Goal: Use online tool/utility: Utilize a website feature to perform a specific function

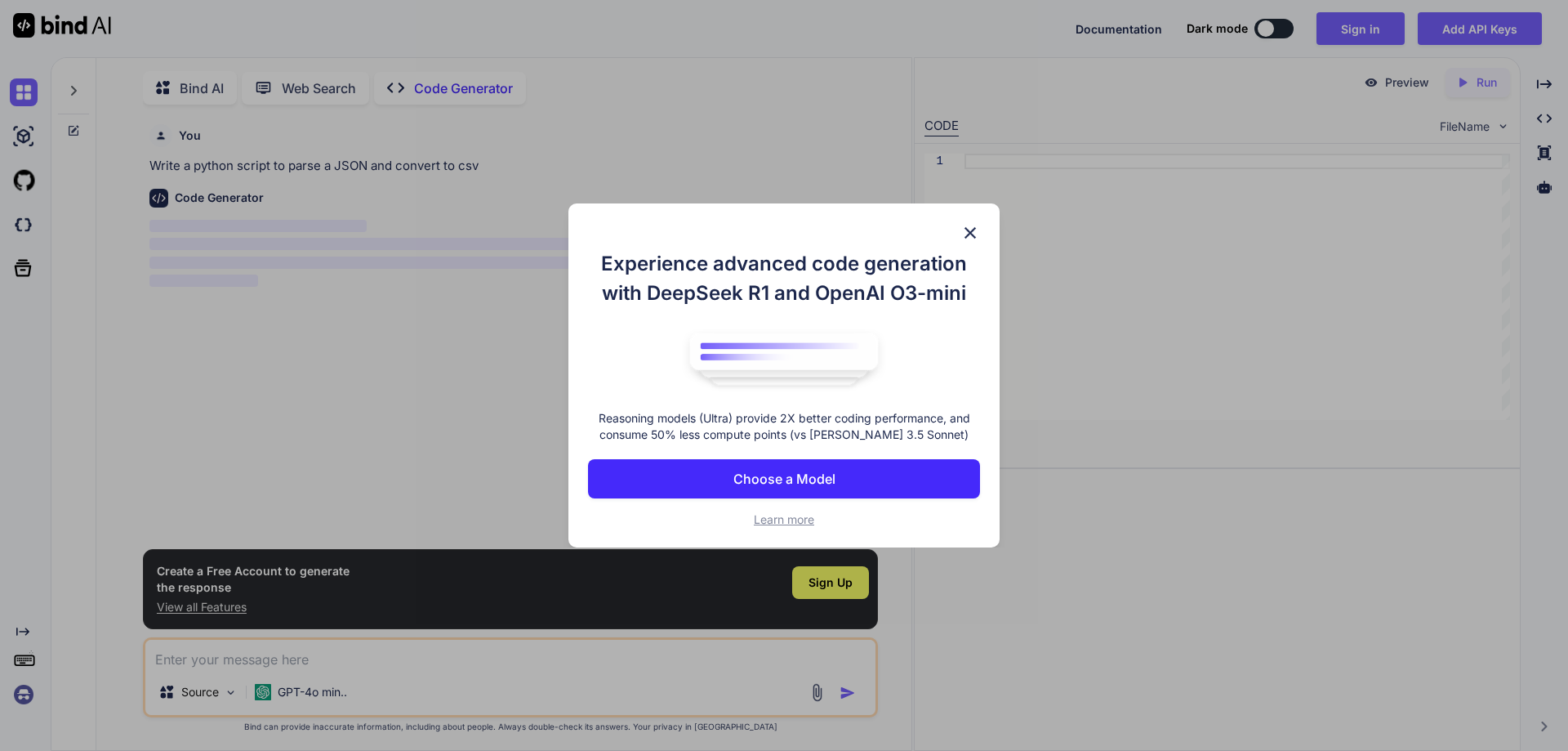
scroll to position [7, 0]
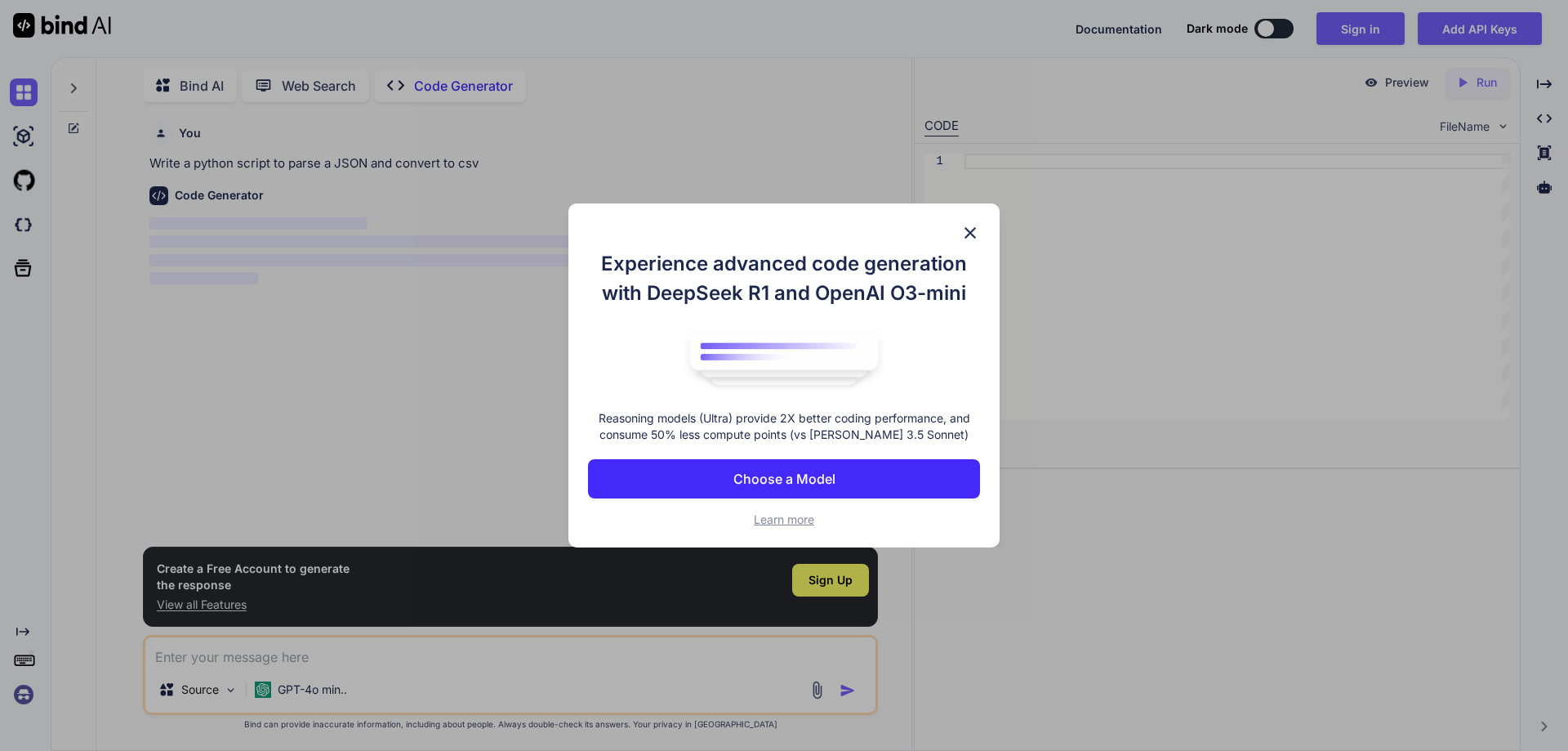
type textarea "x"
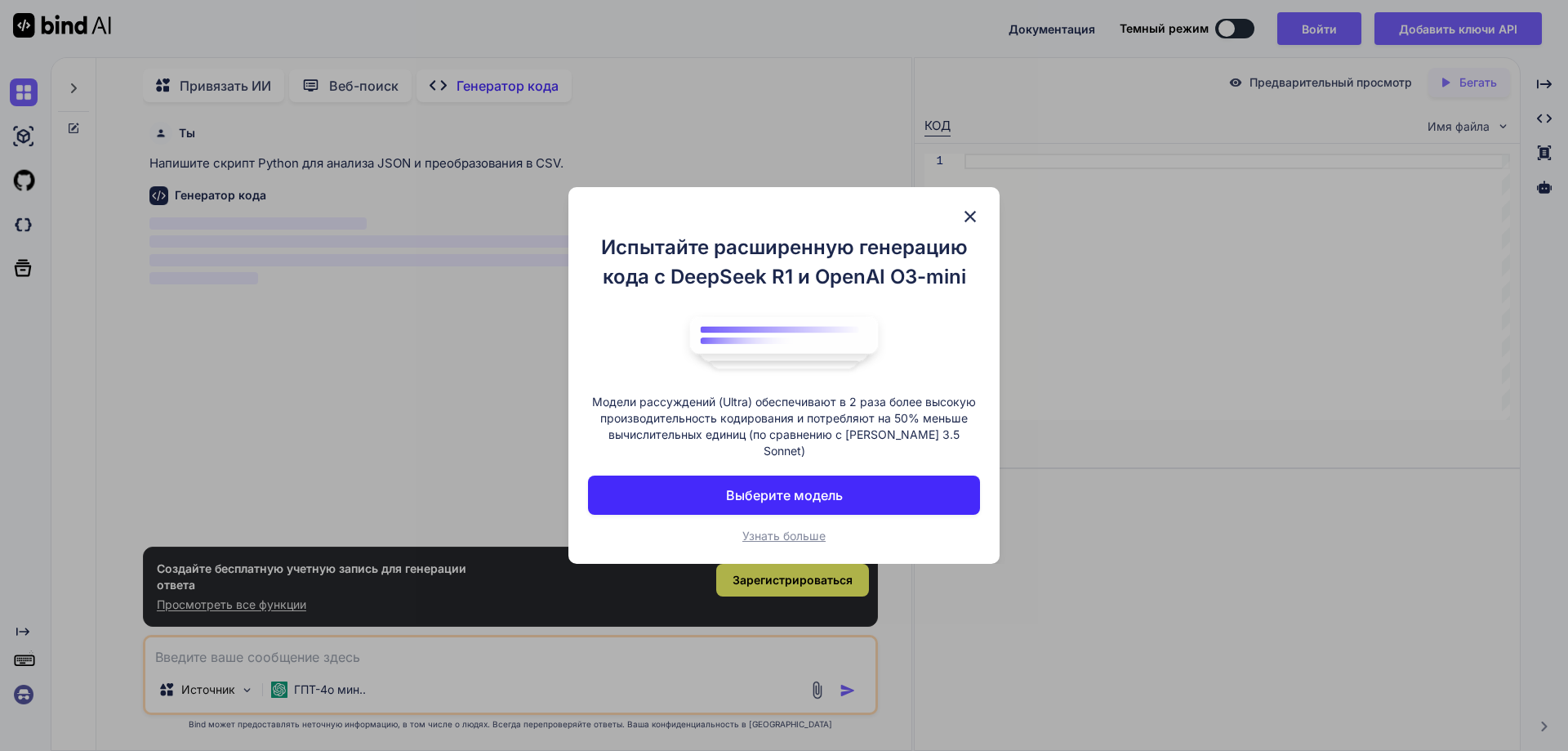
click at [832, 476] on button "Выберите модель" at bounding box center [784, 495] width 392 height 40
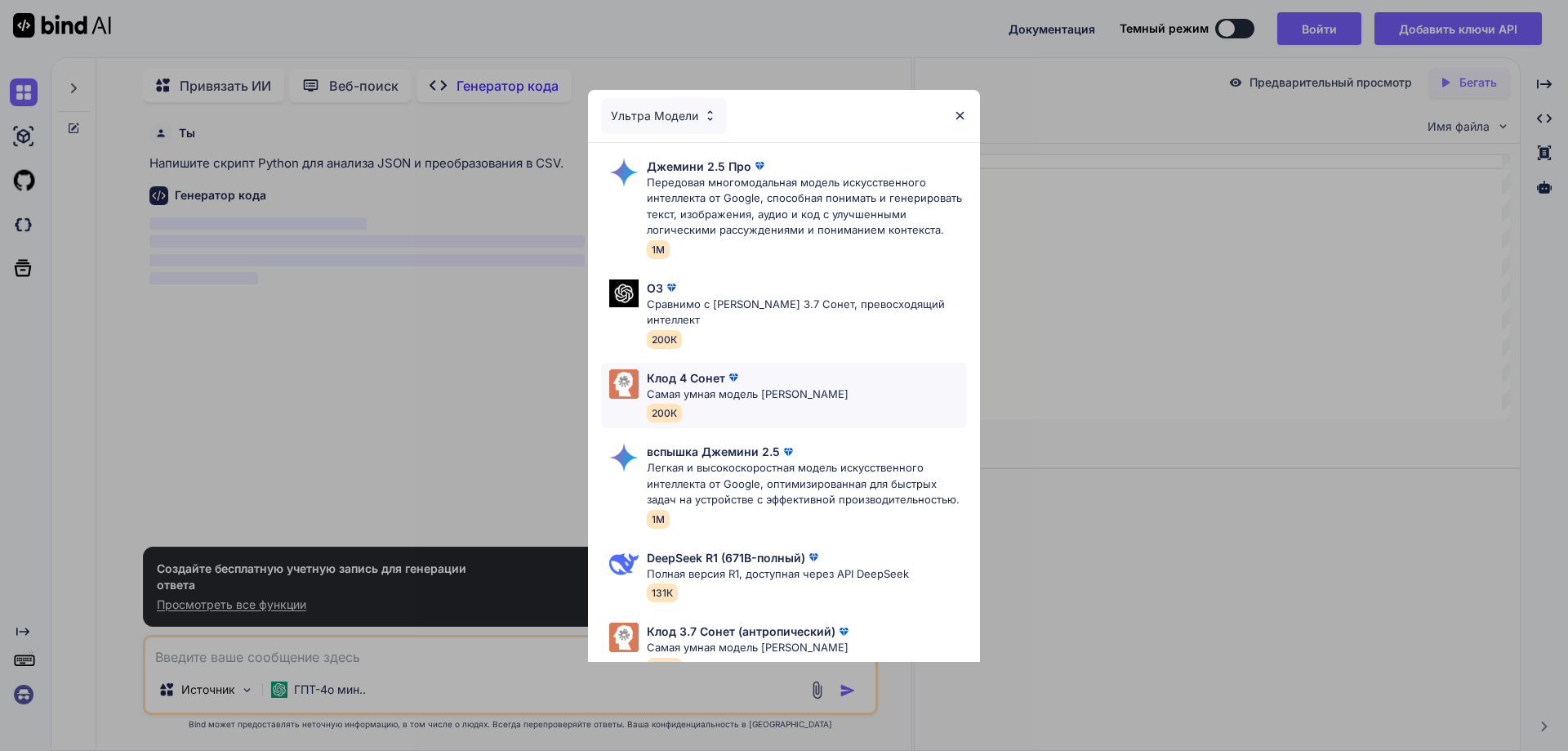
click at [702, 371] on font "Клод 4 Сонет" at bounding box center [686, 378] width 78 height 13
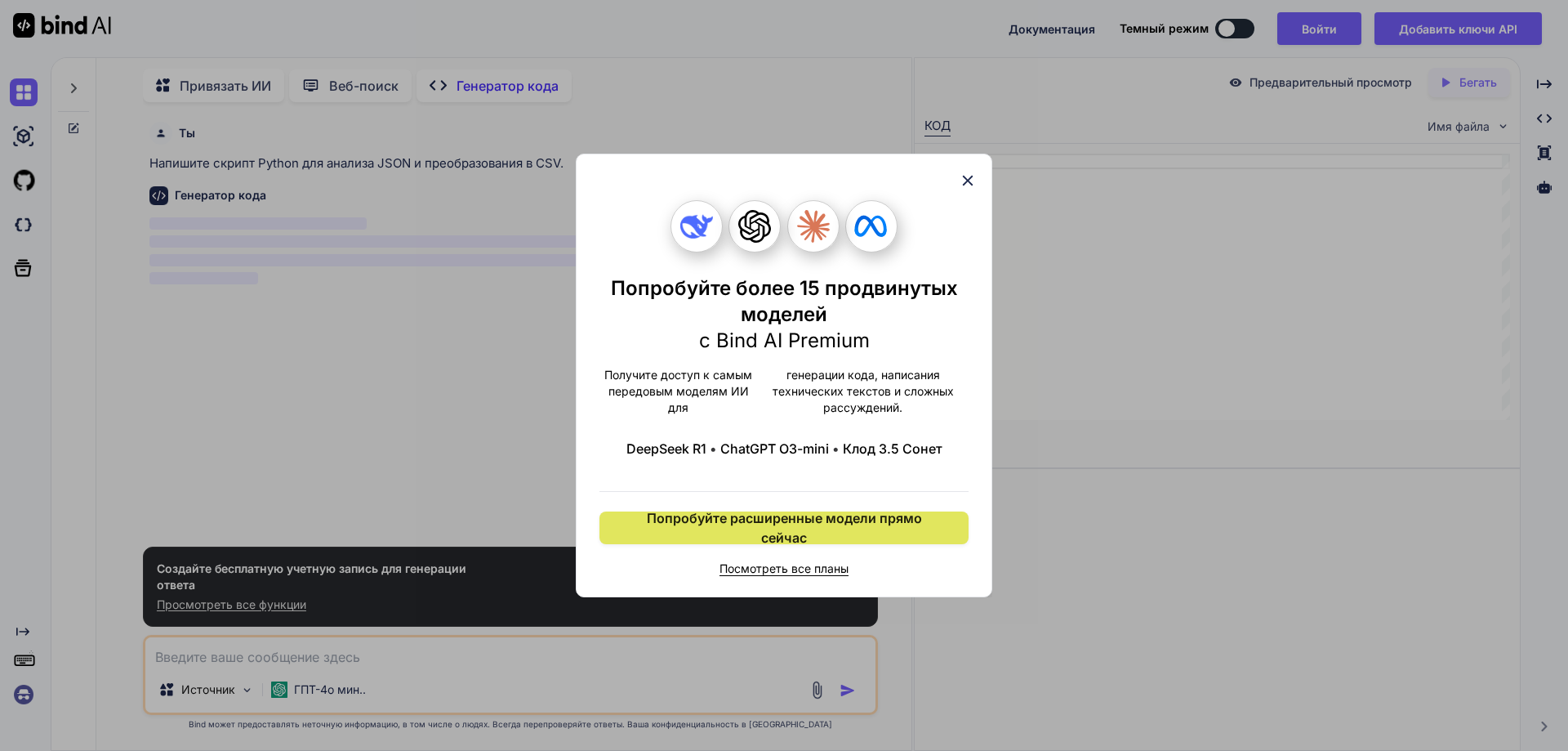
click at [813, 533] on span "Попробуйте расширенные модели прямо сейчас" at bounding box center [784, 528] width 320 height 40
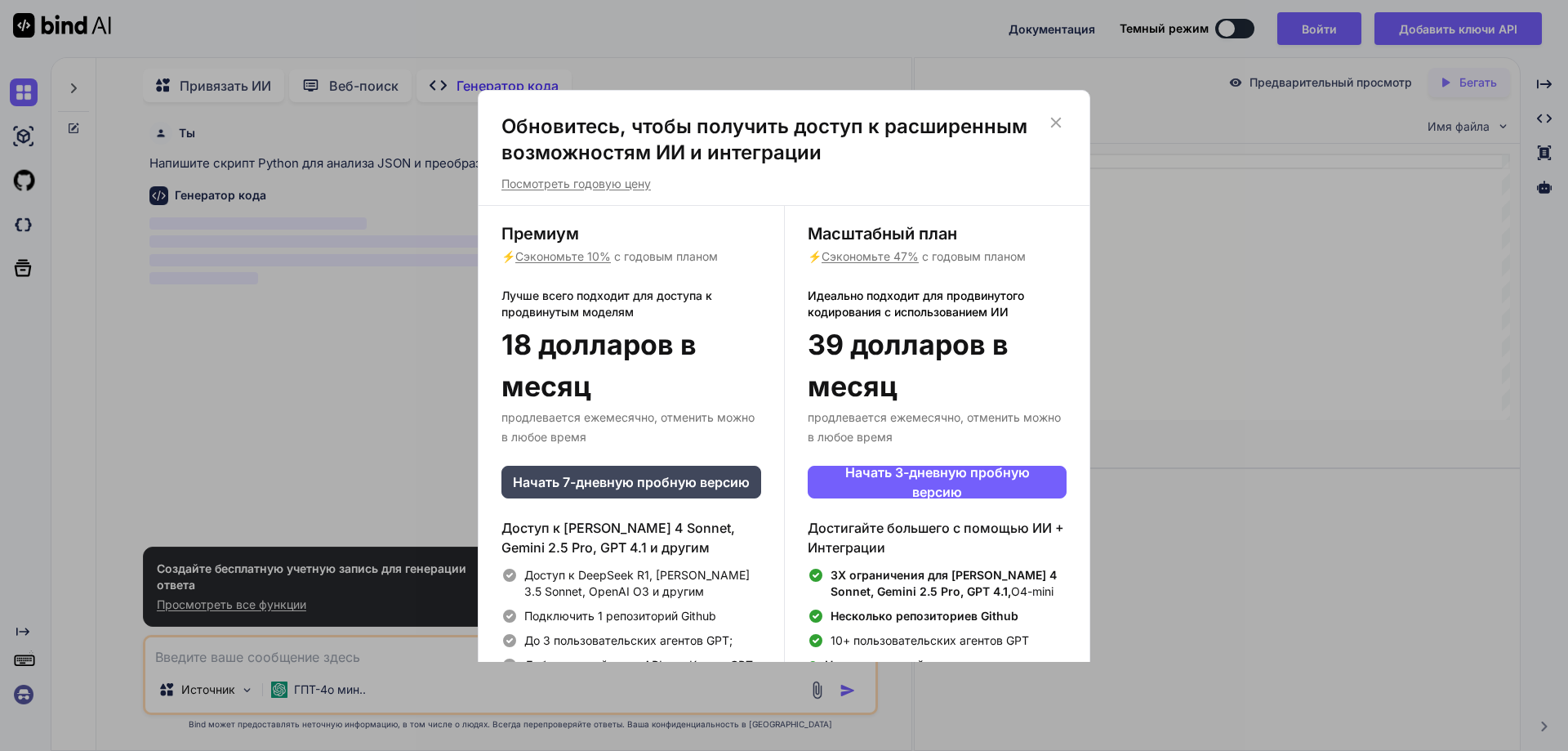
click at [1051, 125] on icon at bounding box center [1055, 122] width 18 height 18
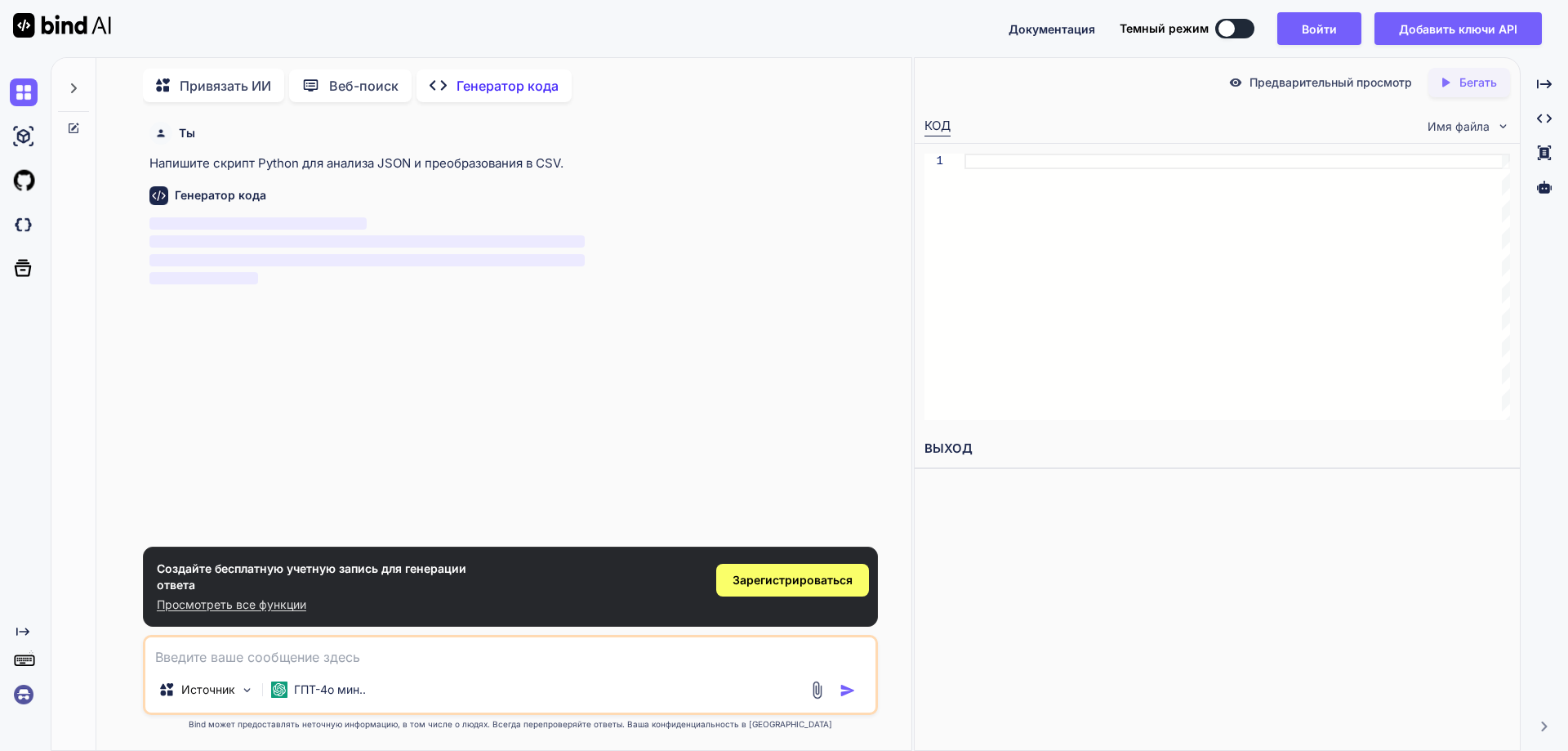
click at [353, 662] on textarea at bounding box center [511, 652] width 731 height 29
click at [298, 661] on textarea at bounding box center [511, 652] width 731 height 29
type textarea "Напиши программу Hello world на языке Sincler basic"
click at [847, 692] on img "button" at bounding box center [848, 690] width 16 height 16
click at [609, 657] on textarea "Напиши программу Hello world на языке Sincler basic" at bounding box center [511, 652] width 731 height 29
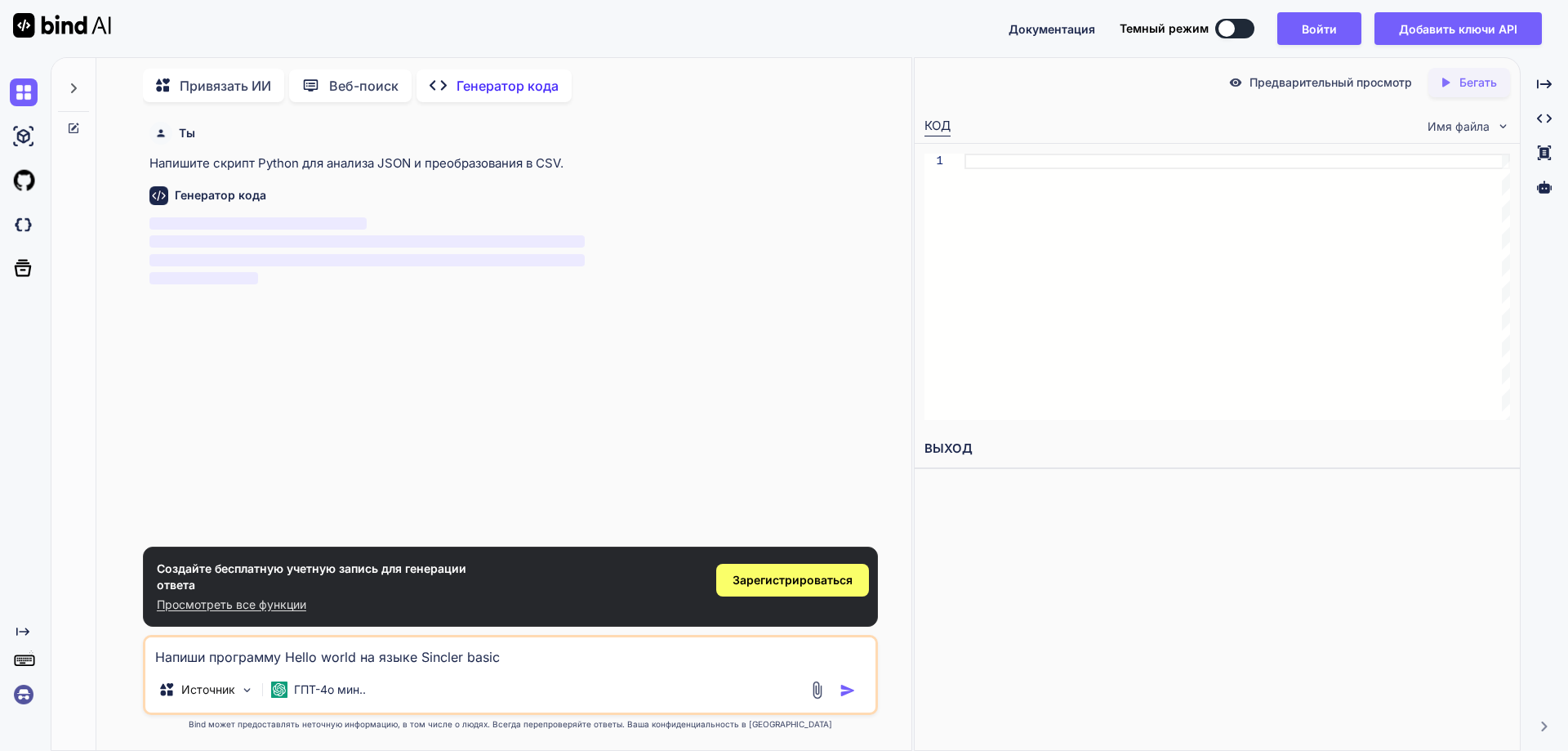
click at [609, 657] on textarea "Напиши программу Hello world на языке Sincler basic" at bounding box center [511, 652] width 731 height 29
click at [797, 579] on font "Зарегистрироваться" at bounding box center [793, 579] width 120 height 13
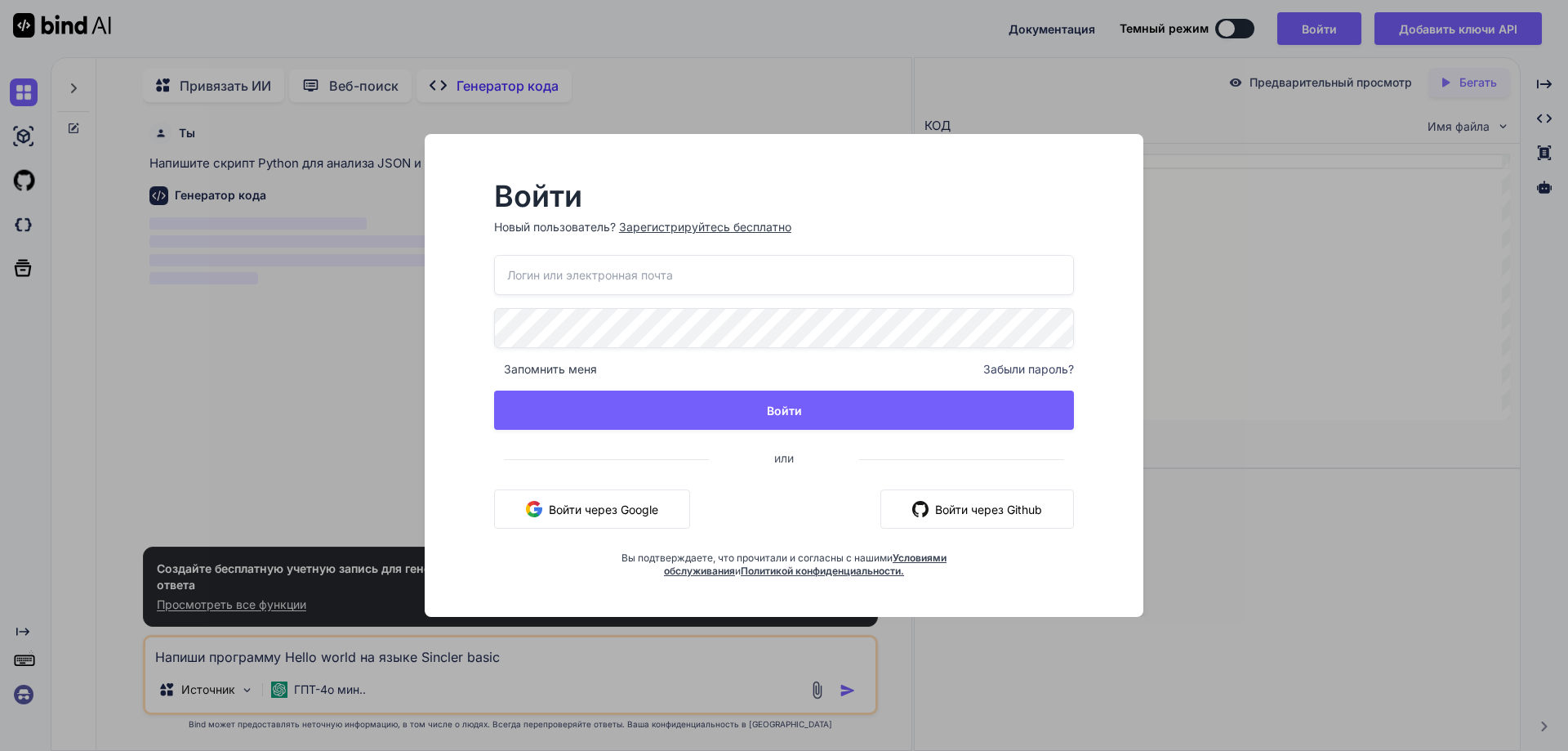
click at [88, 695] on div "Войти Новый пользователь? Зарегистрируйтесь бесплатно Запомнить меня Забыли пар…" at bounding box center [784, 376] width 1568 height 751
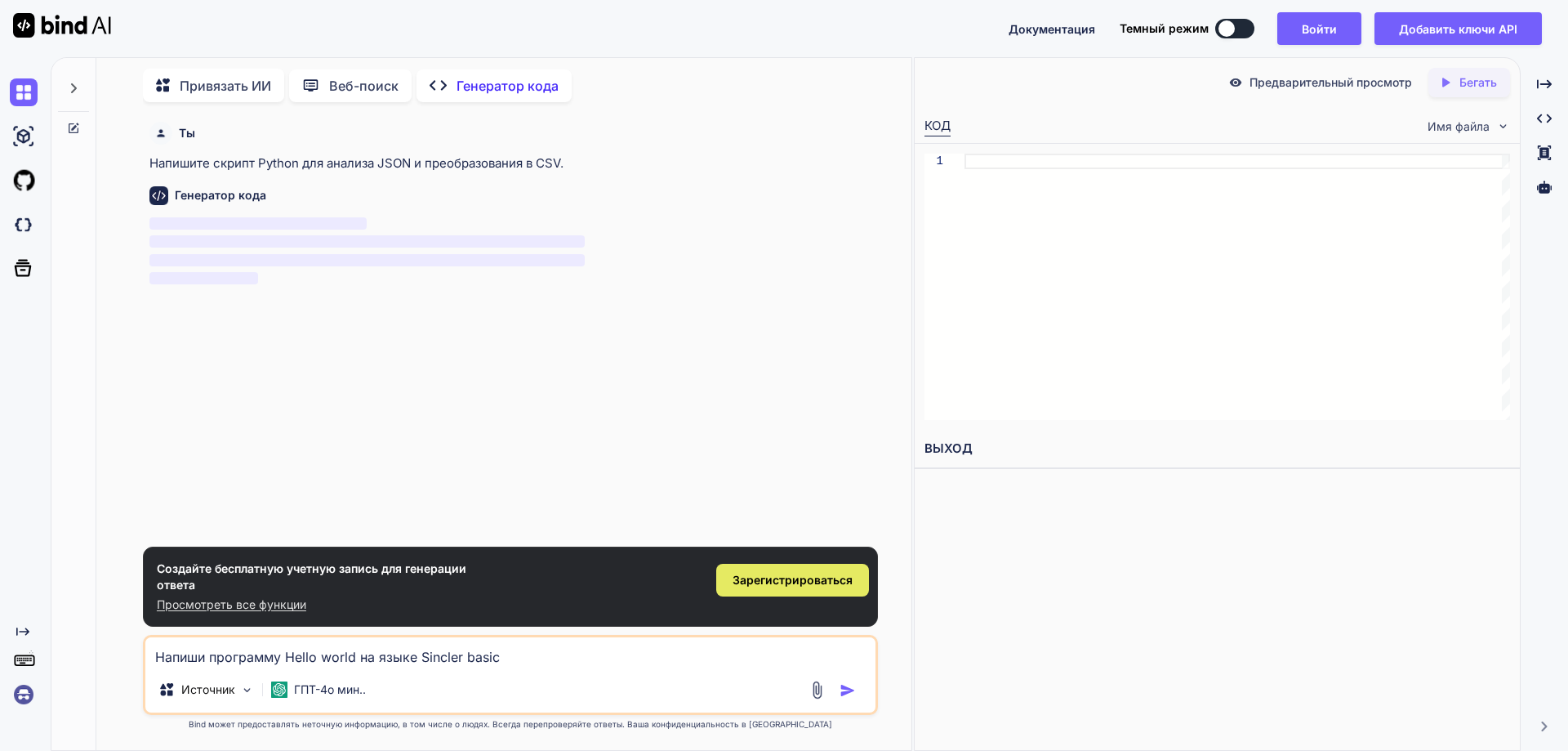
click at [788, 575] on font "Зарегистрироваться" at bounding box center [793, 579] width 120 height 13
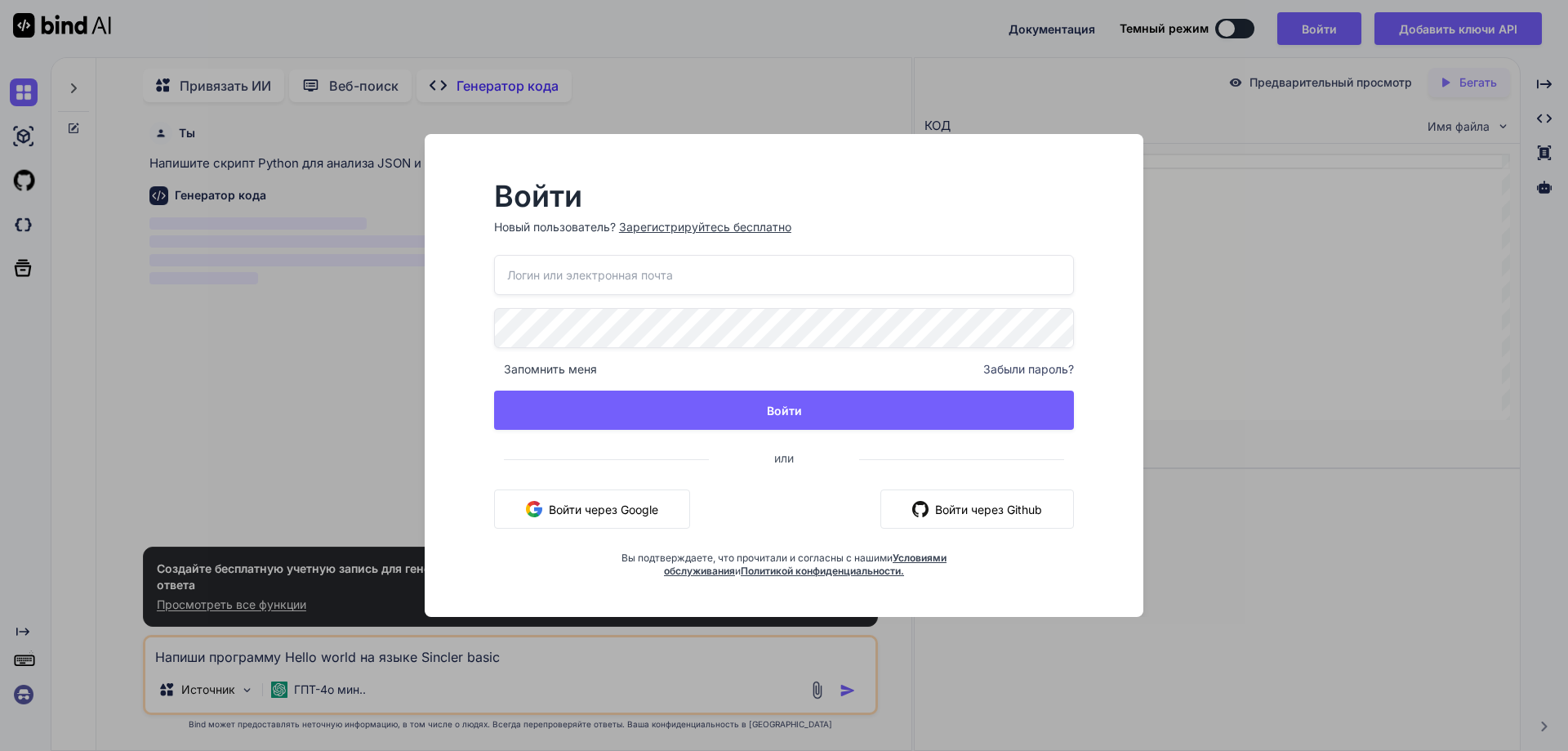
paste input "0ysg4@powerscrews.com"
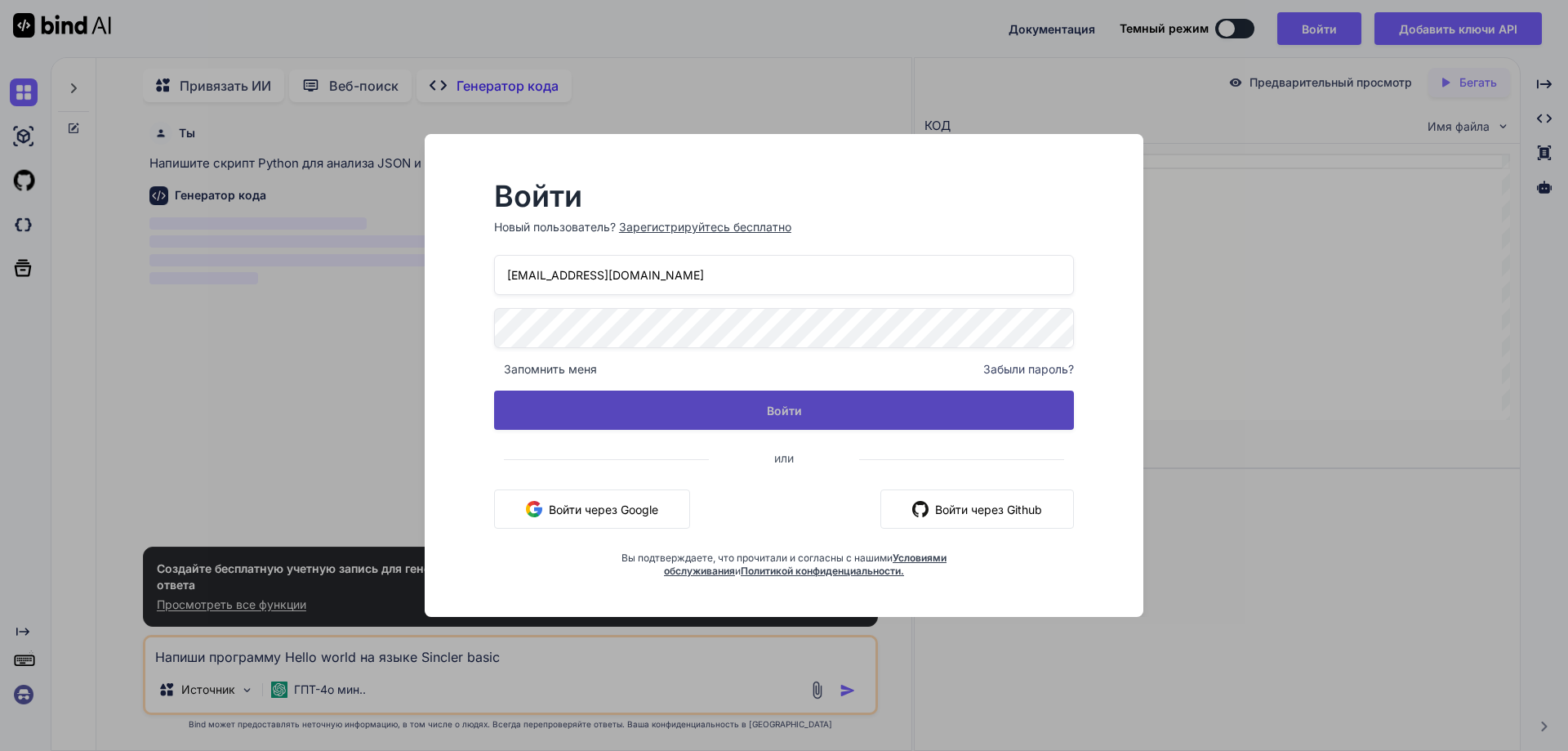
type input "0ysg4@powerscrews.com"
click at [752, 411] on button "Войти" at bounding box center [784, 410] width 580 height 40
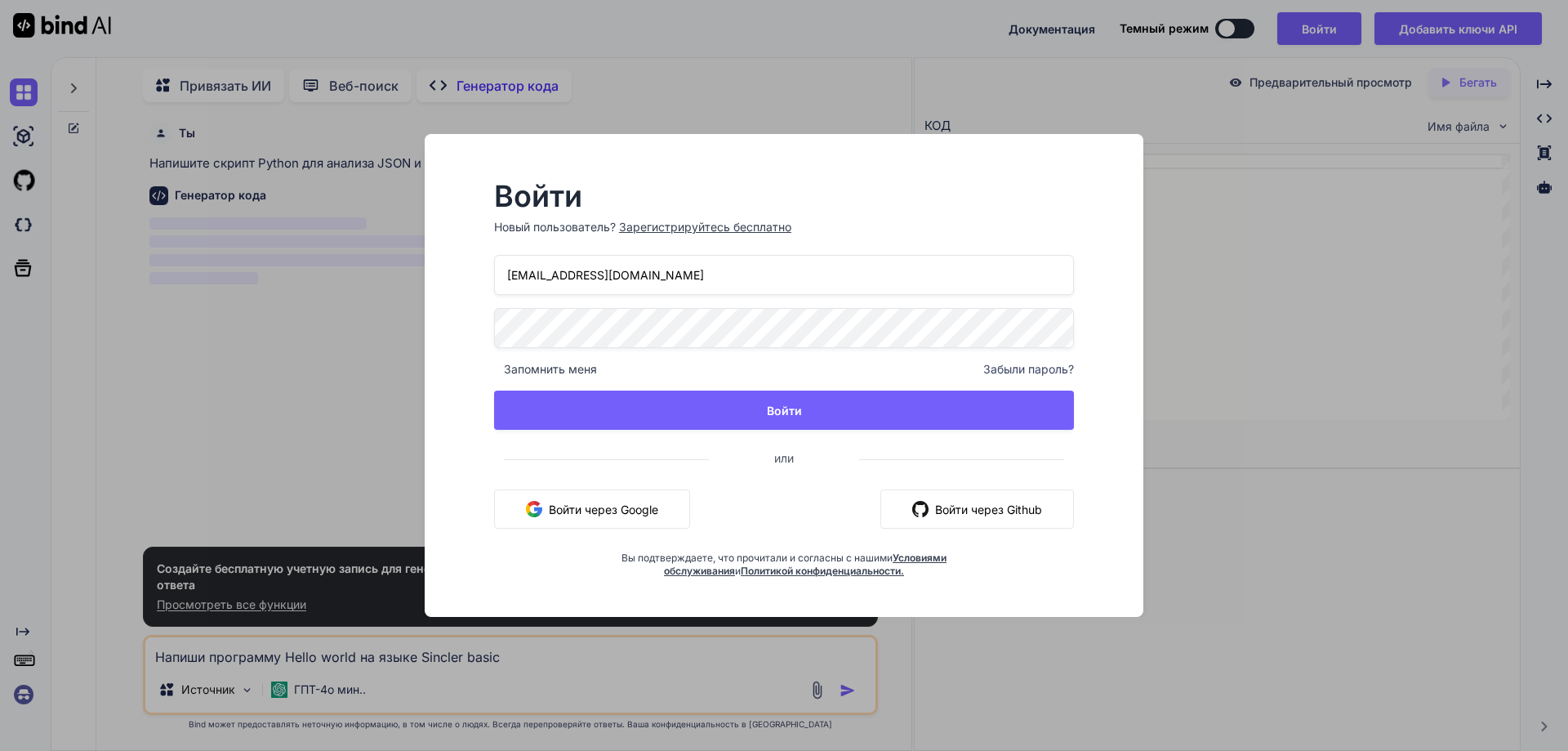
click at [1215, 455] on div "Войти Новый пользователь? Зарегистрируйтесь бесплатно 0ysg4@powerscrews.com Зап…" at bounding box center [784, 376] width 1568 height 751
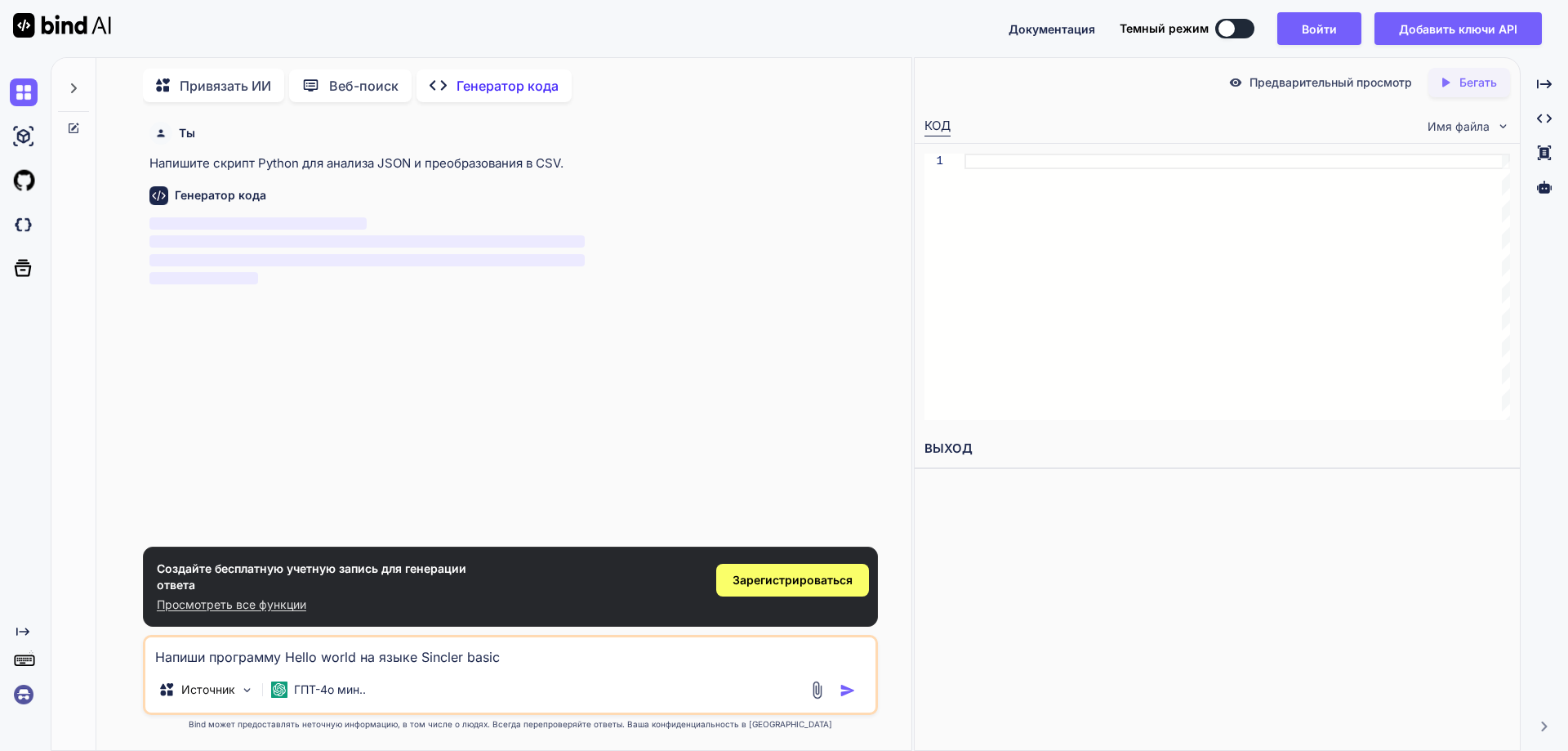
click at [776, 663] on textarea "Напиши программу Hello world на языке Sincler basic" at bounding box center [511, 652] width 731 height 29
click at [772, 579] on font "Зарегистрироваться" at bounding box center [793, 579] width 120 height 13
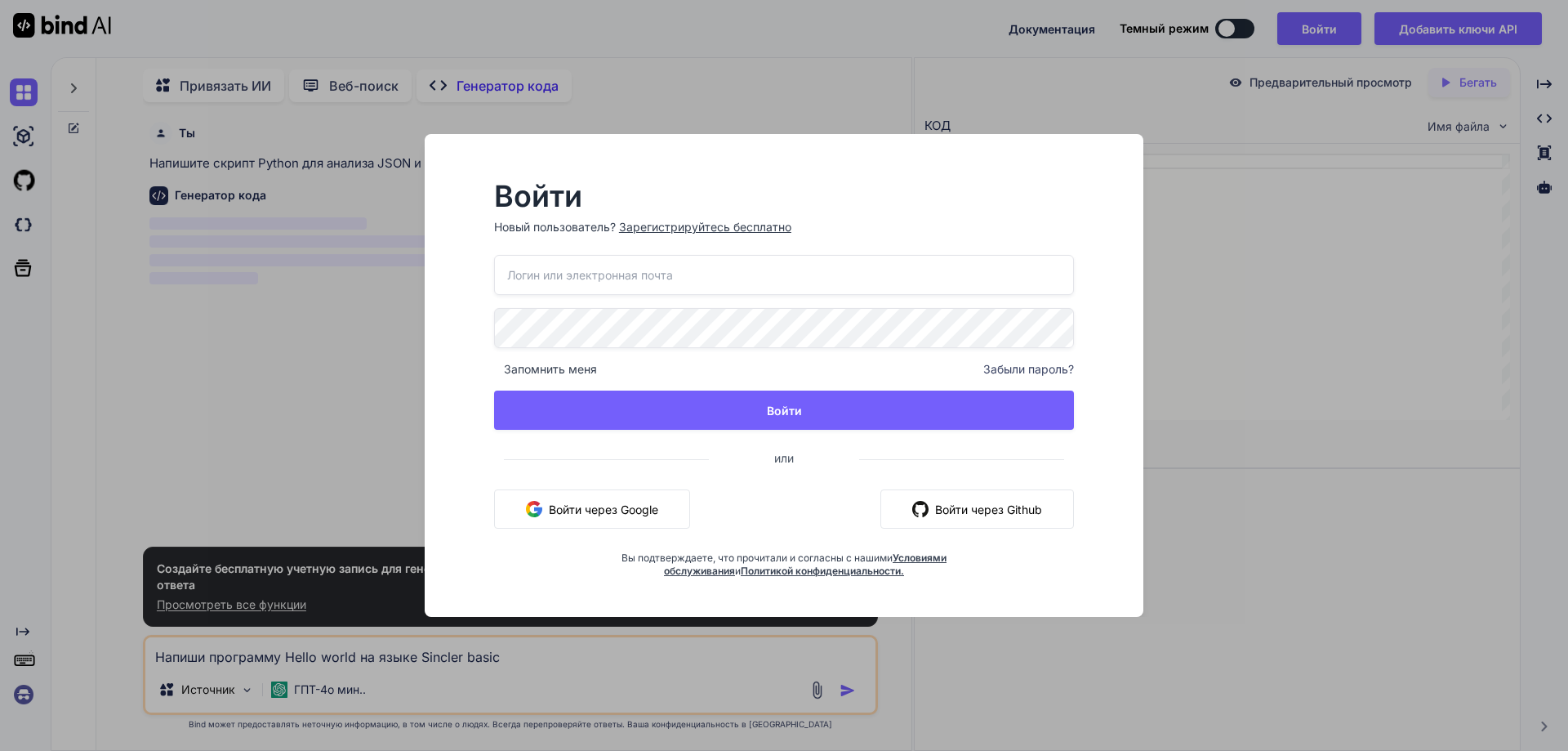
click at [697, 221] on font "Зарегистрируйтесь бесплатно" at bounding box center [705, 226] width 173 height 13
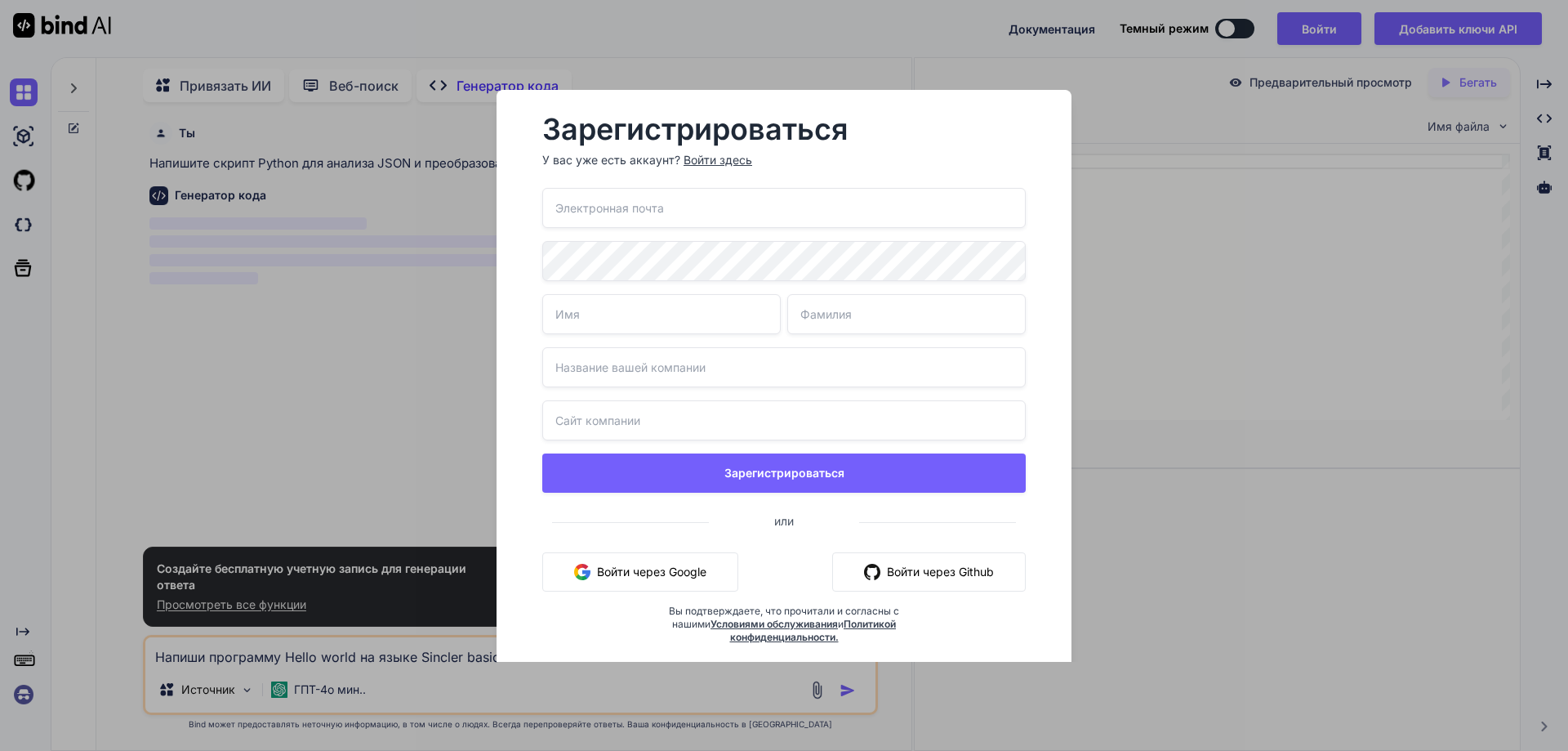
paste input "0ysg4@powerscrews.com"
type input "0ysg4@powerscrews.com"
click at [710, 39] on div "Зарегистрироваться У вас уже есть аккаунт? Войти здесь 0ysg4@powerscrews.com За…" at bounding box center [784, 376] width 1568 height 751
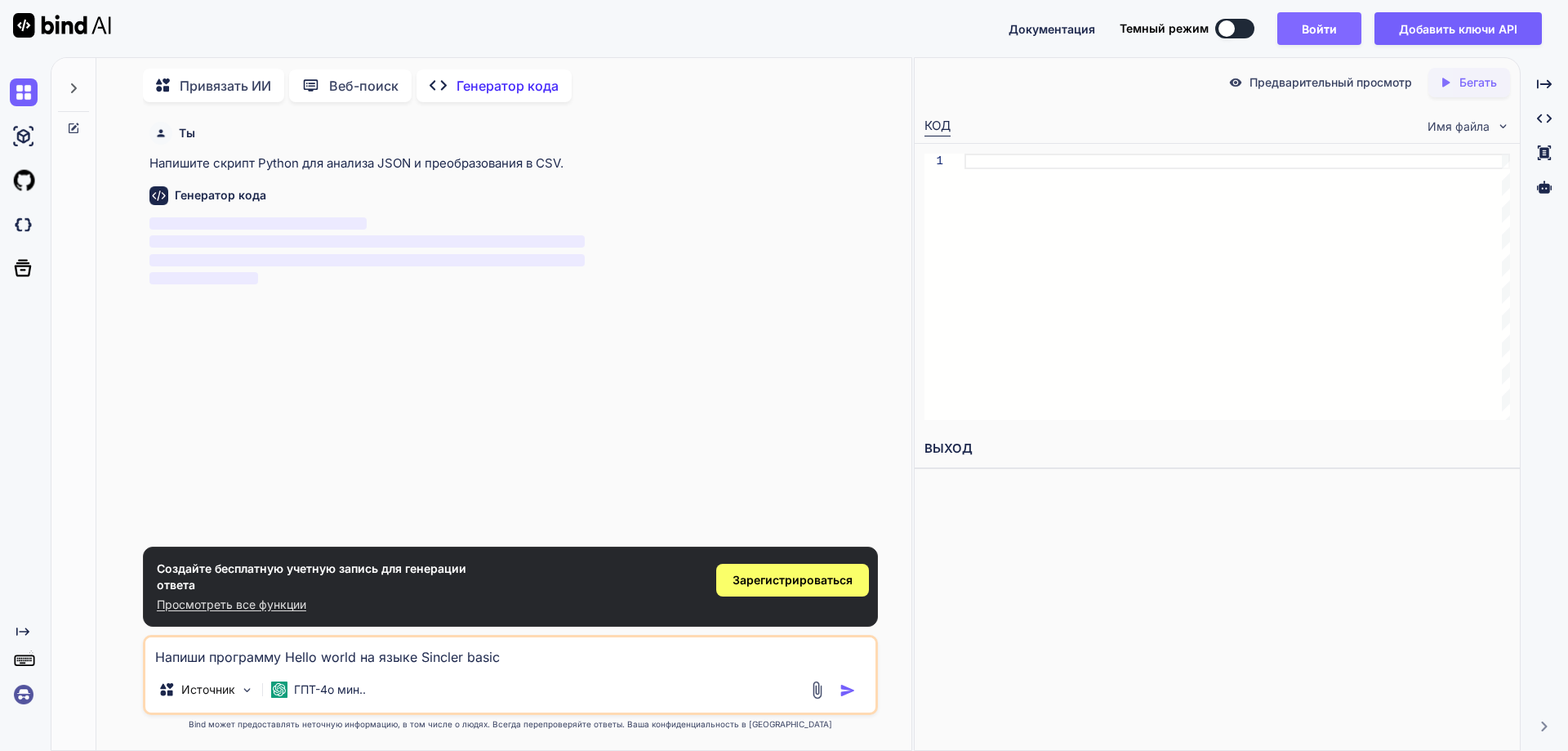
click at [1320, 25] on font "Войти" at bounding box center [1320, 29] width 35 height 13
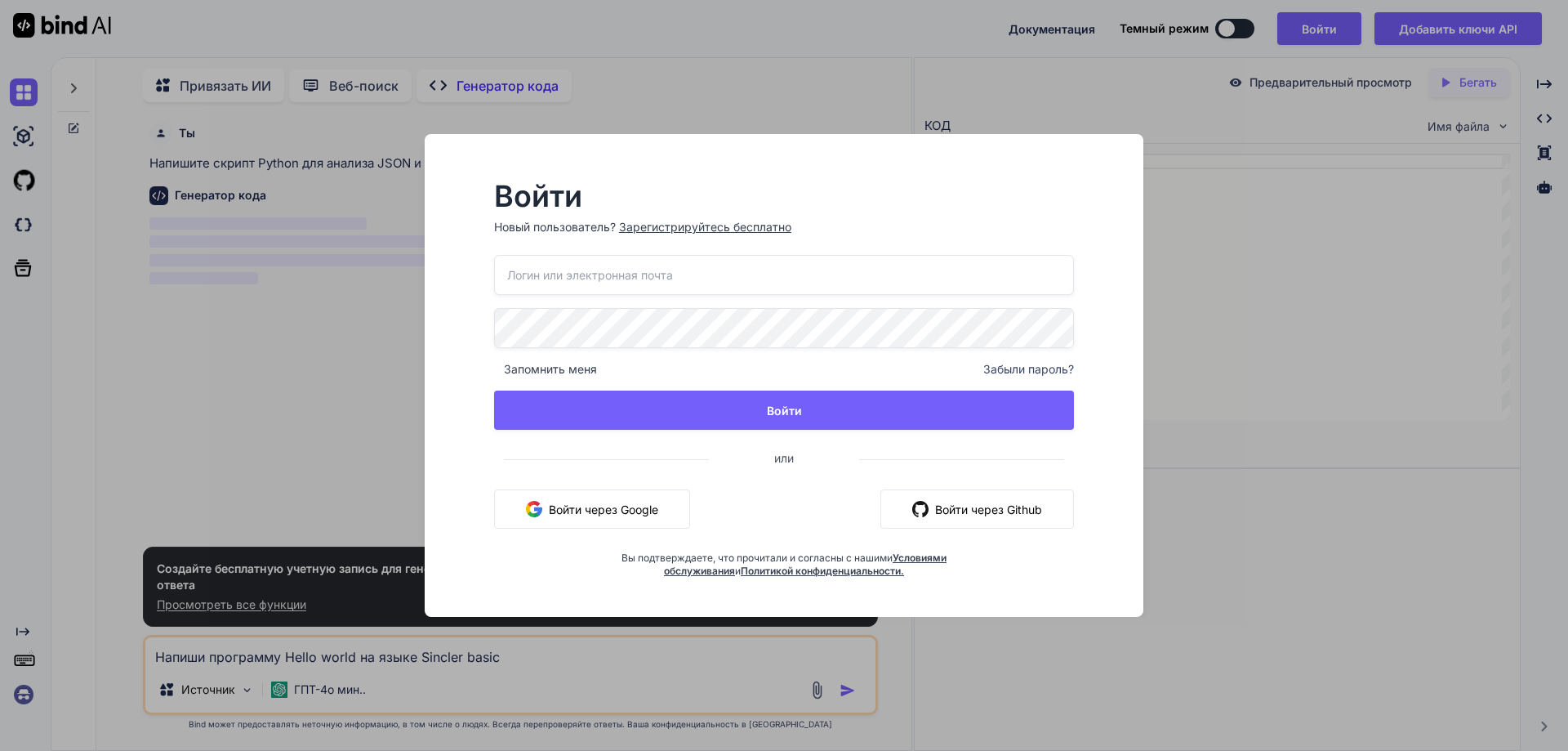
click at [683, 228] on font "Зарегистрируйтесь бесплатно" at bounding box center [705, 226] width 173 height 13
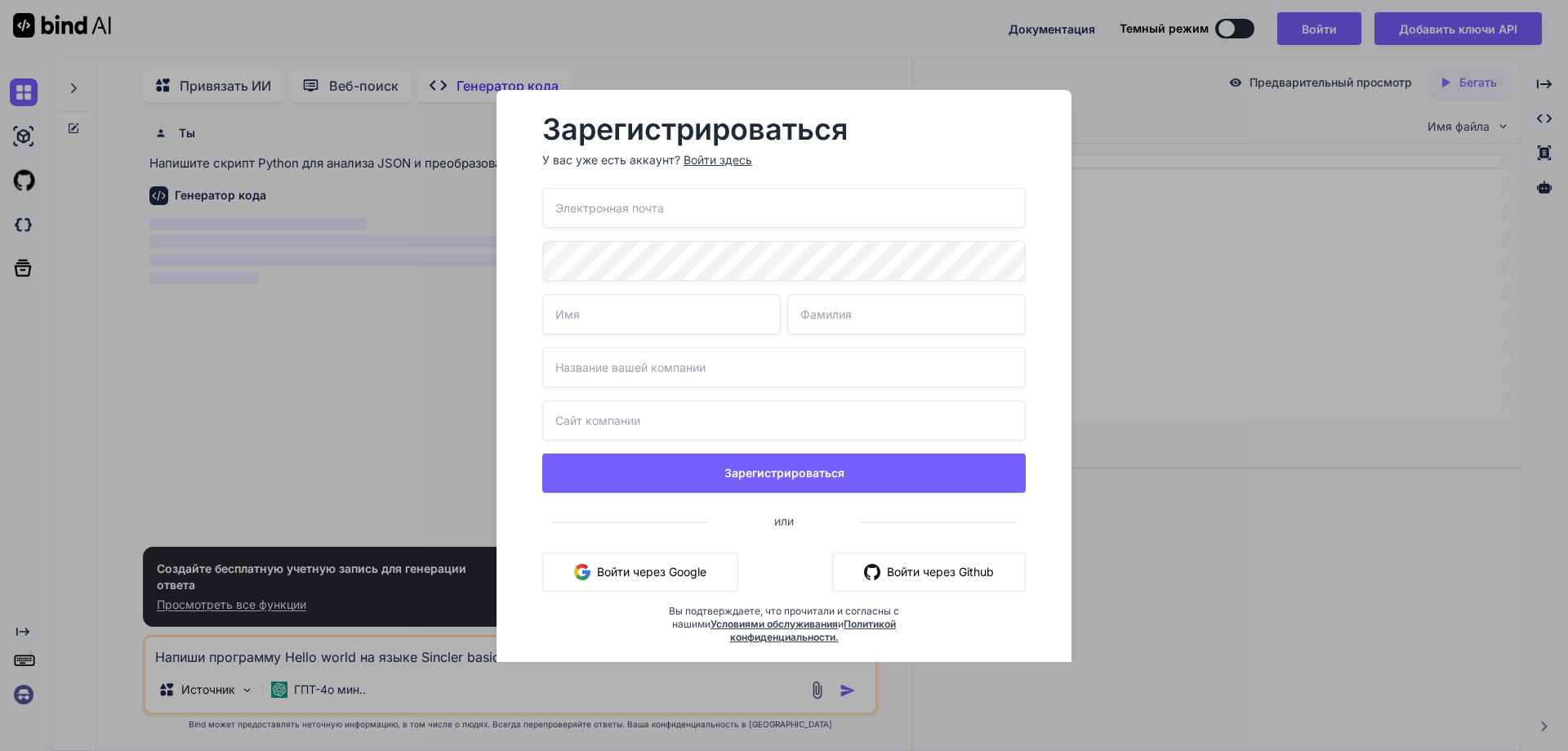
paste input "0ysg4@powerscrews.com"
type input "0ysg4@powerscrews.com"
click at [667, 318] on input "text" at bounding box center [661, 314] width 238 height 40
type input "fdsf"
click at [842, 320] on input "text" at bounding box center [906, 314] width 238 height 40
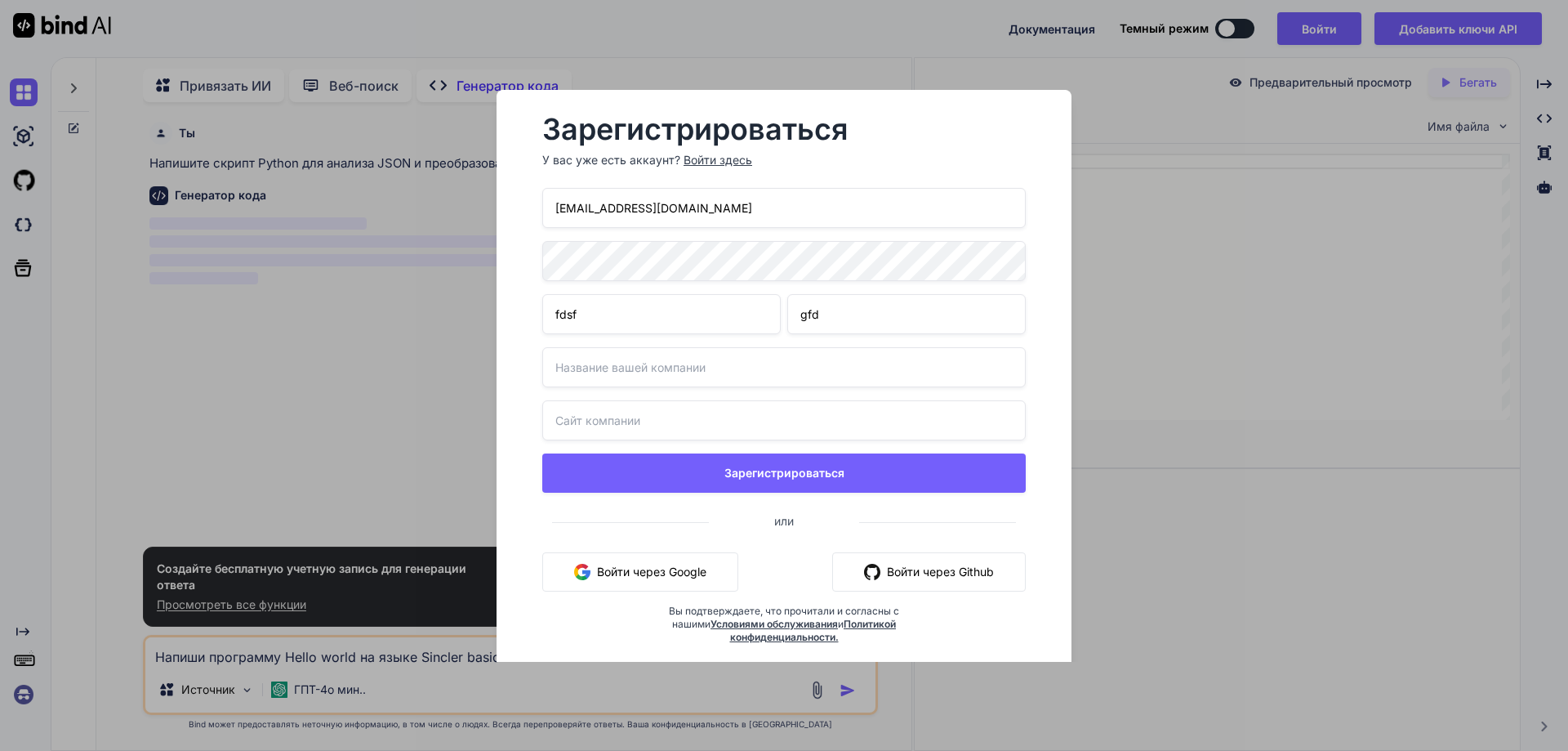
type input "gfd"
click at [743, 370] on input "text" at bounding box center [784, 367] width 484 height 40
type input "ewe"
click at [666, 411] on input "text" at bounding box center [784, 421] width 484 height 40
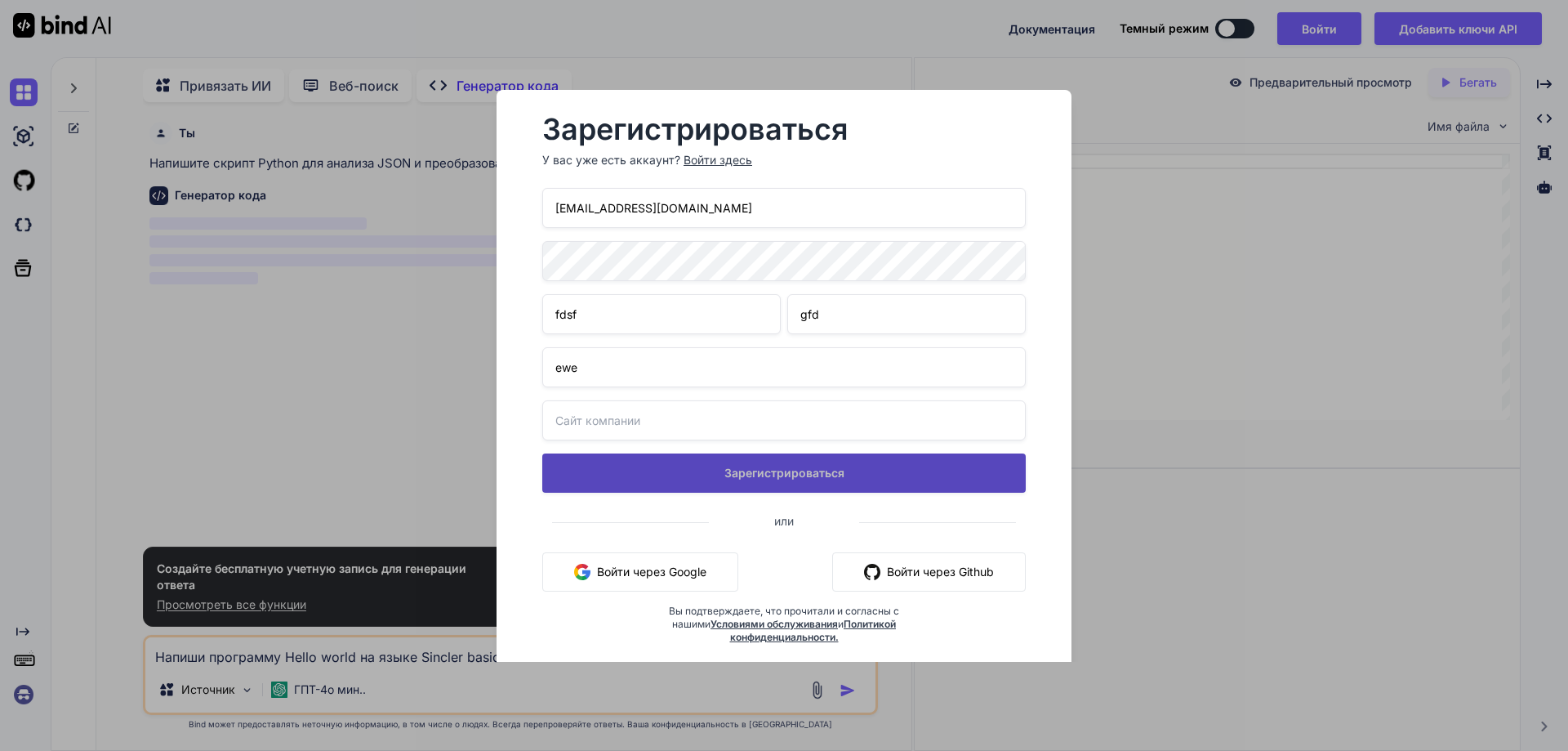
click at [701, 471] on div "0ysg4@powerscrews.com fdsf gfd ewe Зарегистрироваться или Войти через Google Во…" at bounding box center [784, 435] width 484 height 495
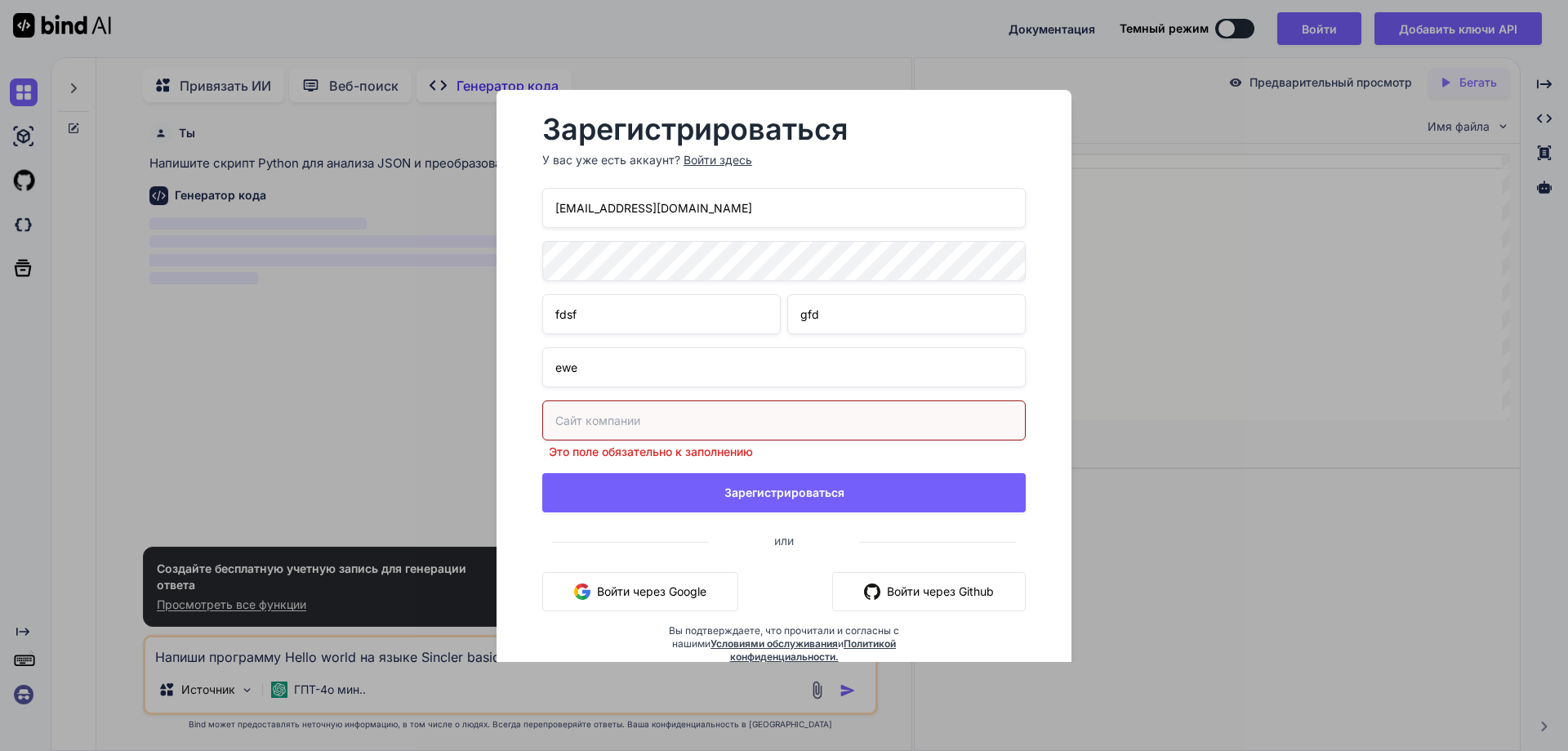
click at [655, 423] on input "text" at bounding box center [784, 421] width 484 height 40
drag, startPoint x: 633, startPoint y: 424, endPoint x: 508, endPoint y: 407, distance: 126.2
click at [508, 407] on div "Зарегистрироваться У вас уже есть аккаунт? Войти здесь 0ysg4@powerscrews.com fd…" at bounding box center [784, 402] width 575 height 626
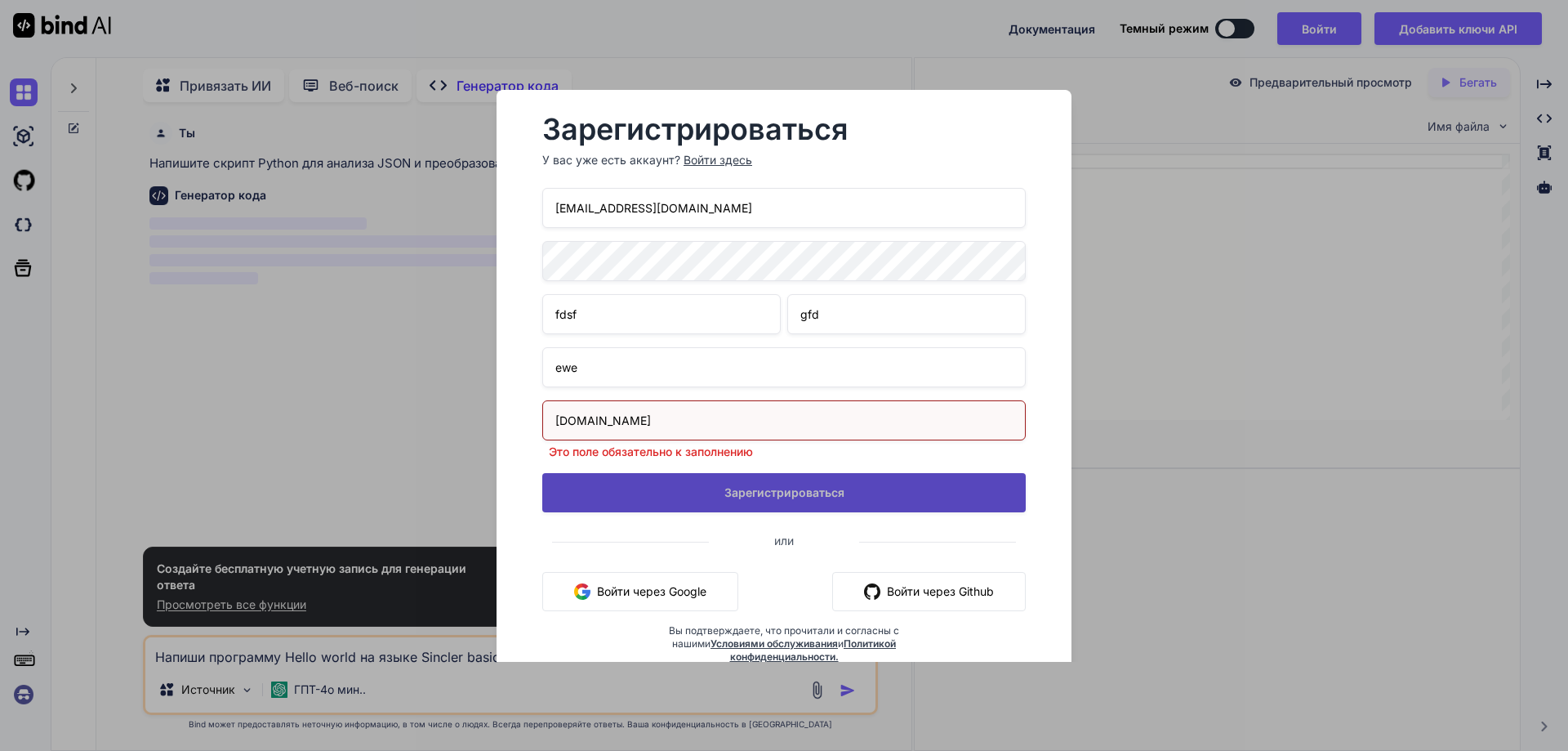
type input "www.t3r32rwefwe.ru"
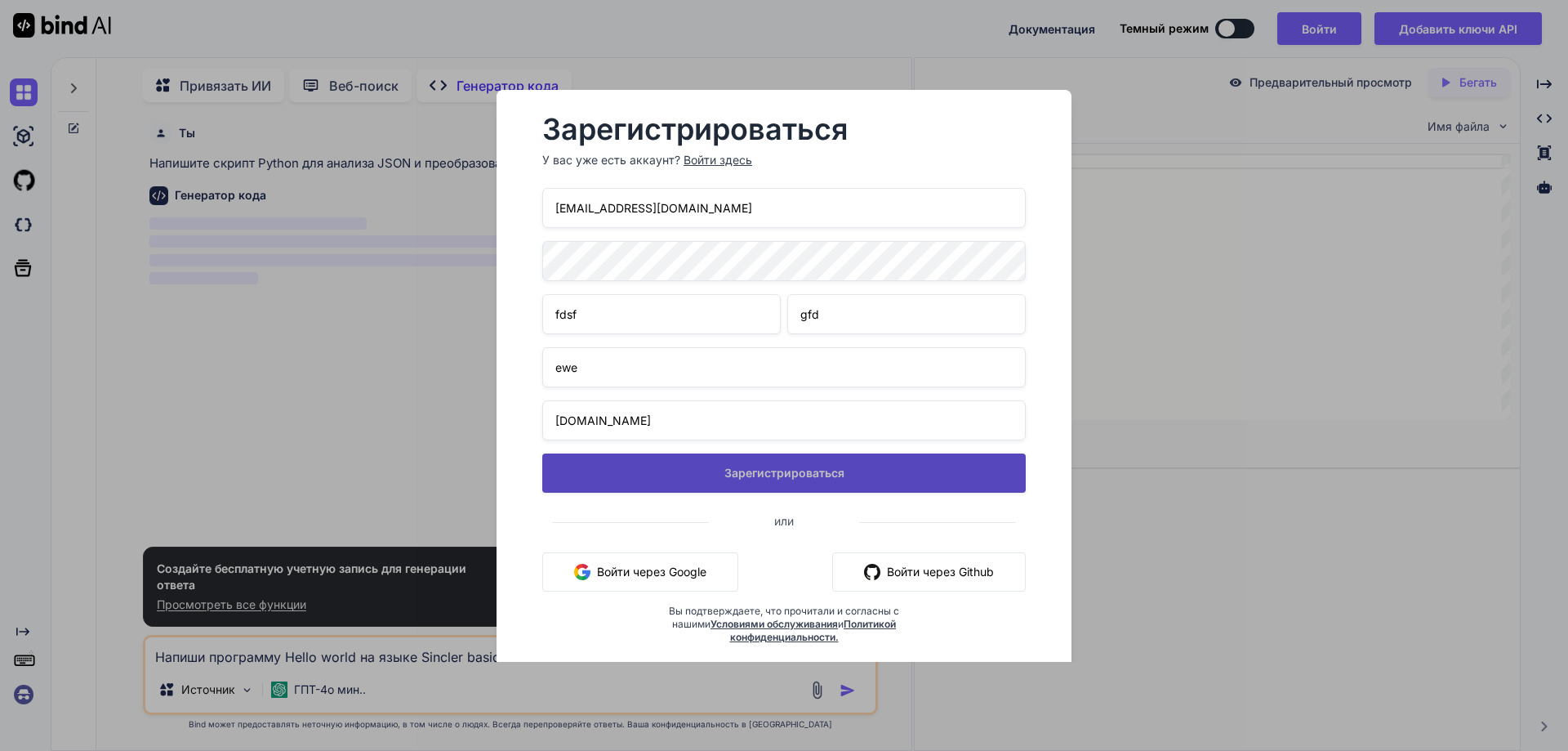
click at [784, 488] on button "Зарегистрироваться" at bounding box center [784, 473] width 484 height 40
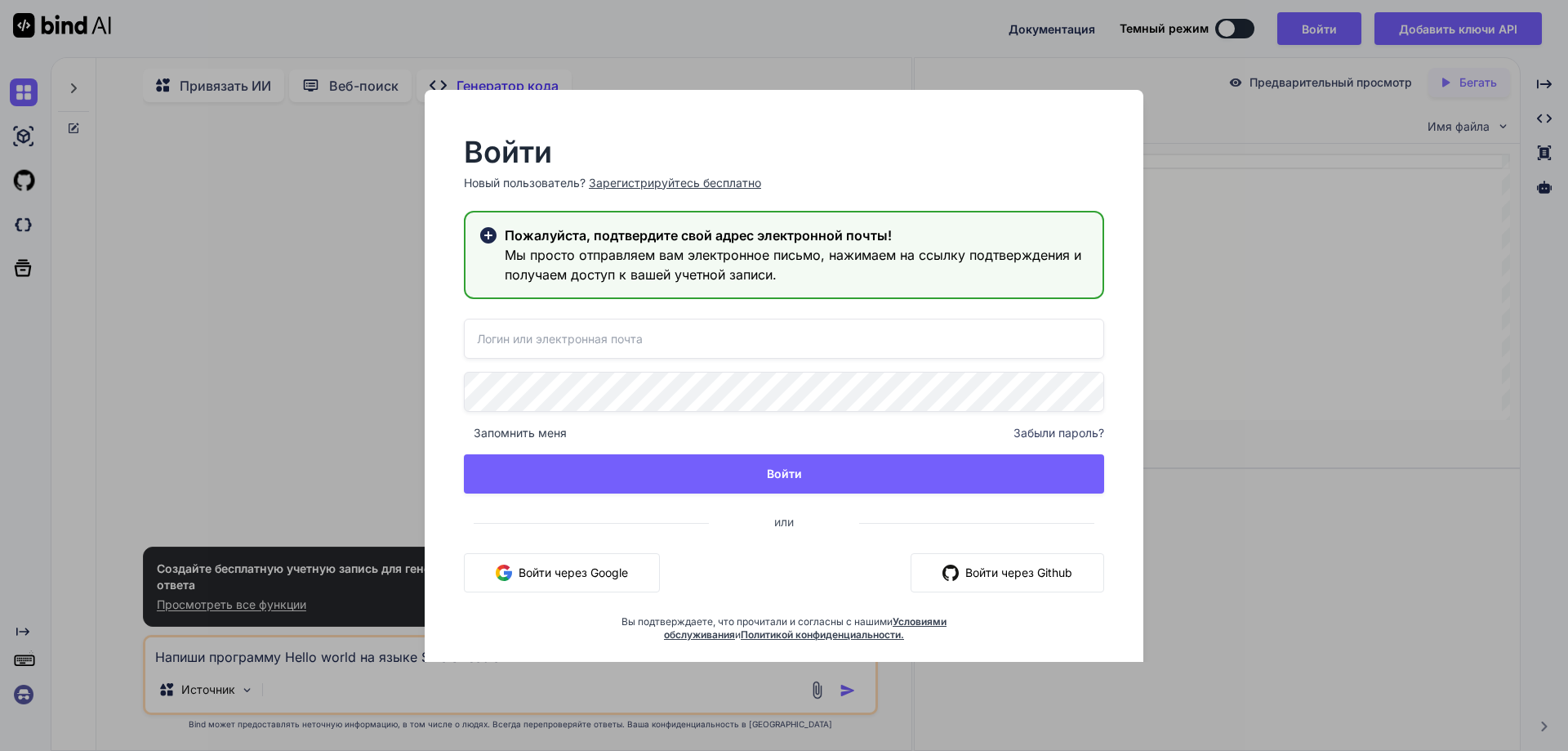
drag, startPoint x: 354, startPoint y: 252, endPoint x: 205, endPoint y: 109, distance: 206.5
click at [353, 252] on div "Войти Новый пользователь? Зарегистрируйтесь бесплатно Пожалуйста, подтвердите с…" at bounding box center [784, 376] width 1568 height 751
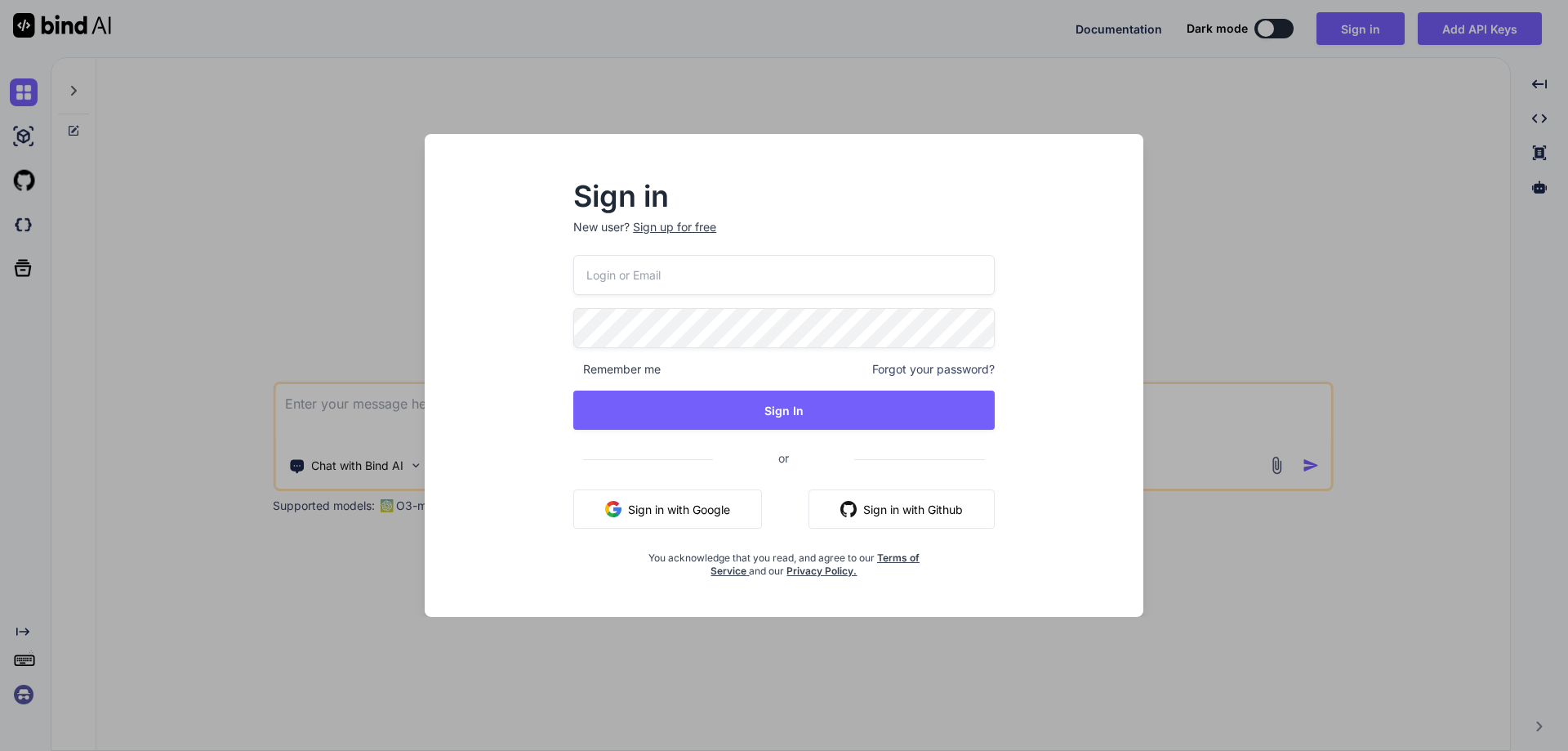
paste input "[EMAIL_ADDRESS][DOMAIN_NAME]"
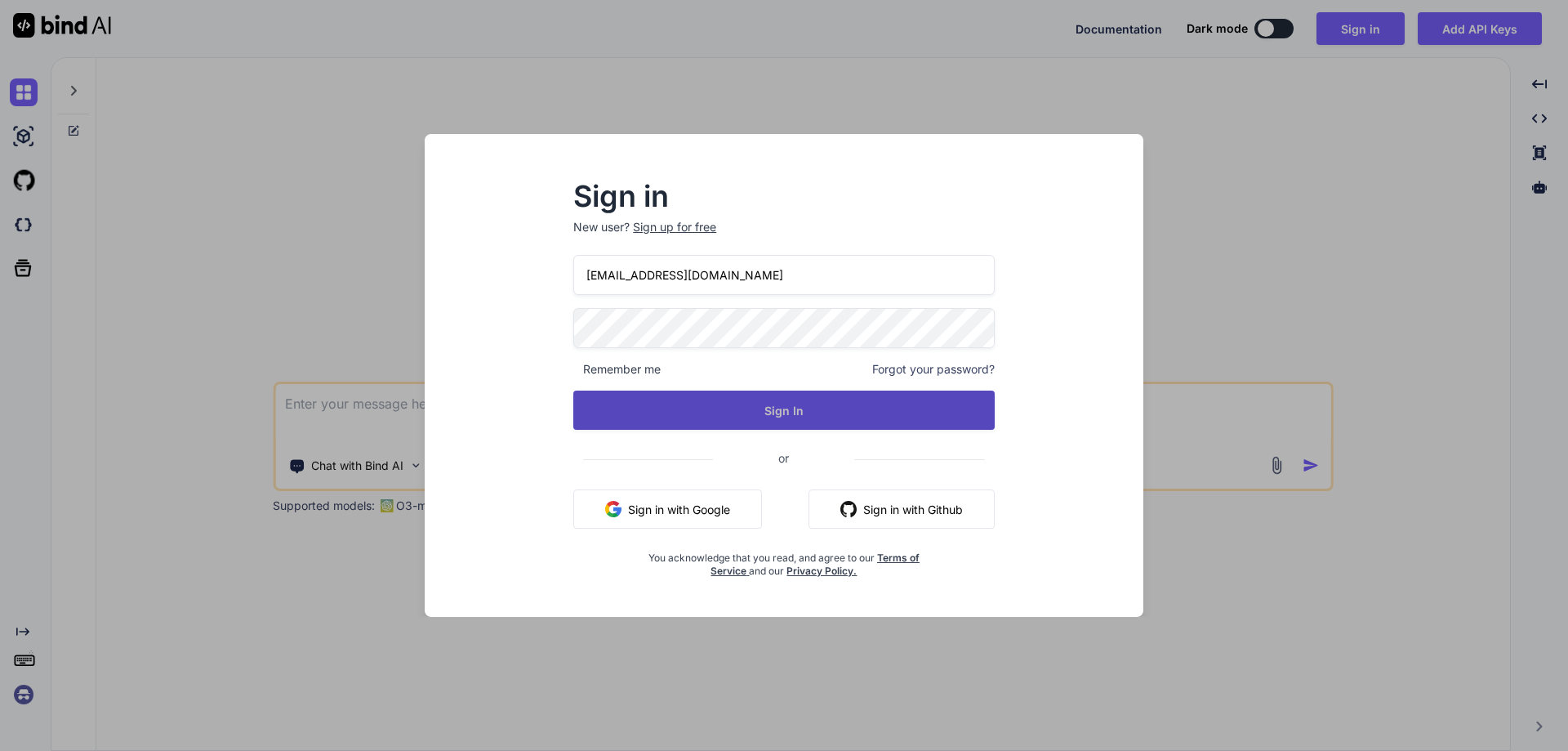
type input "[EMAIL_ADDRESS][DOMAIN_NAME]"
click at [758, 410] on button "Sign In" at bounding box center [784, 410] width 422 height 40
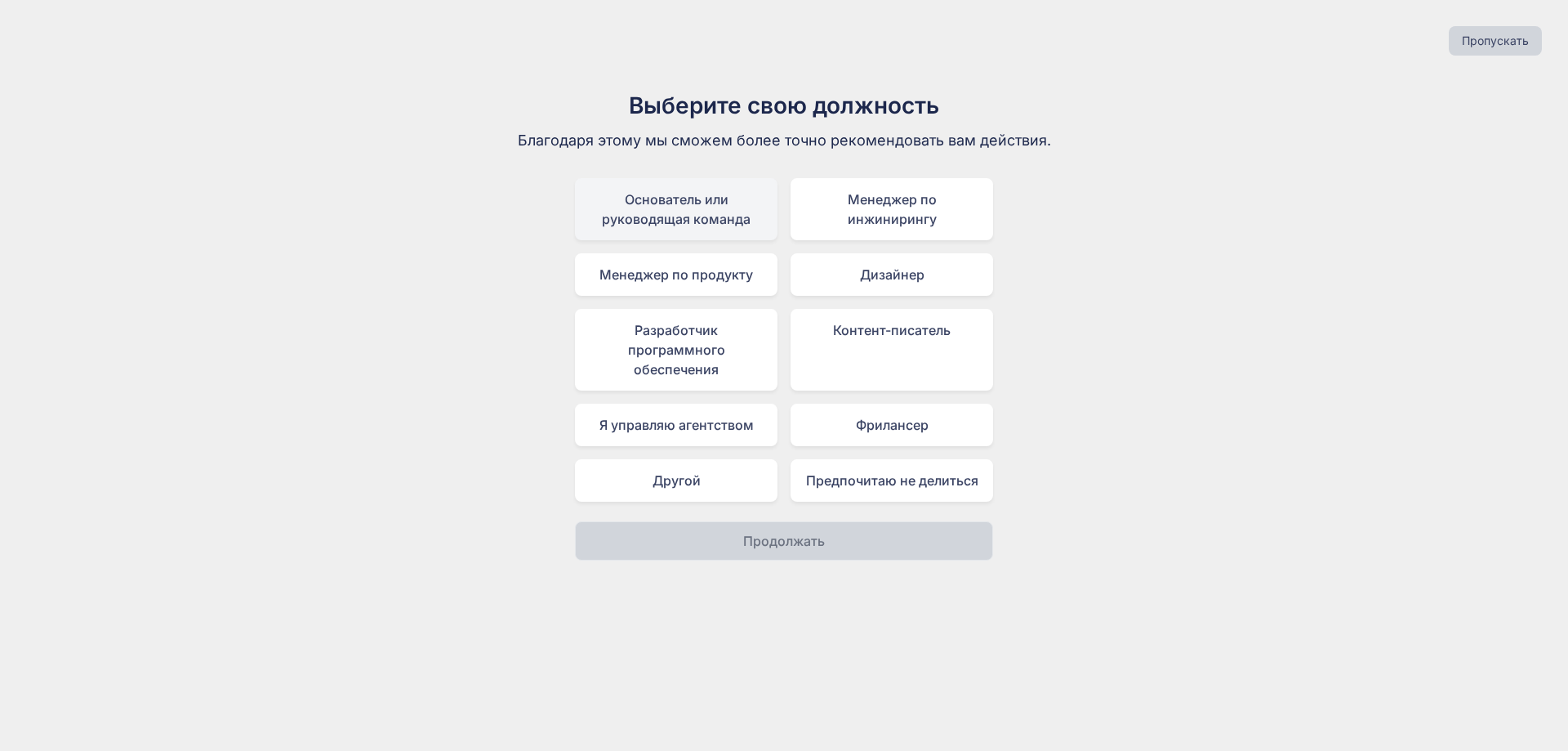
click at [696, 204] on font "Основатель или руководящая команда" at bounding box center [676, 209] width 149 height 36
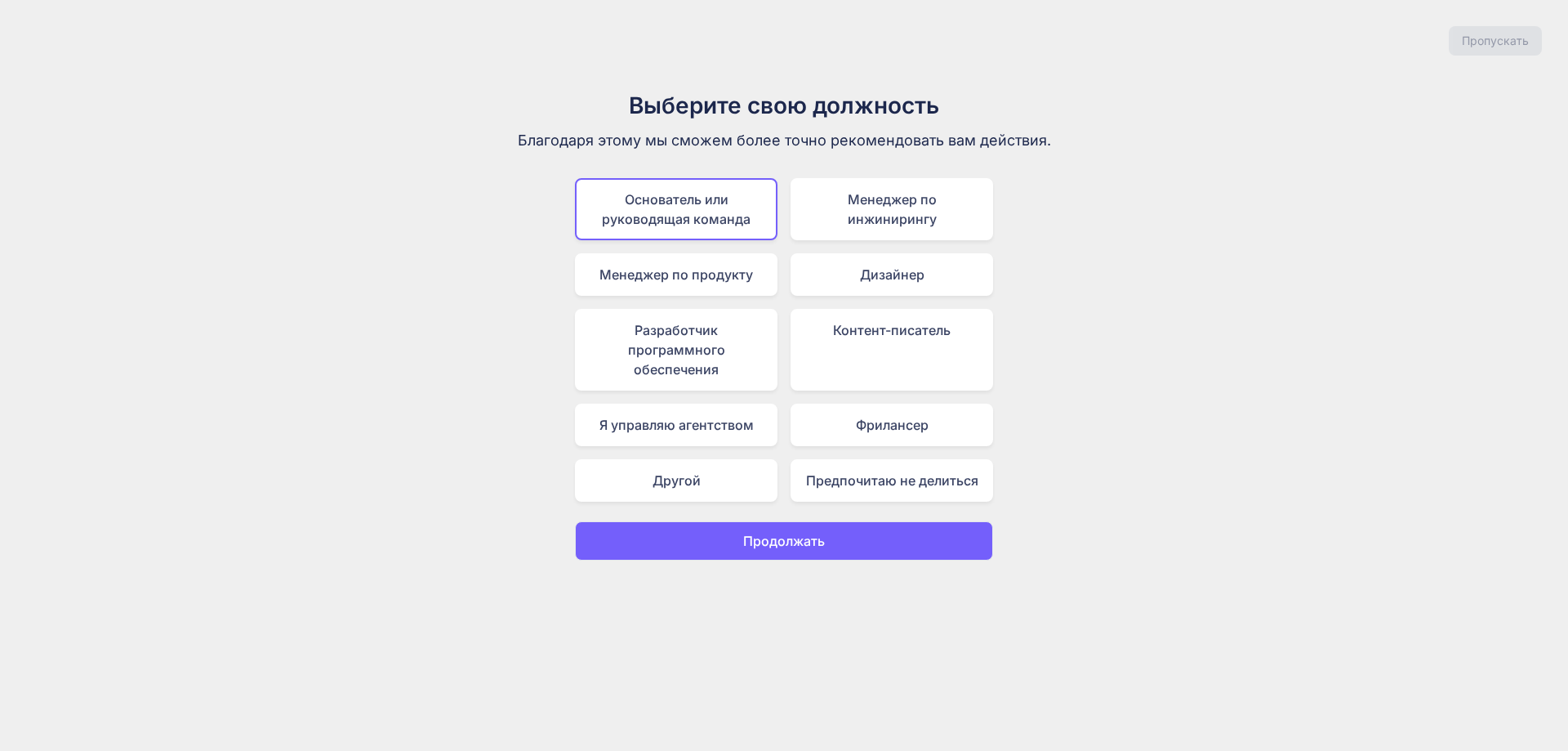
click at [824, 545] on font "Продолжать" at bounding box center [784, 541] width 82 height 16
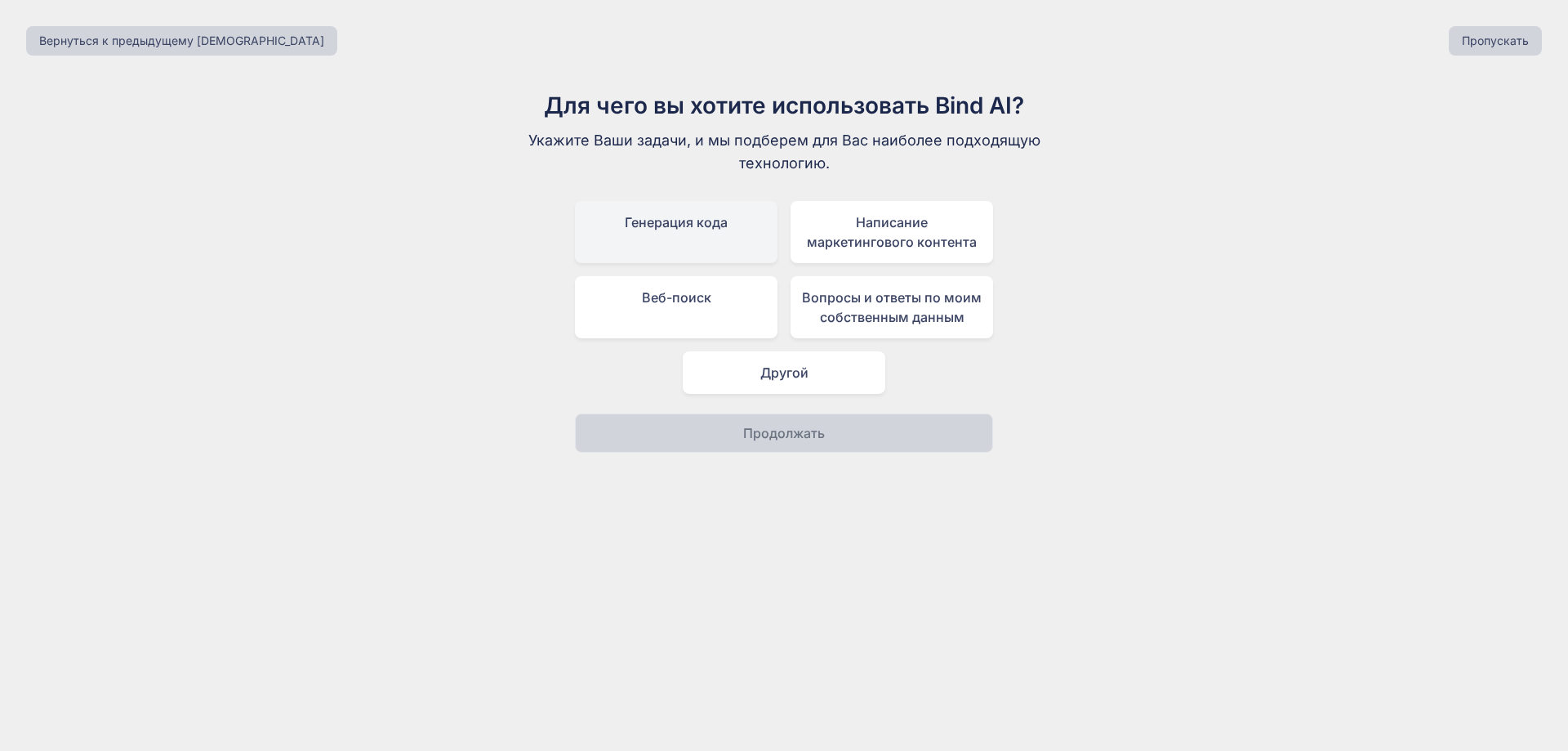
click at [725, 238] on div "Генерация кода" at bounding box center [676, 232] width 203 height 62
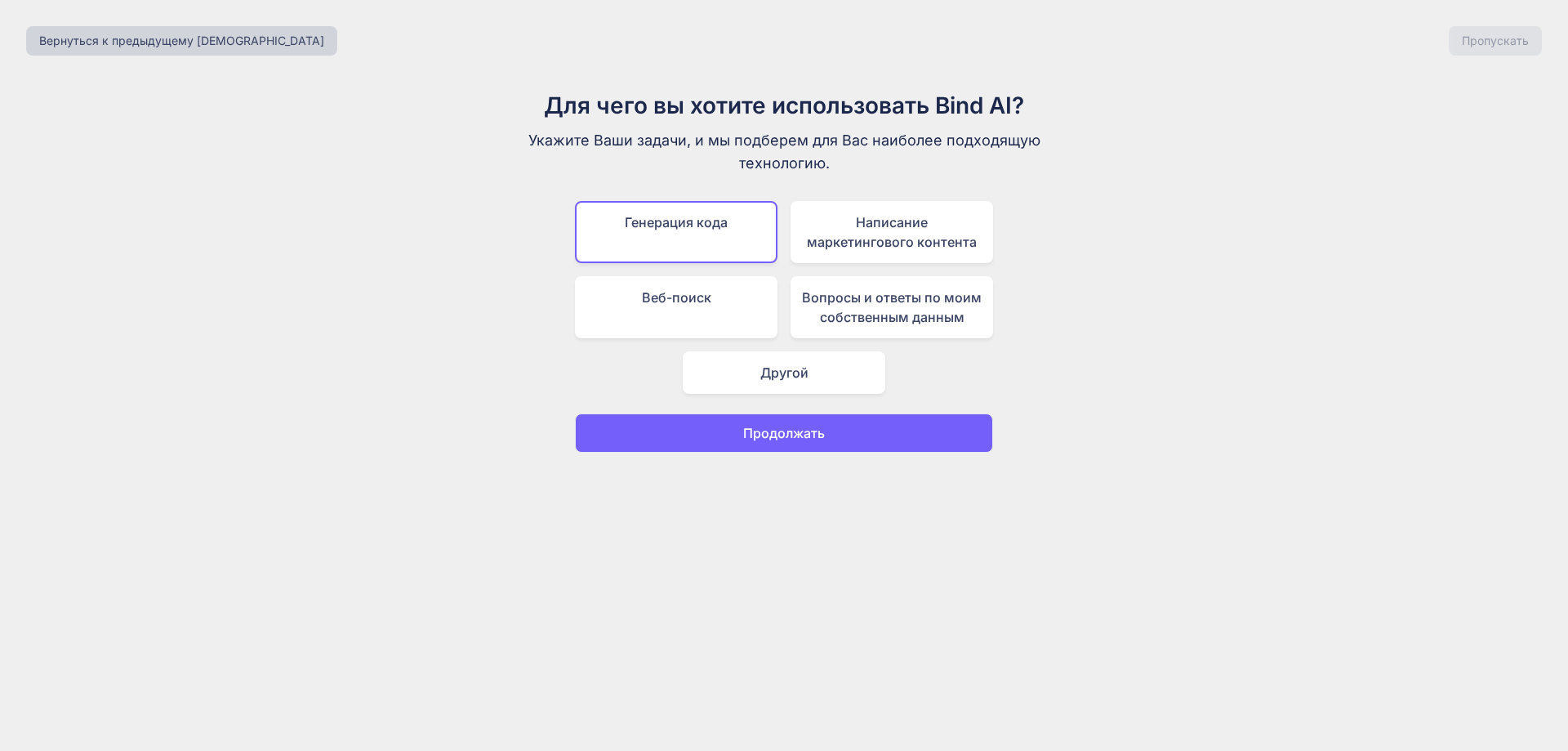
click at [804, 429] on font "Продолжать" at bounding box center [784, 433] width 82 height 16
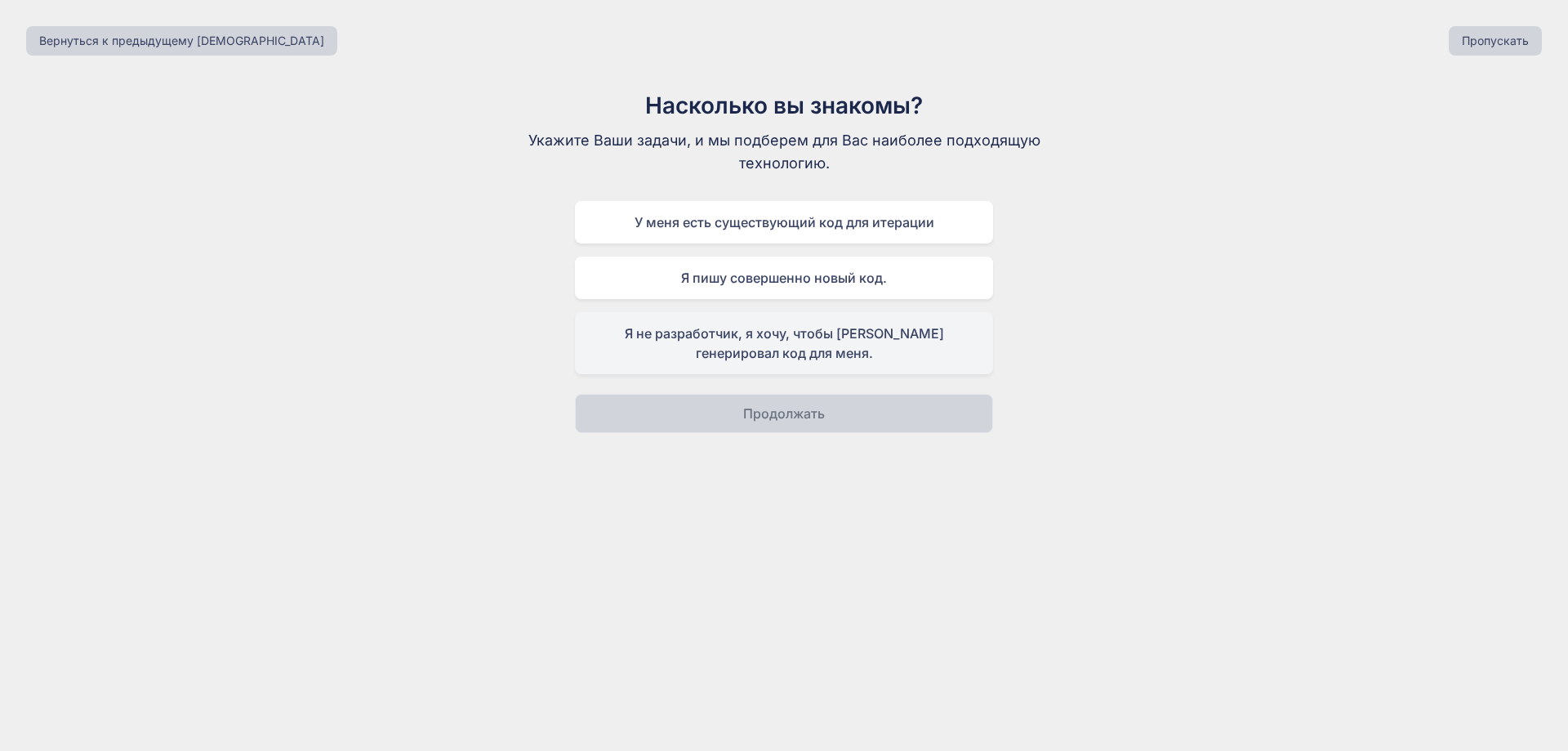
click at [826, 351] on div "Я не разработчик, я хочу, чтобы ИИ генерировал код для меня." at bounding box center [784, 344] width 418 height 62
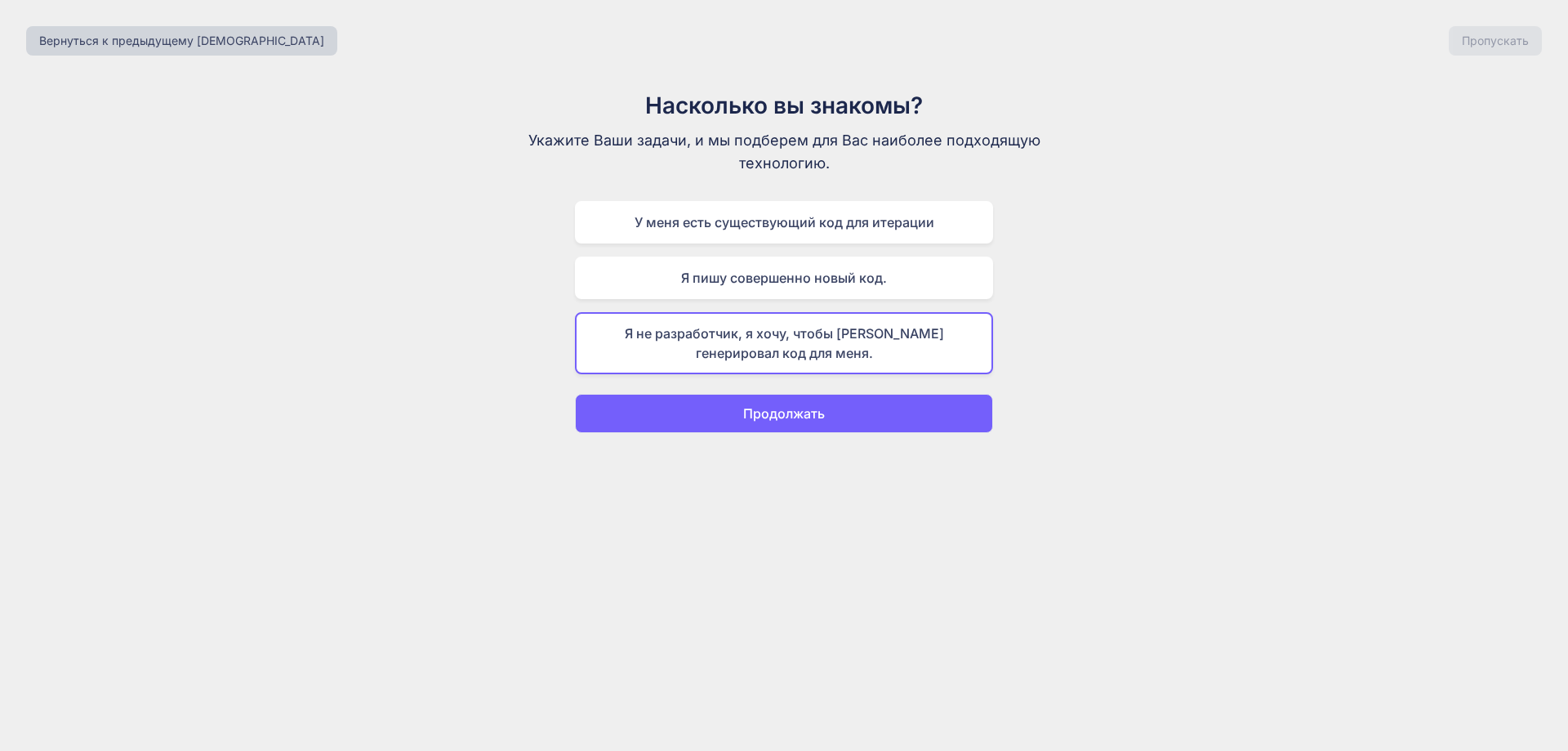
click at [789, 417] on font "Продолжать" at bounding box center [784, 413] width 82 height 16
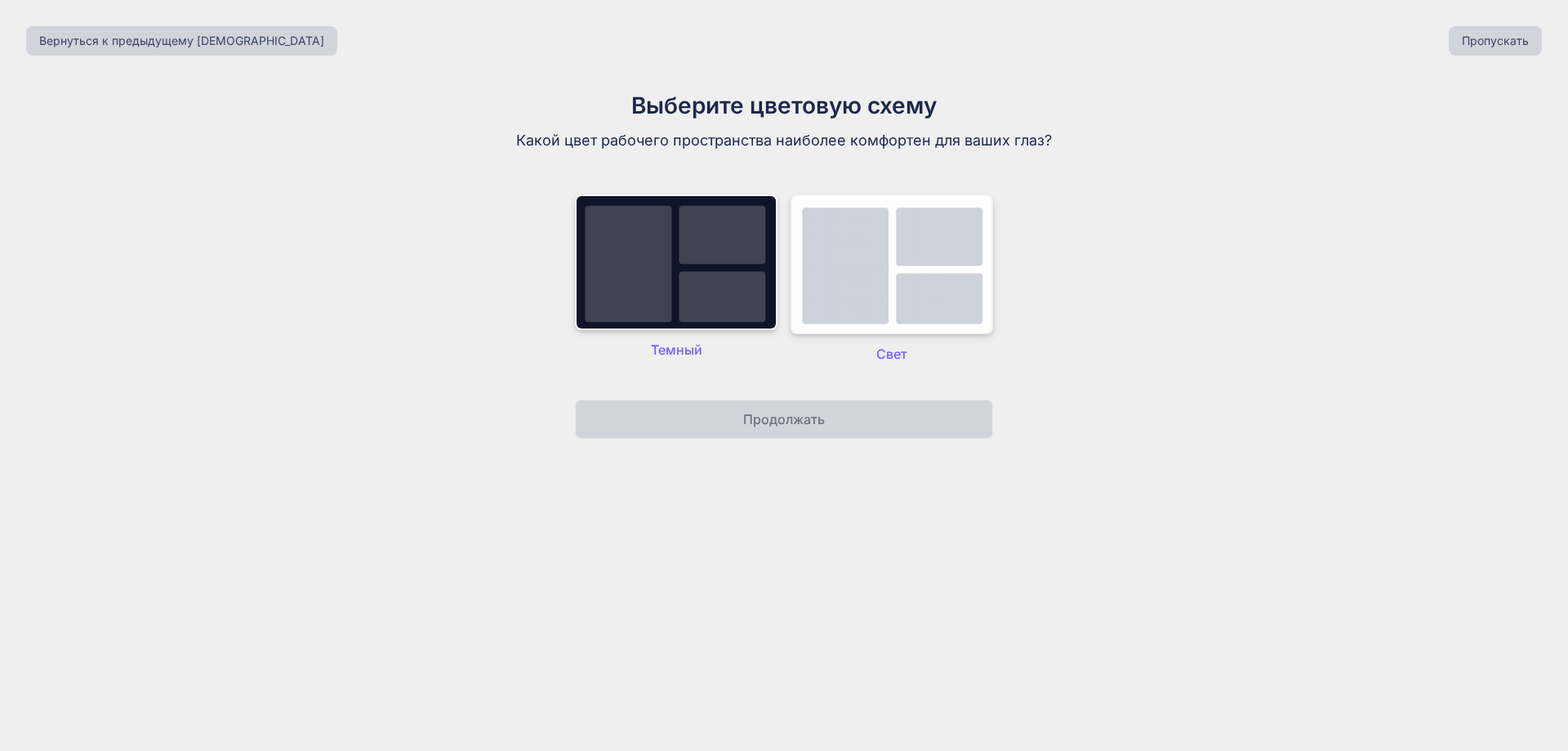
click at [870, 284] on img at bounding box center [892, 264] width 203 height 140
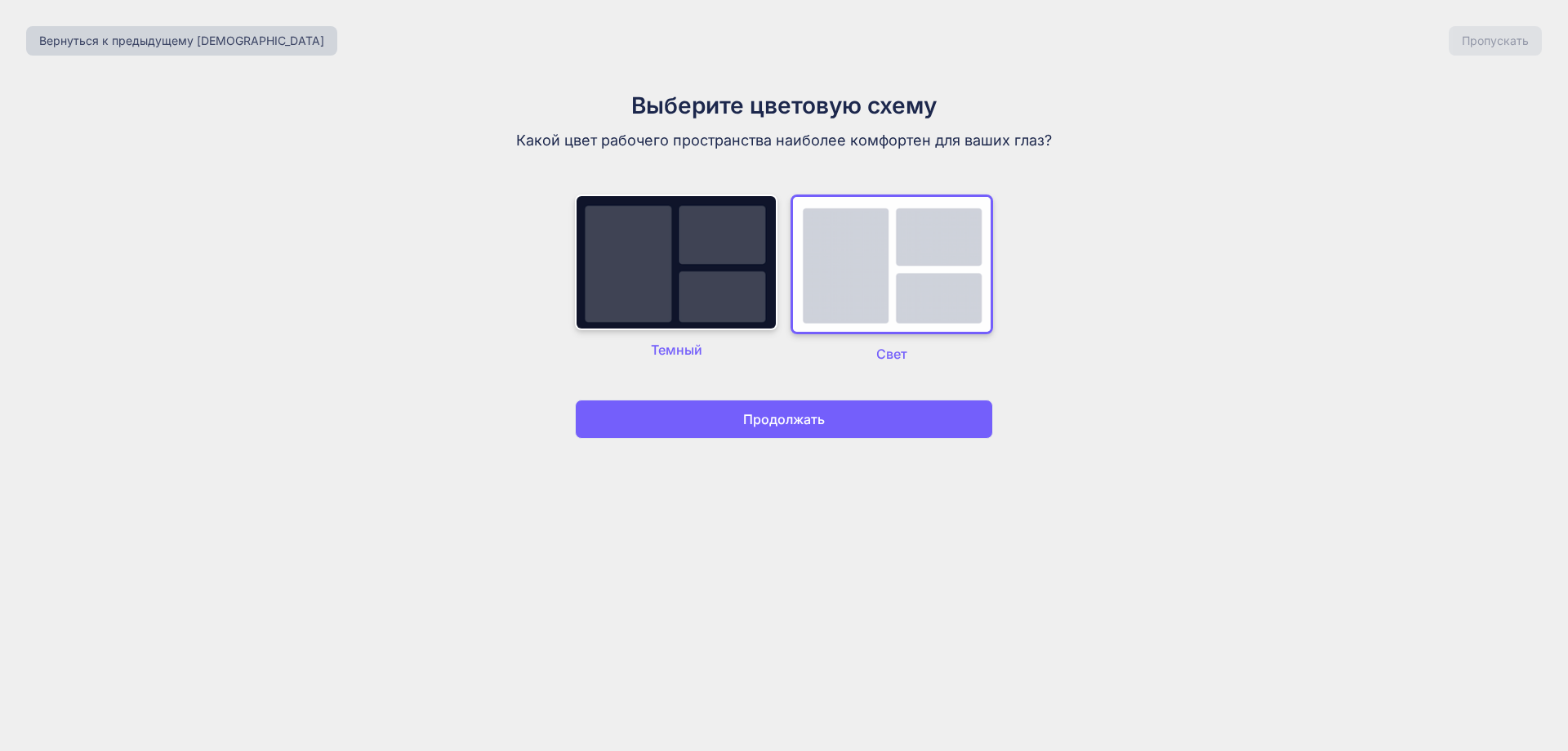
click at [794, 436] on button "Продолжать" at bounding box center [784, 419] width 418 height 40
click at [803, 412] on font "Продолжать" at bounding box center [784, 418] width 82 height 16
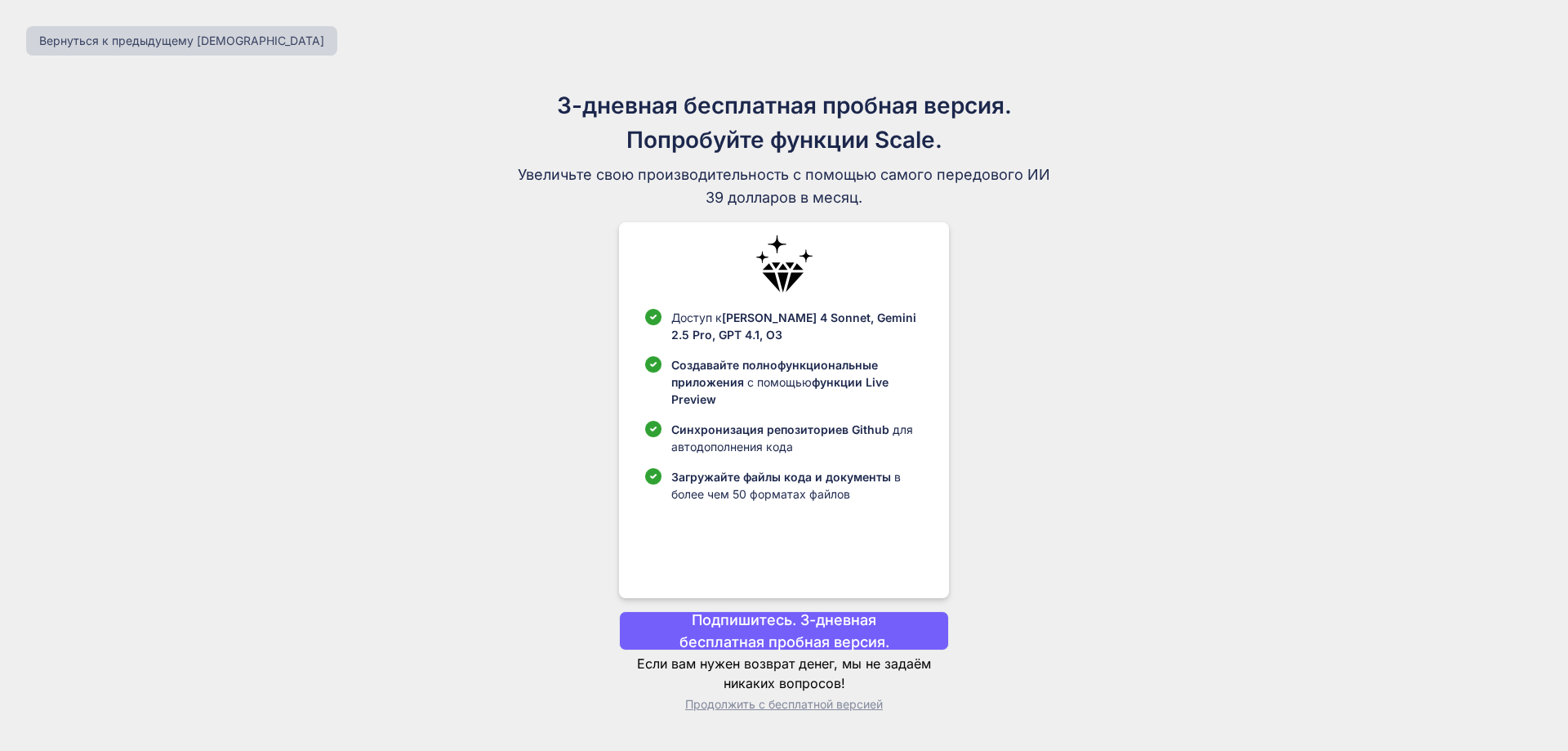
click at [801, 630] on p "Подпишитесь. 3-дневная бесплатная пробная версия." at bounding box center [784, 631] width 265 height 44
click at [192, 40] on font "Вернуться к предыдущему шагу" at bounding box center [182, 40] width 285 height 13
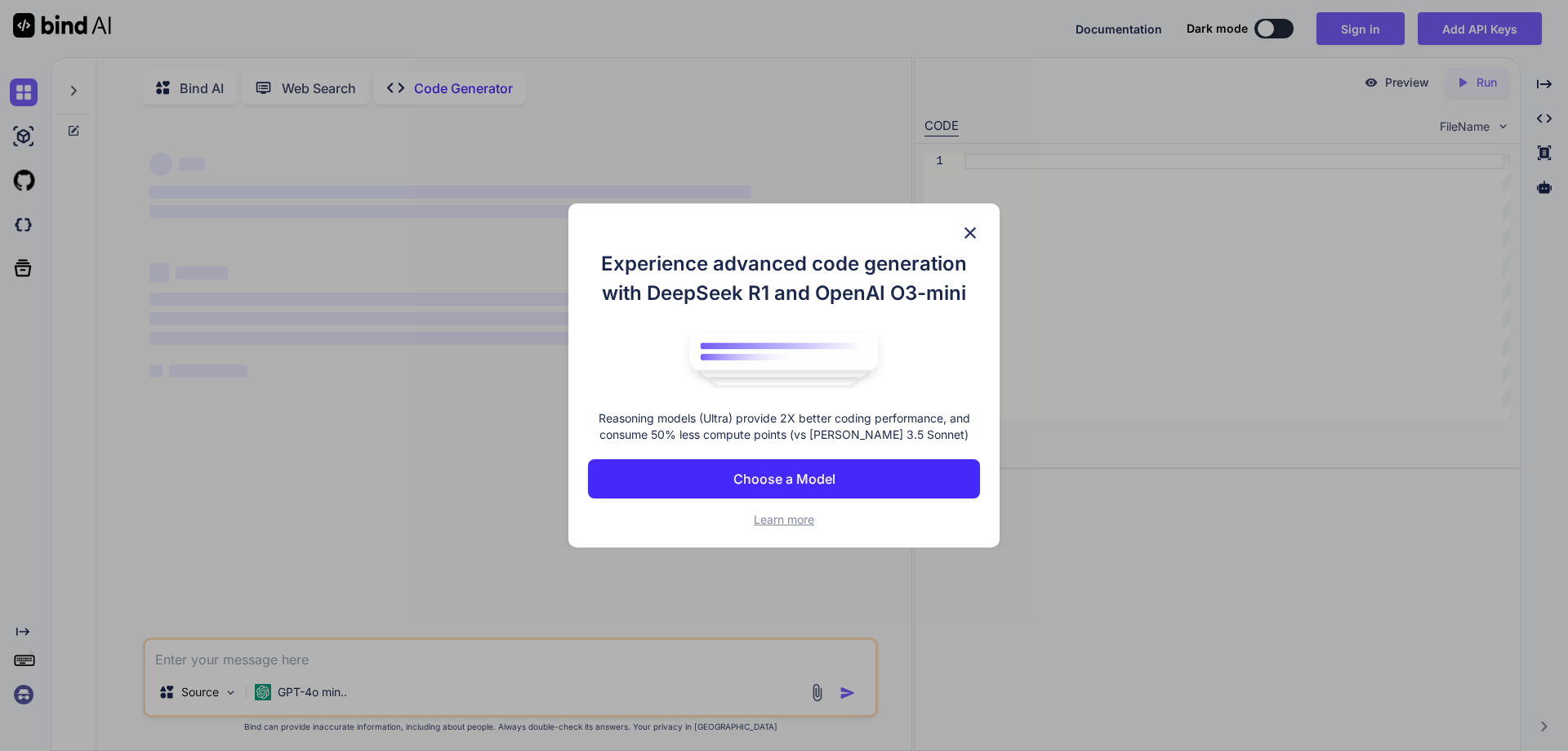
click at [969, 231] on img at bounding box center [970, 232] width 19 height 19
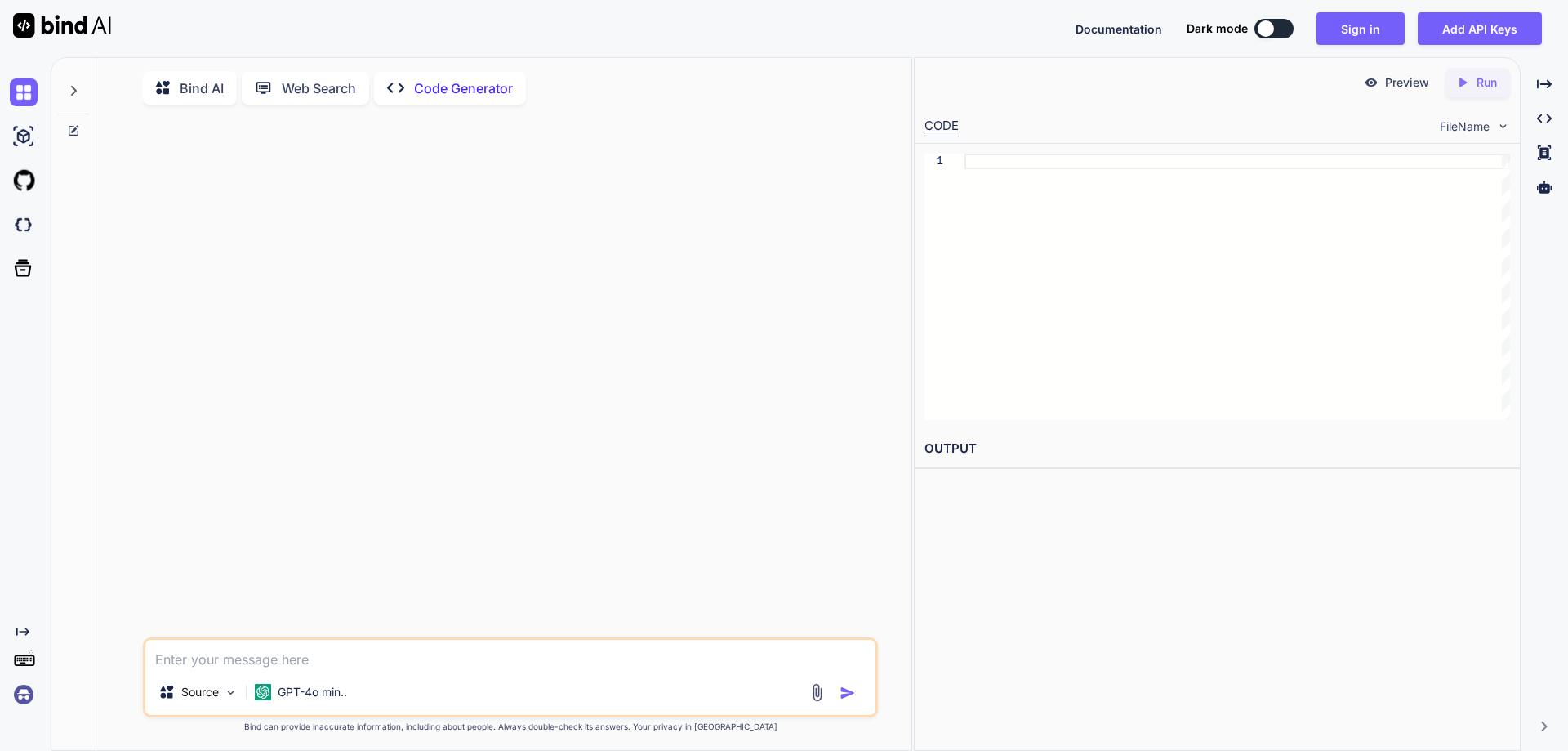
click at [377, 668] on textarea at bounding box center [511, 654] width 731 height 29
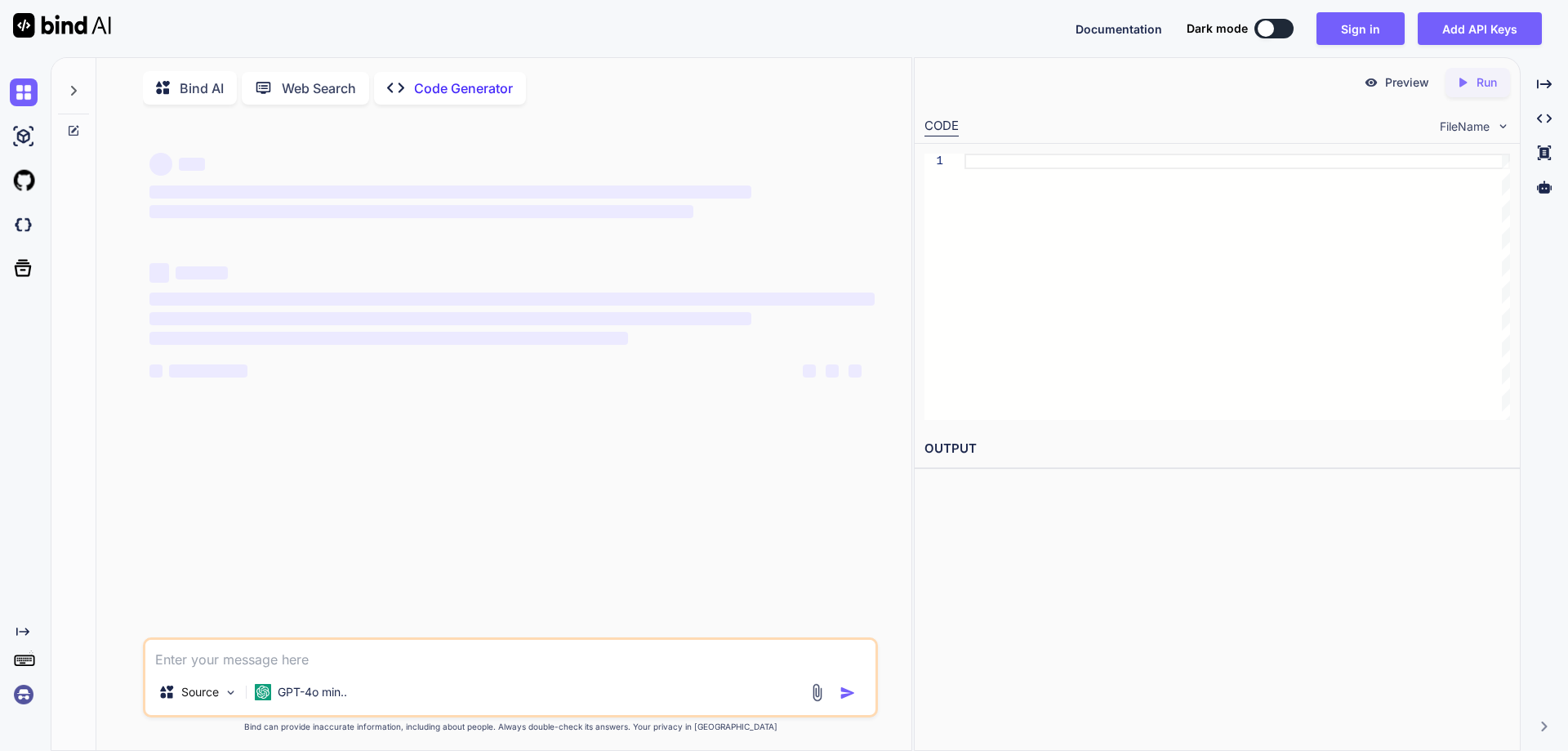
type textarea "x"
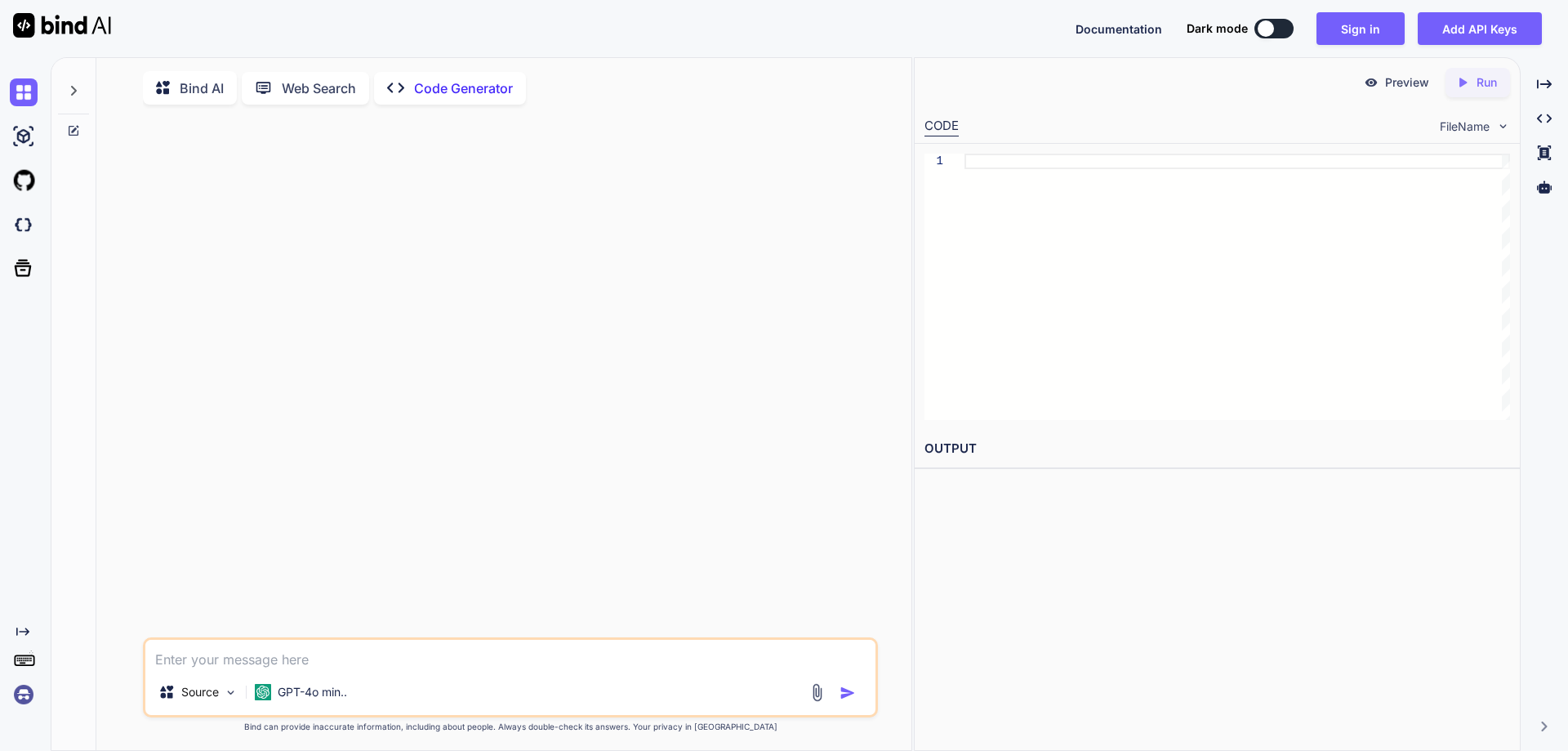
type textarea "y"
type textarea "x"
type textarea "н"
type textarea "x"
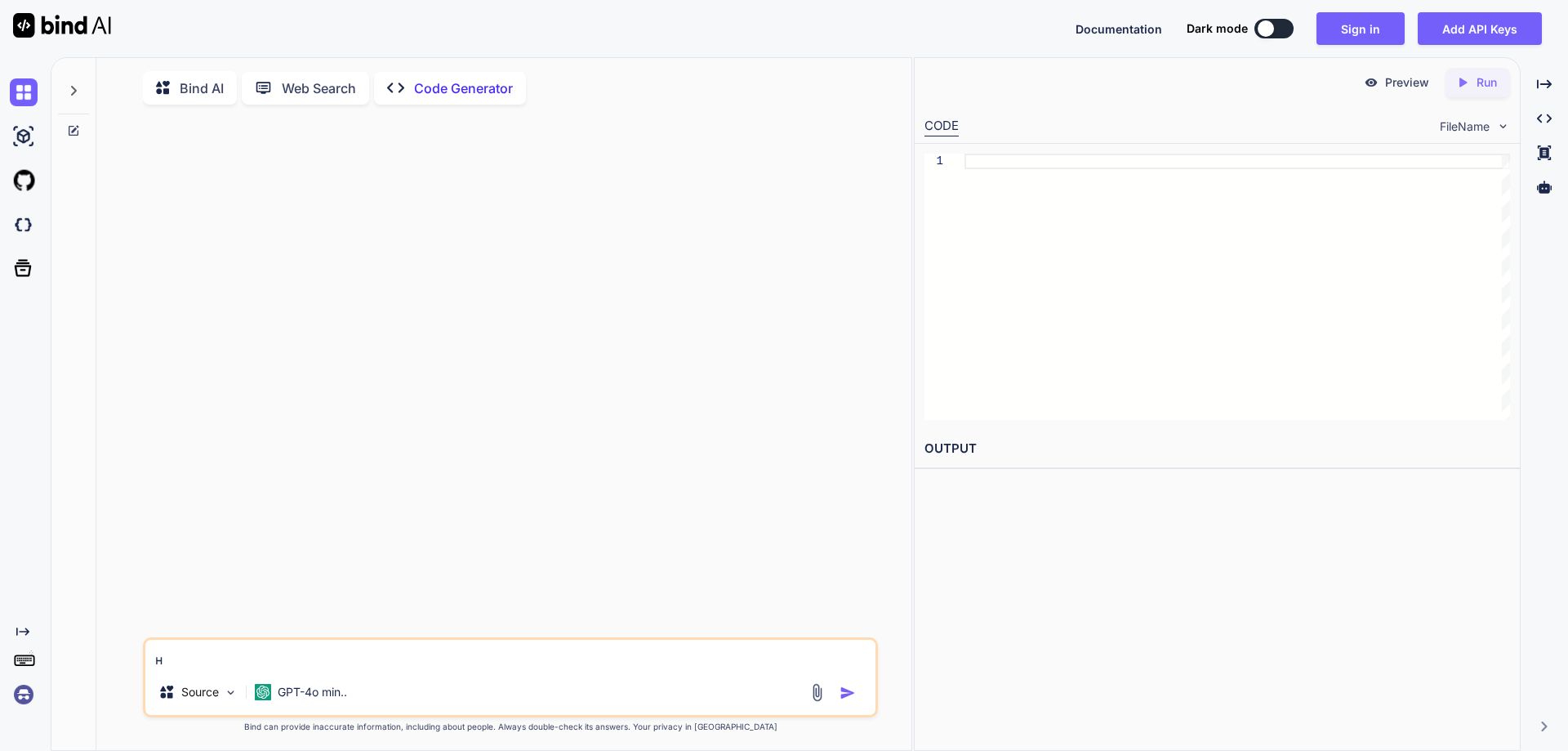
type textarea "на"
type textarea "x"
type textarea "нап"
type textarea "x"
type textarea "напи"
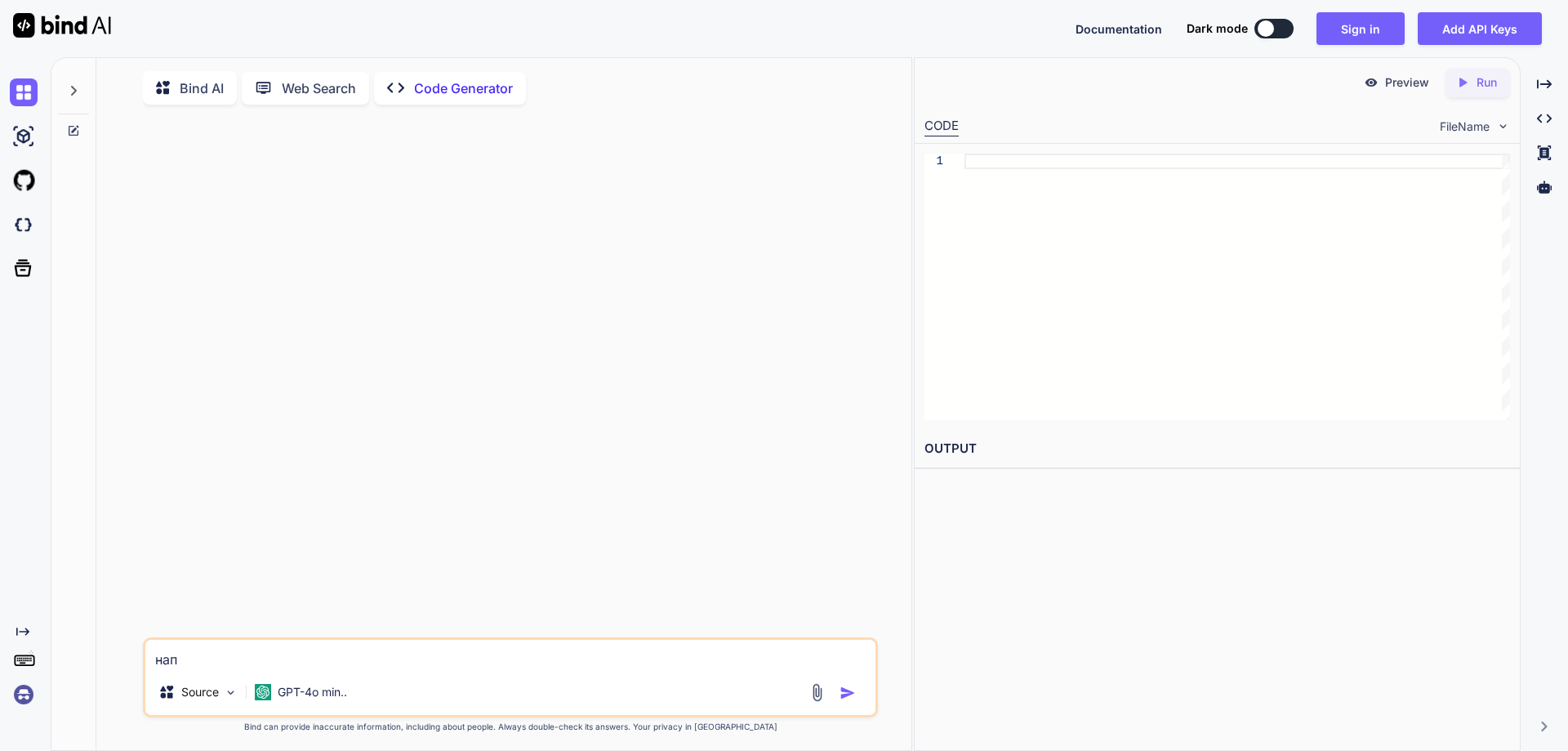
type textarea "x"
type textarea "напиш"
type textarea "x"
type textarea "напиши"
type textarea "x"
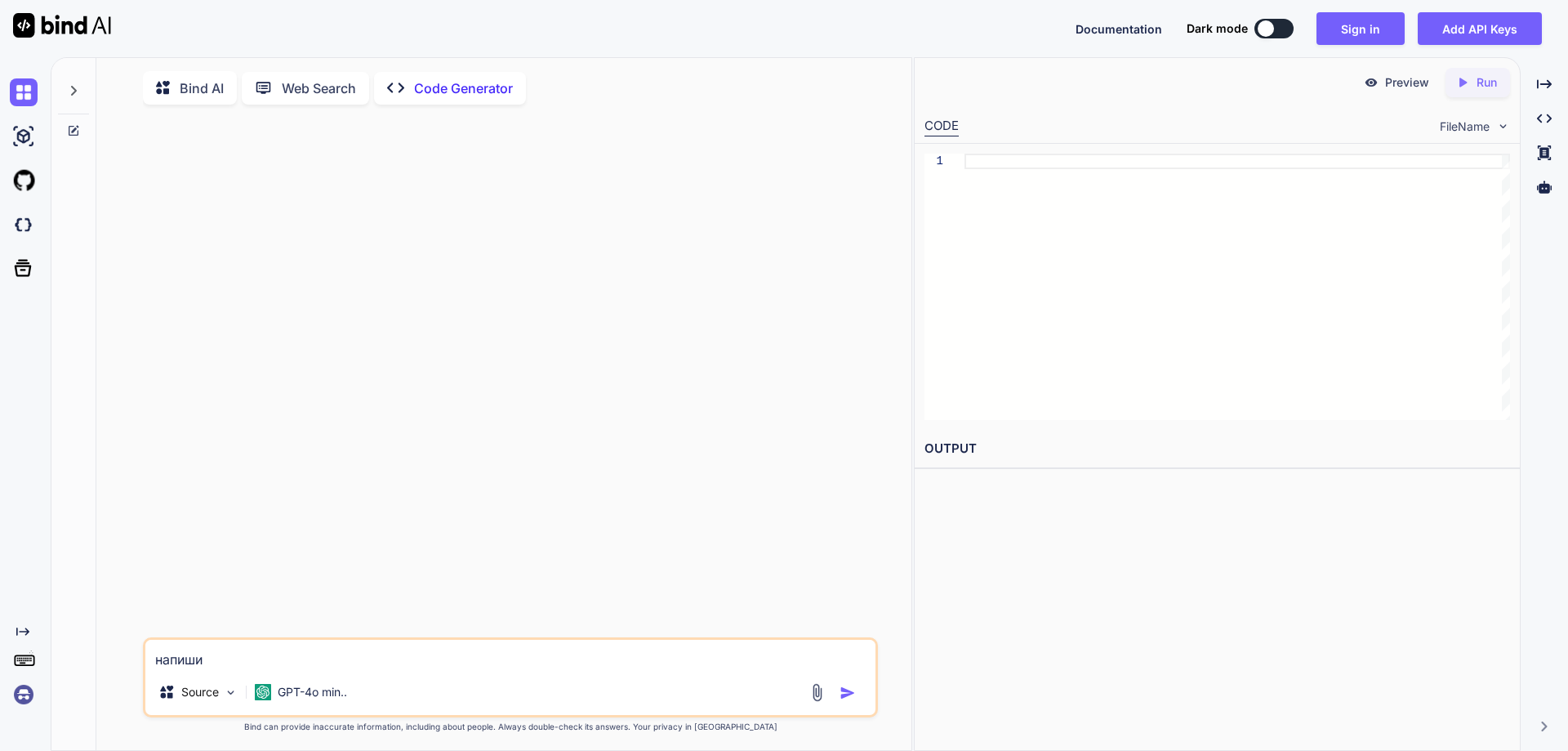
type textarea "напиши"
type textarea "x"
type textarea "напиши п"
type textarea "x"
type textarea "напиши пр"
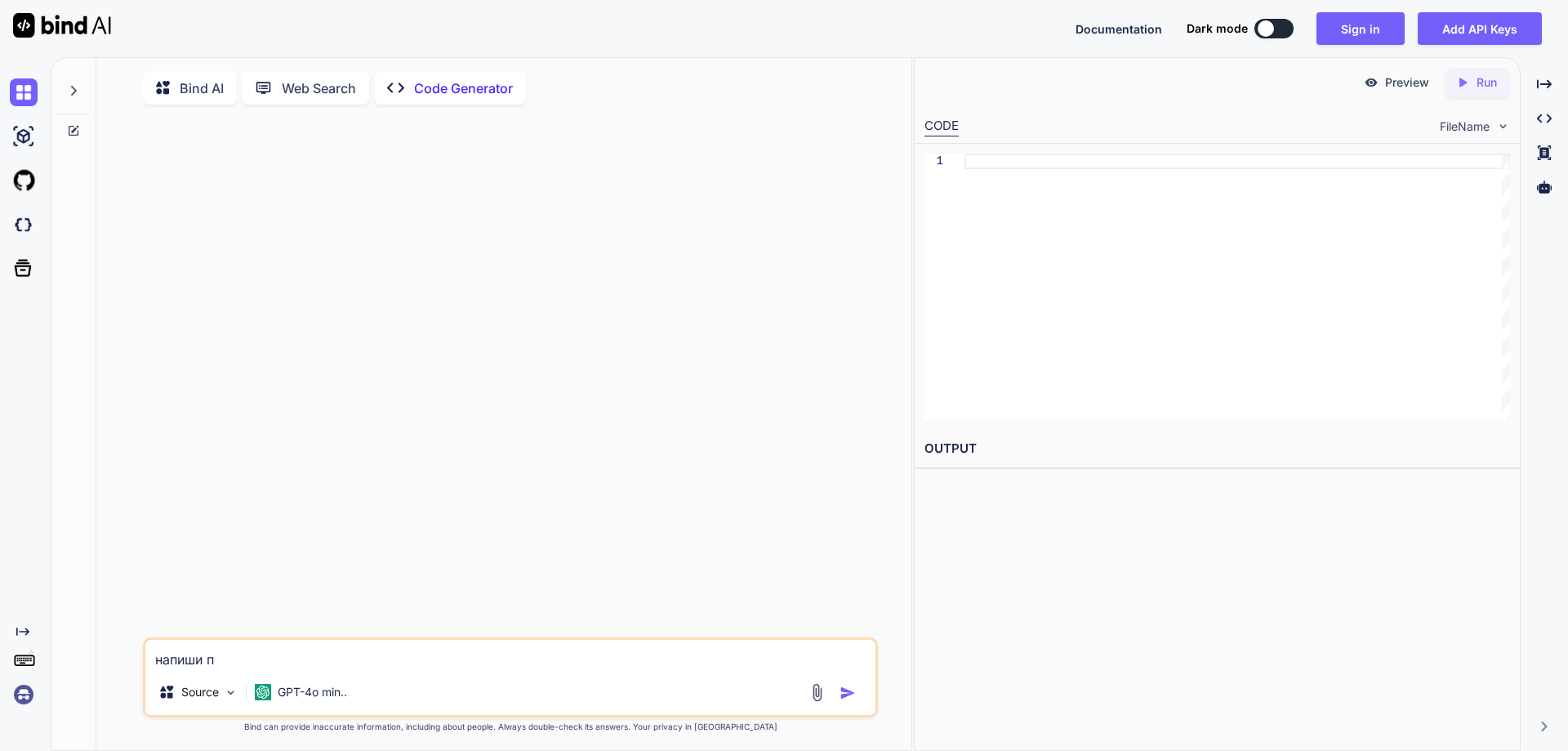
type textarea "x"
type textarea "напиши про"
type textarea "x"
type textarea "напиши прог"
type textarea "x"
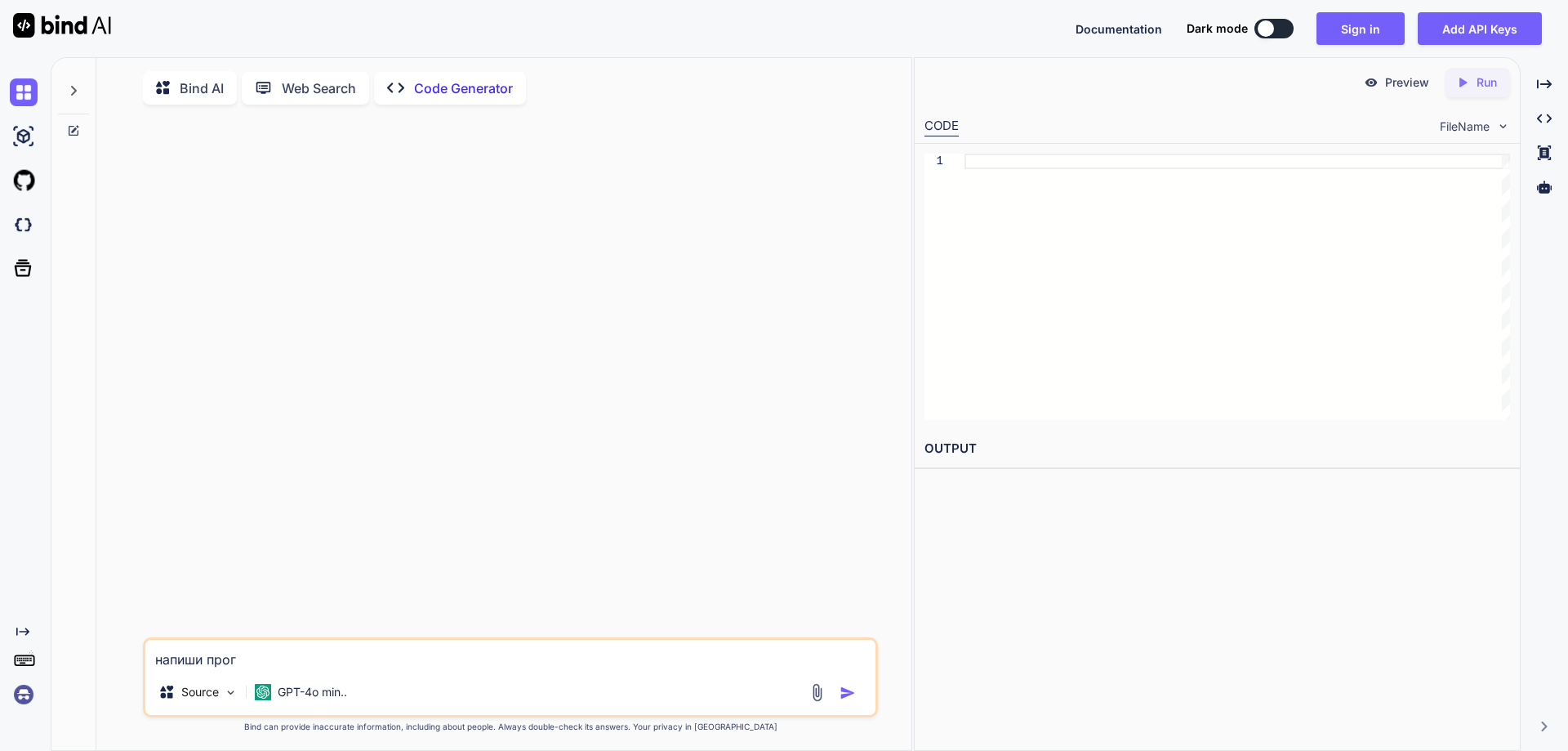
type textarea "напиши прогр"
type textarea "x"
type textarea "напиши програ"
type textarea "x"
type textarea "напиши програм"
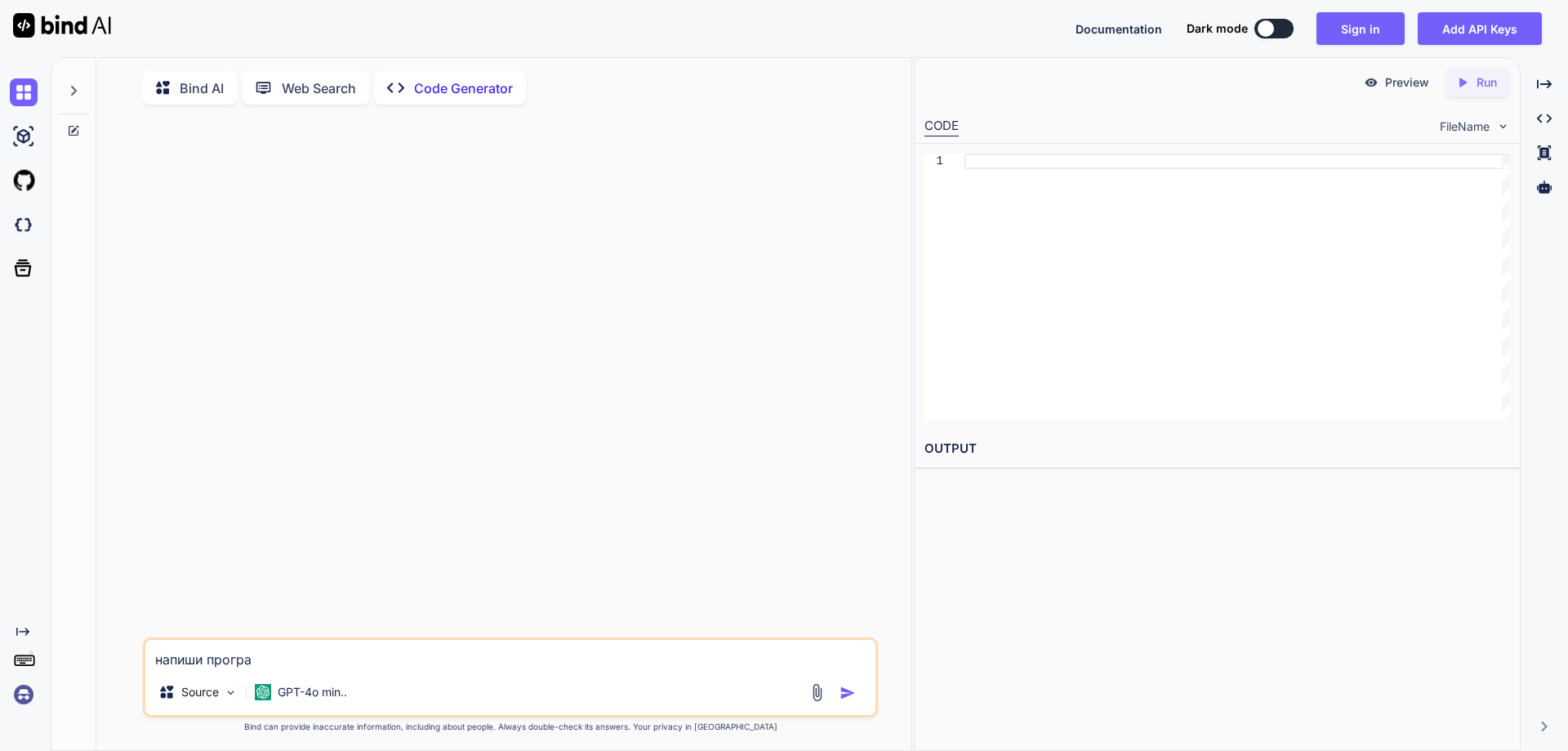
type textarea "x"
type textarea "напиши программ"
type textarea "x"
type textarea "напиши программу"
type textarea "x"
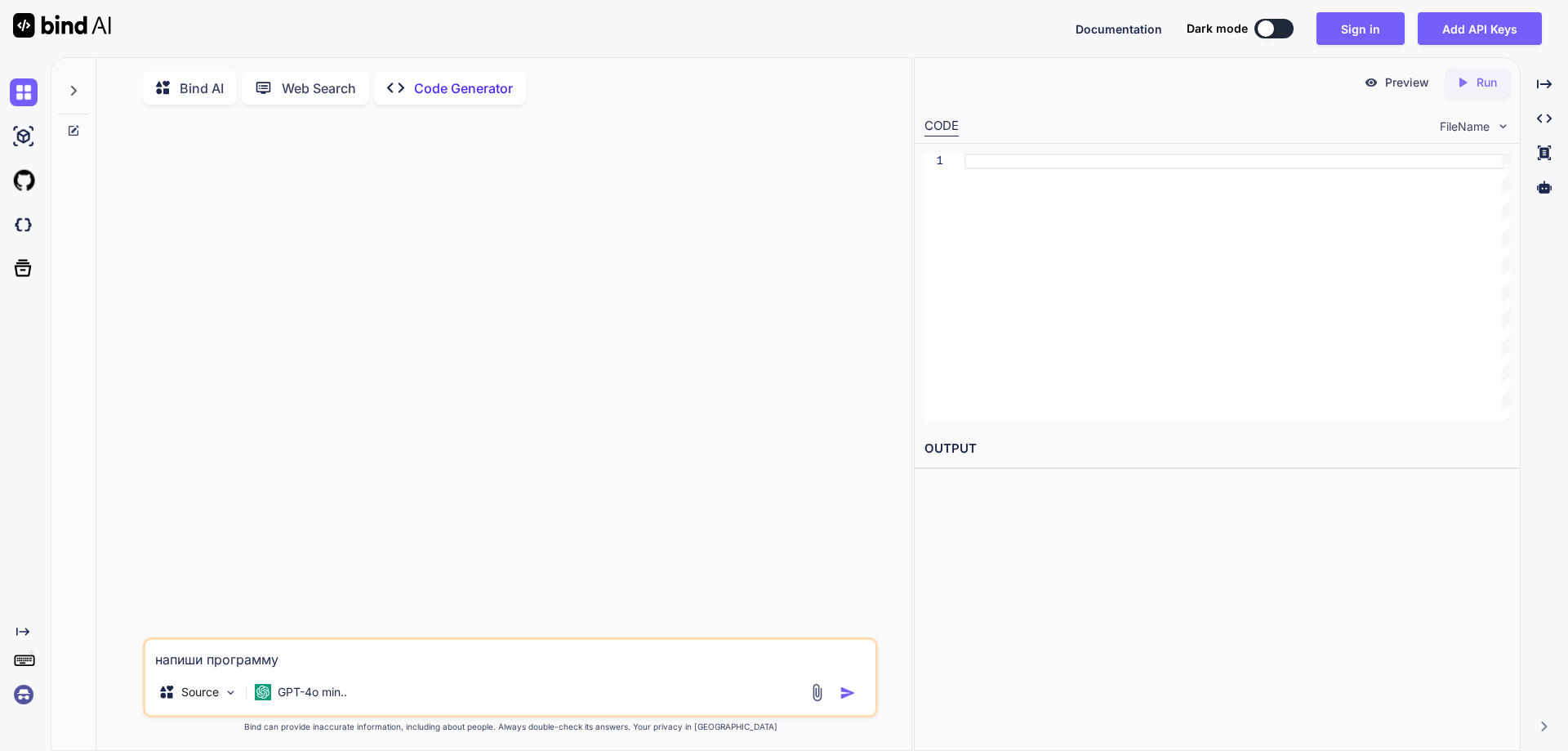
type textarea "напиши программу"
type textarea "x"
type textarea "напиши программу H"
type textarea "x"
type textarea "напиши программу He"
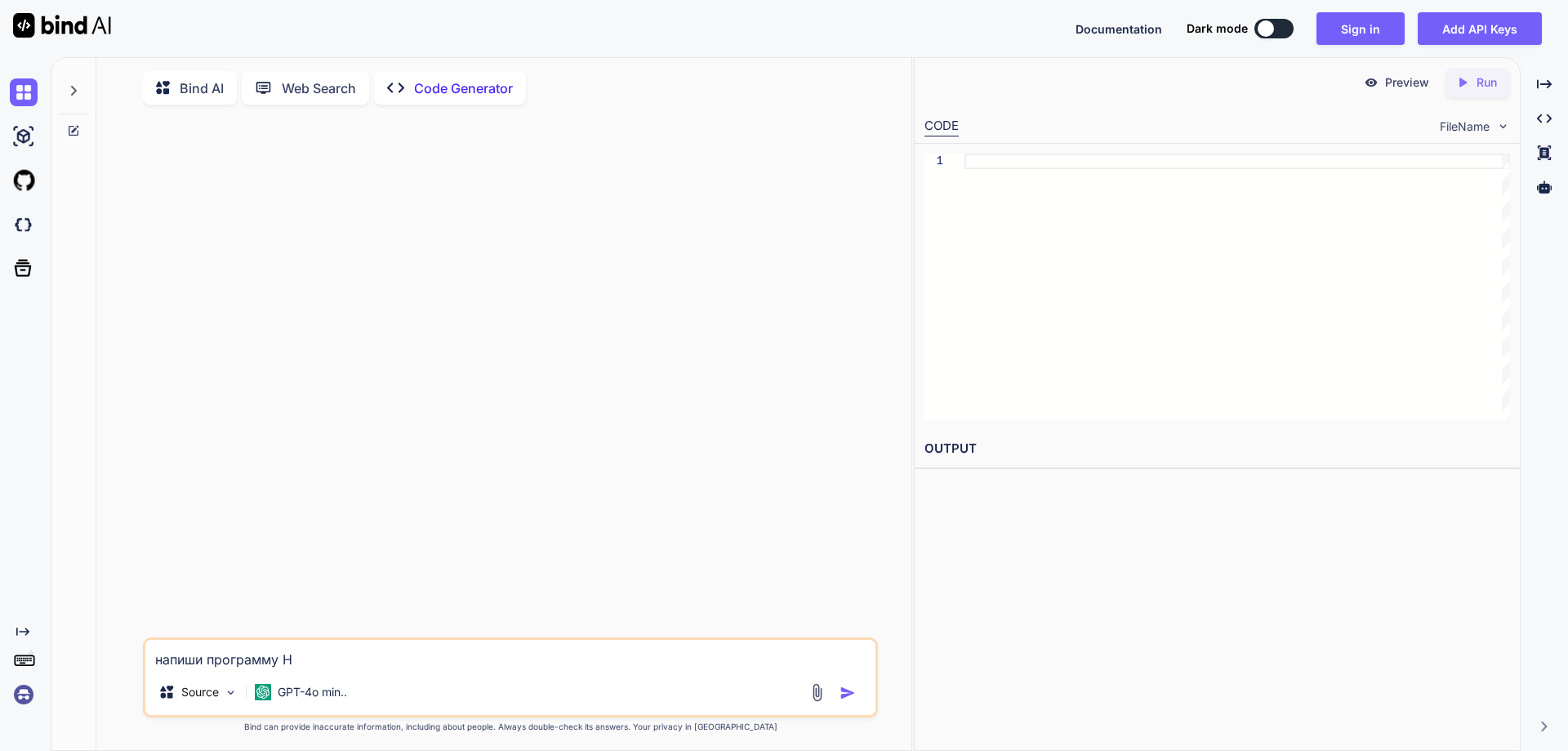
type textarea "x"
type textarea "напиши программу Hel"
type textarea "x"
type textarea "напиши программу Hell"
type textarea "x"
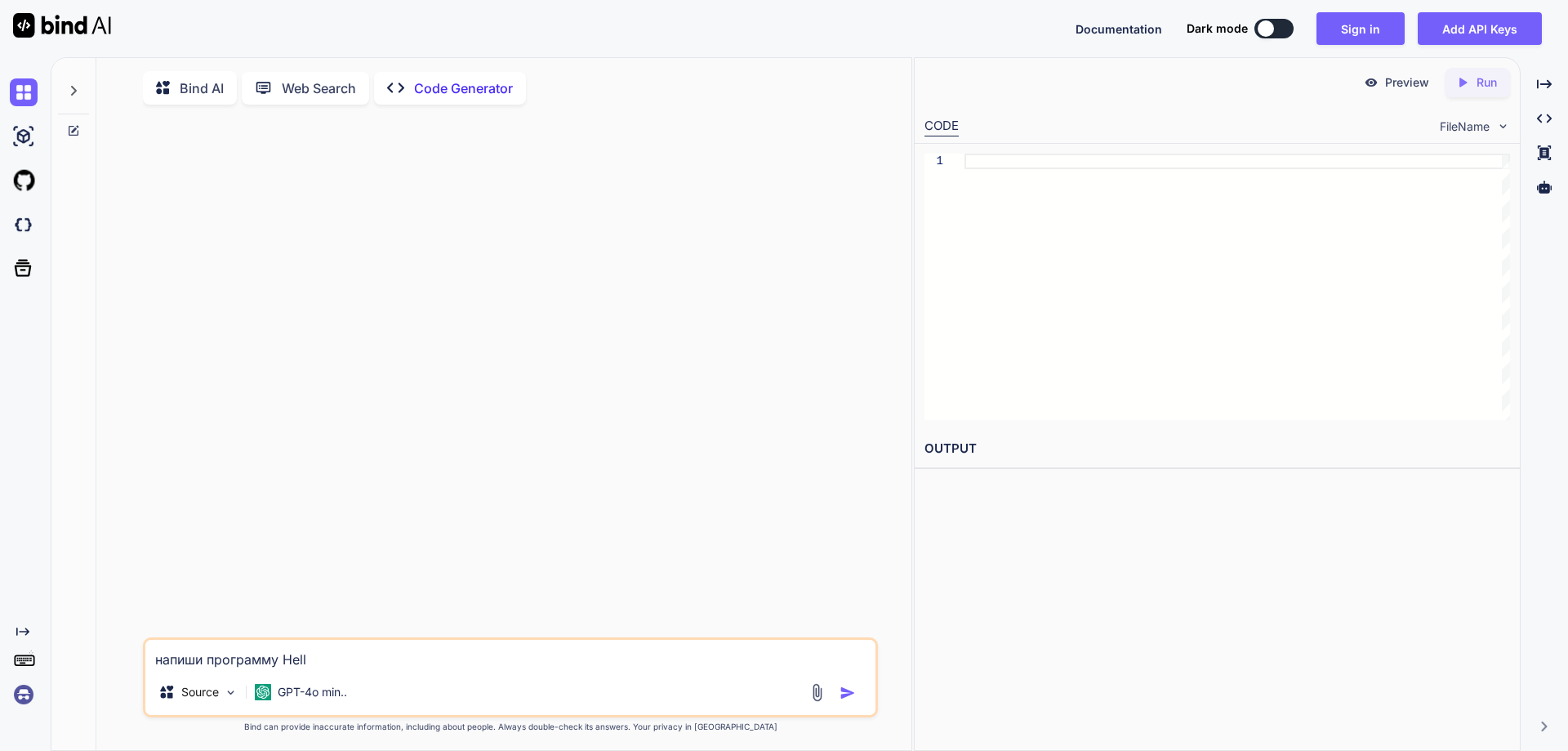
type textarea "напиши программу Hello"
type textarea "x"
type textarea "напиши программу Hello"
type textarea "x"
type textarea "напиши программу Hello w"
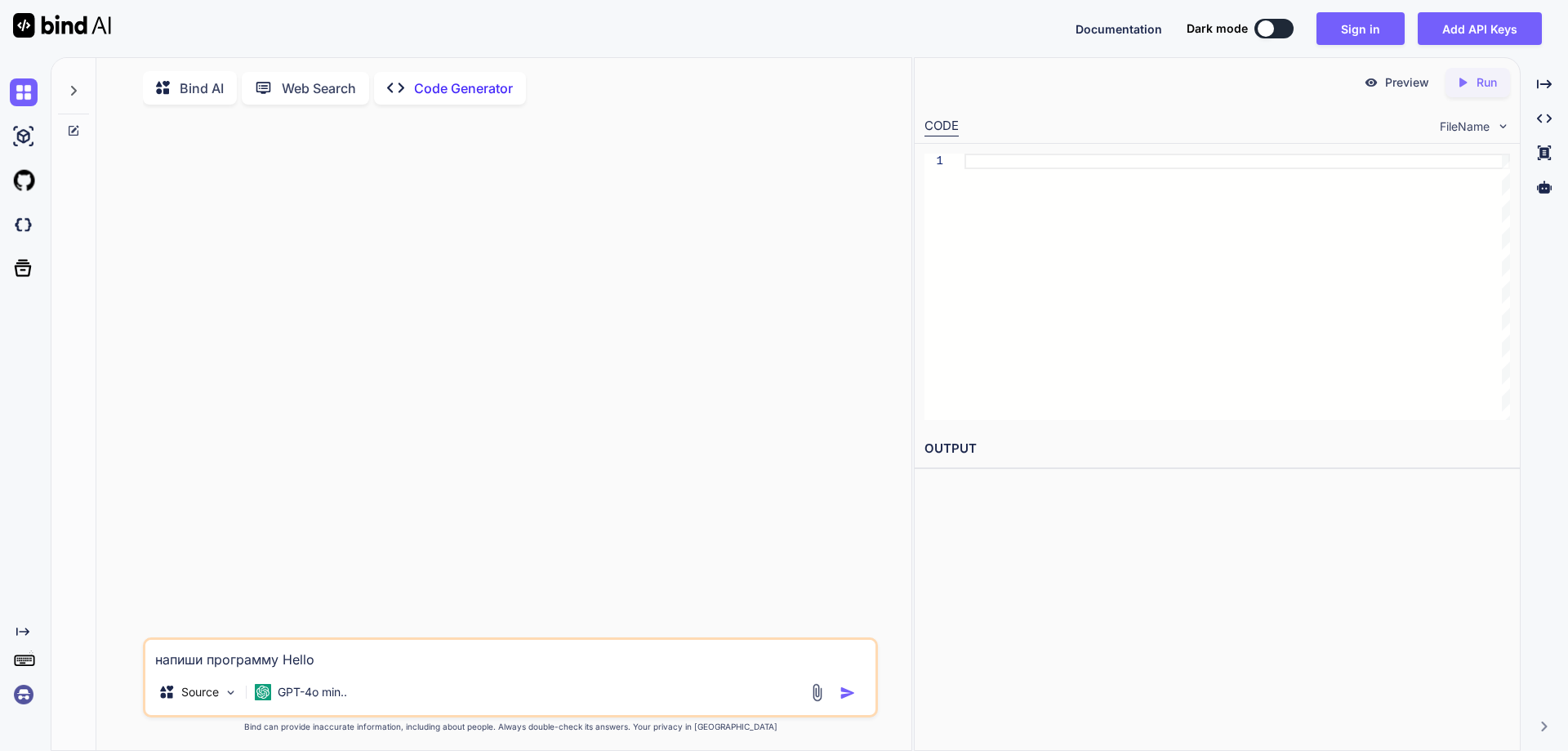
type textarea "x"
type textarea "напиши программу Hello wo"
type textarea "x"
type textarea "напиши программу Hello wor"
type textarea "x"
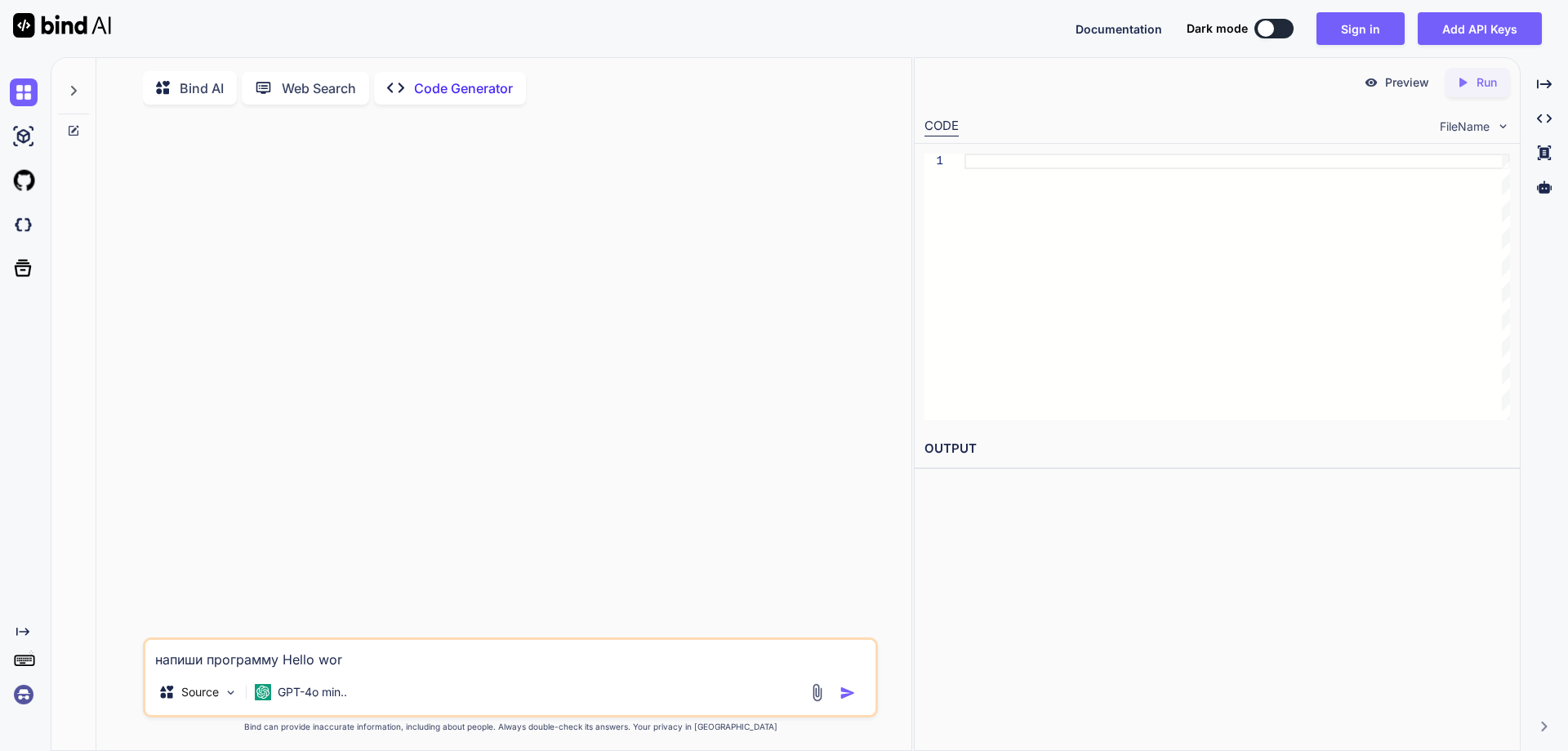
type textarea "напиши программу Hello worl"
type textarea "x"
type textarea "напиши программу Hello world"
type textarea "x"
type textarea "напиши программу Hello world"
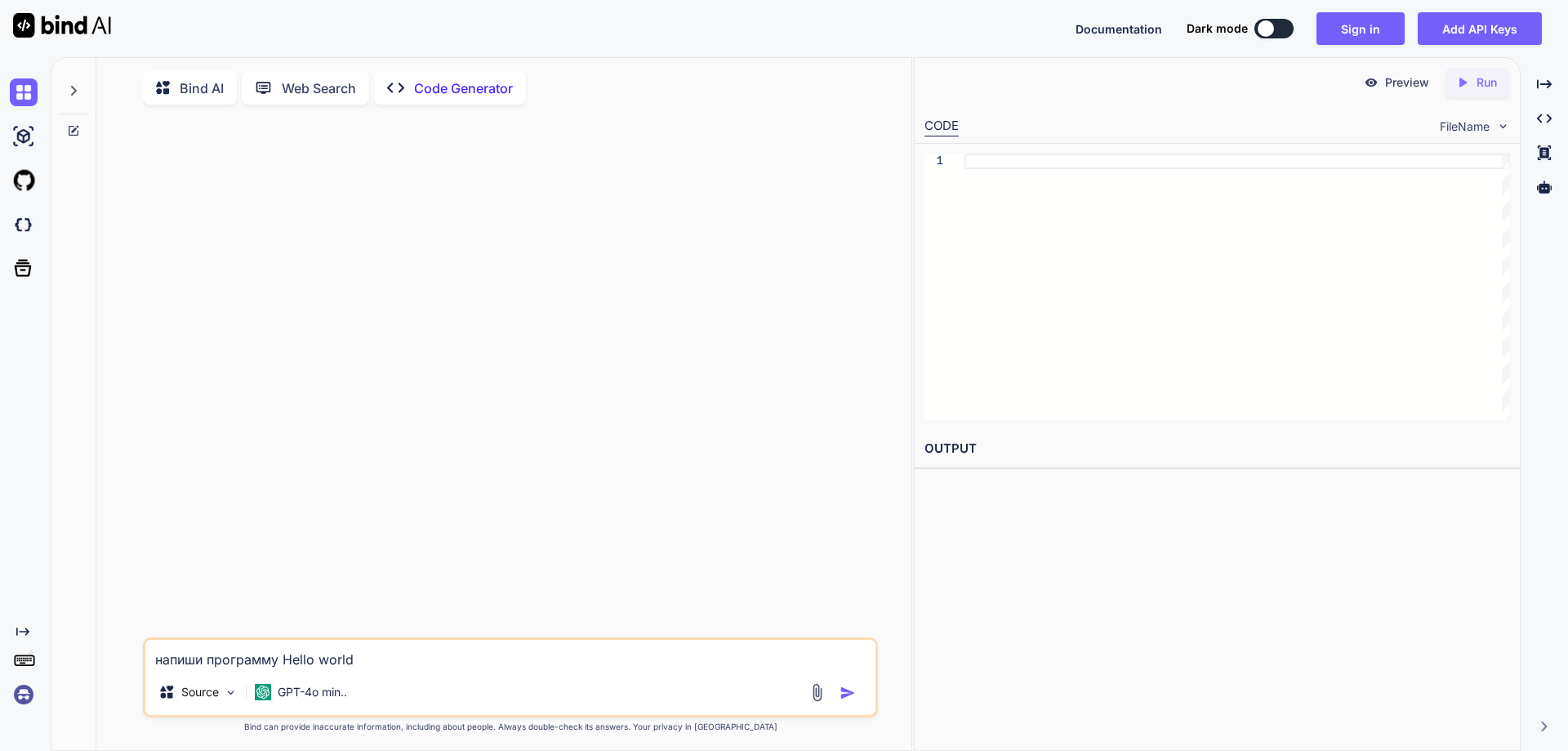
type textarea "x"
type textarea "напиши программу Hello world S"
type textarea "x"
type textarea "напиши программу Hello world Si"
type textarea "x"
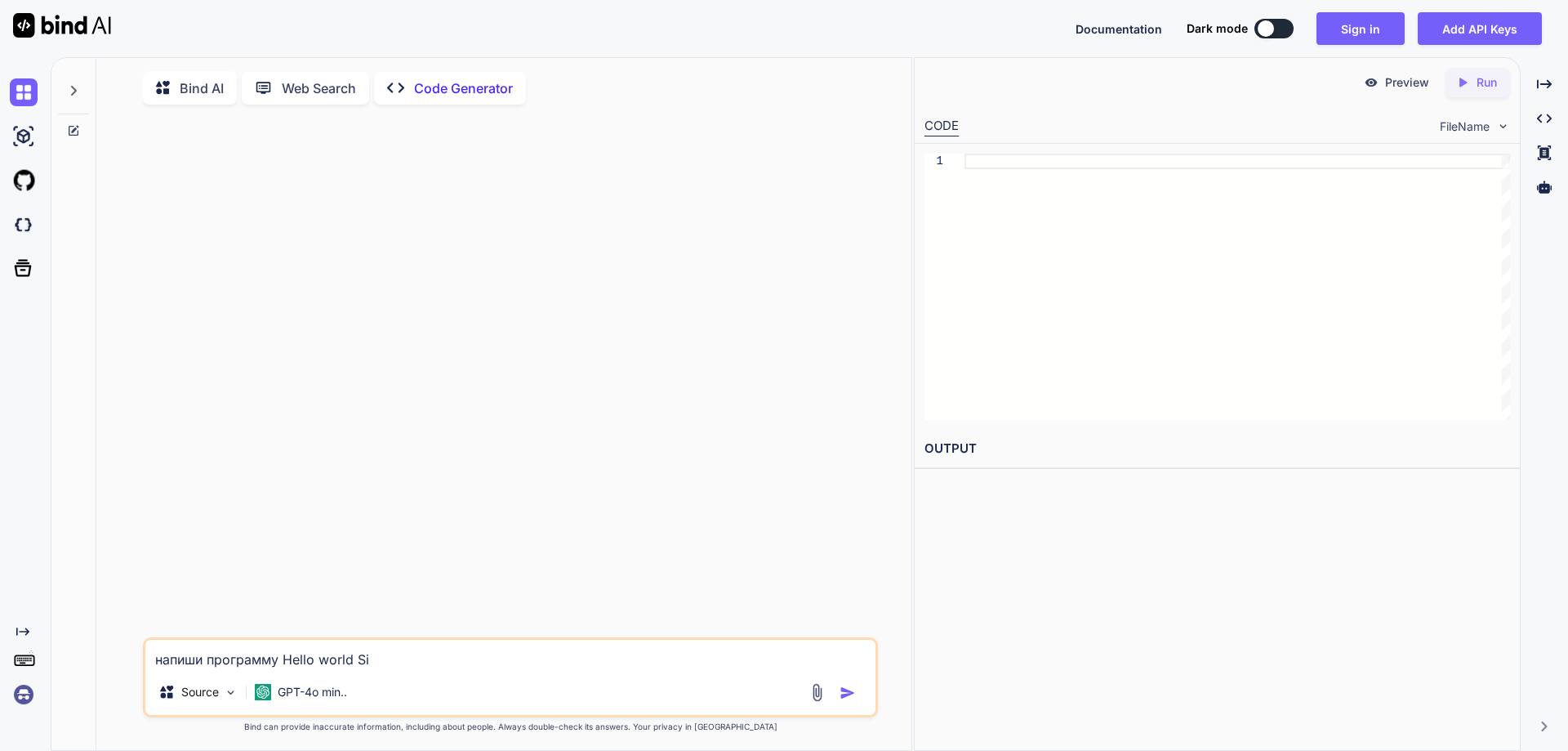
type textarea "напиши программу Hello world Sin"
type textarea "x"
type textarea "напиши программу Hello world Sinc"
type textarea "x"
type textarea "напиши программу Hello world Sincl"
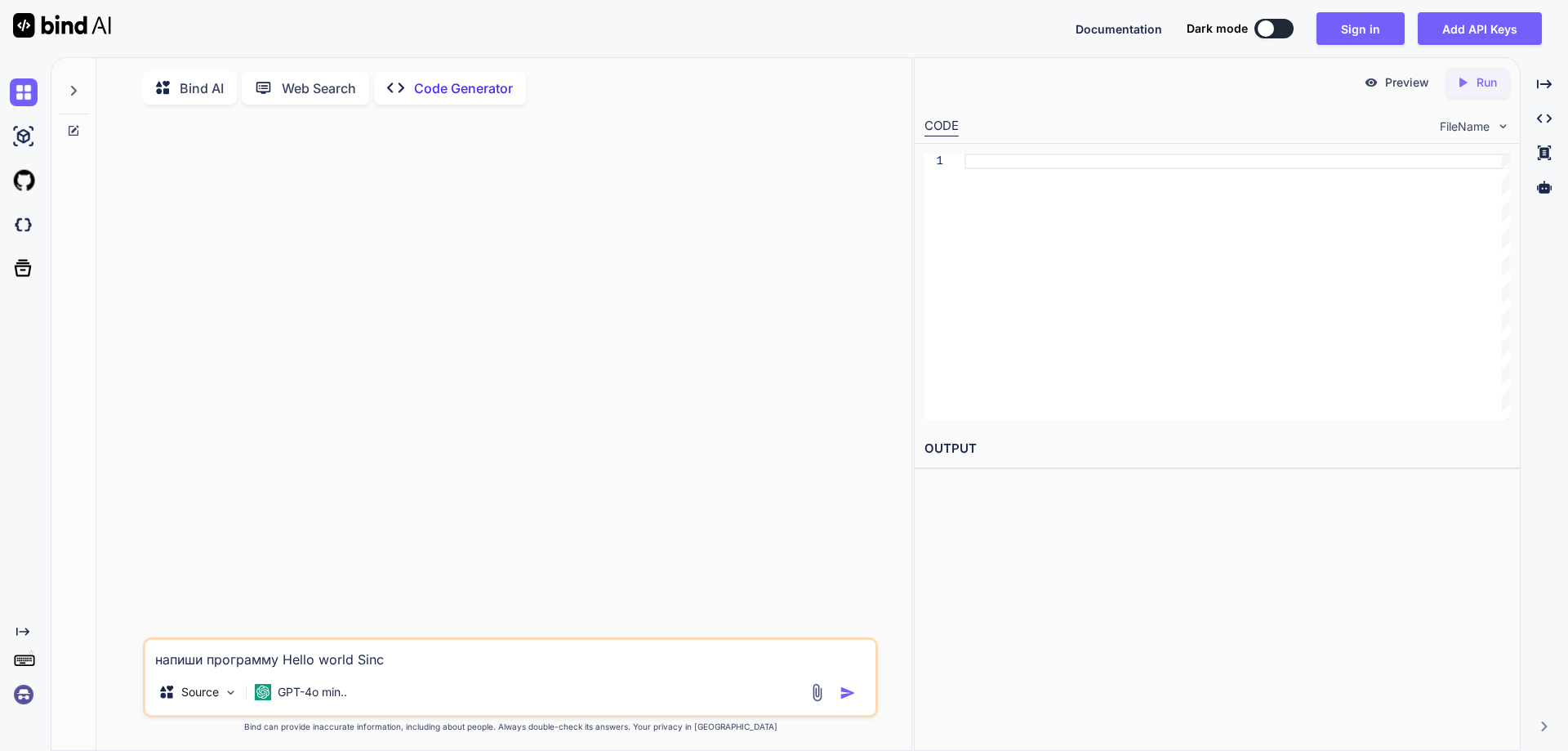
type textarea "x"
type textarea "напиши программу Hello world Sincle"
type textarea "x"
type textarea "напиши программу Hello world Sincler"
type textarea "x"
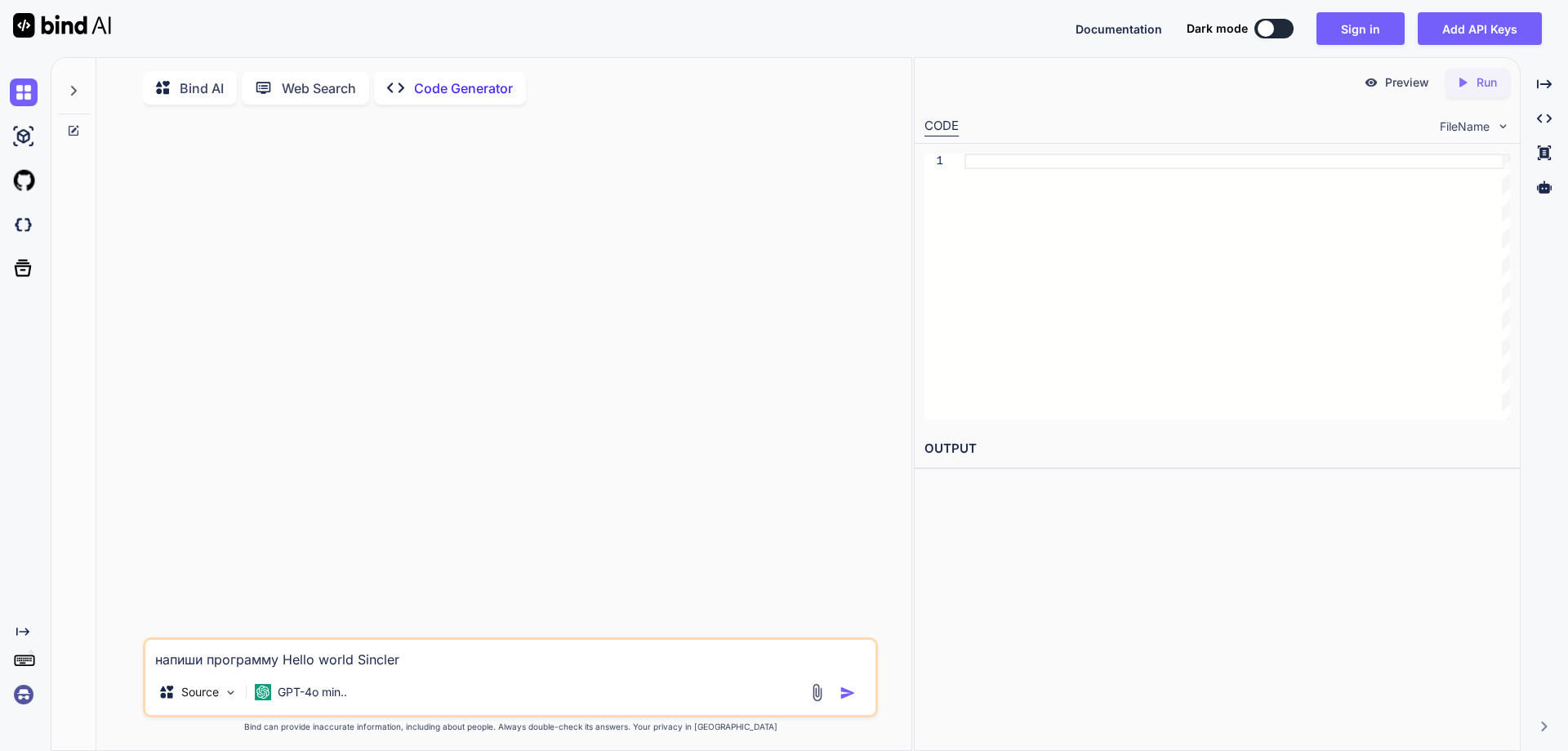
type textarea "напиши программу Hello world Sincler"
type textarea "x"
type textarea "напиши программу Hello world Sincler b"
type textarea "x"
type textarea "напиши программу Hello world Sincler ba"
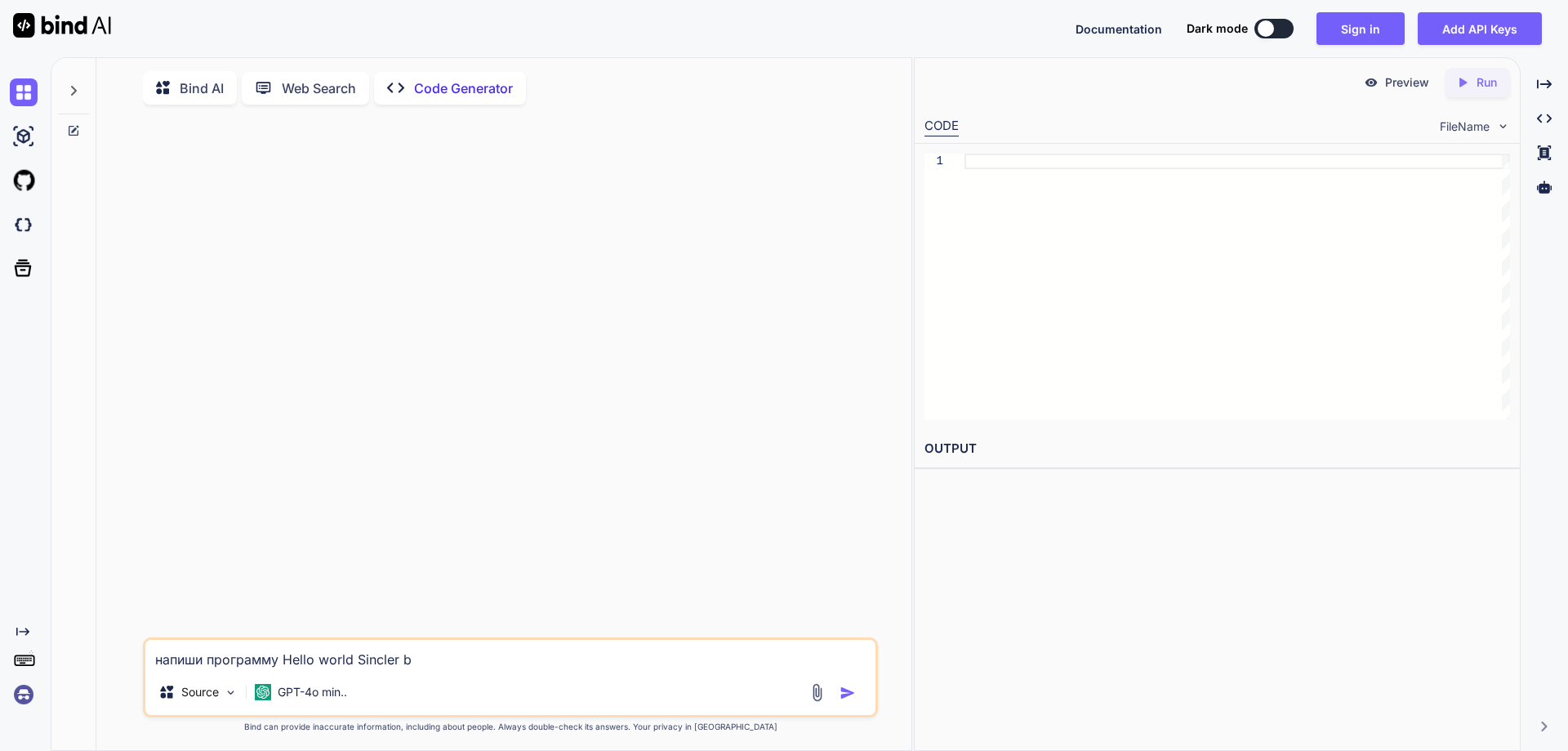
type textarea "x"
type textarea "напиши программу Hello world Sincler bas"
type textarea "x"
type textarea "напиши программу Hello world Sincler basi"
type textarea "x"
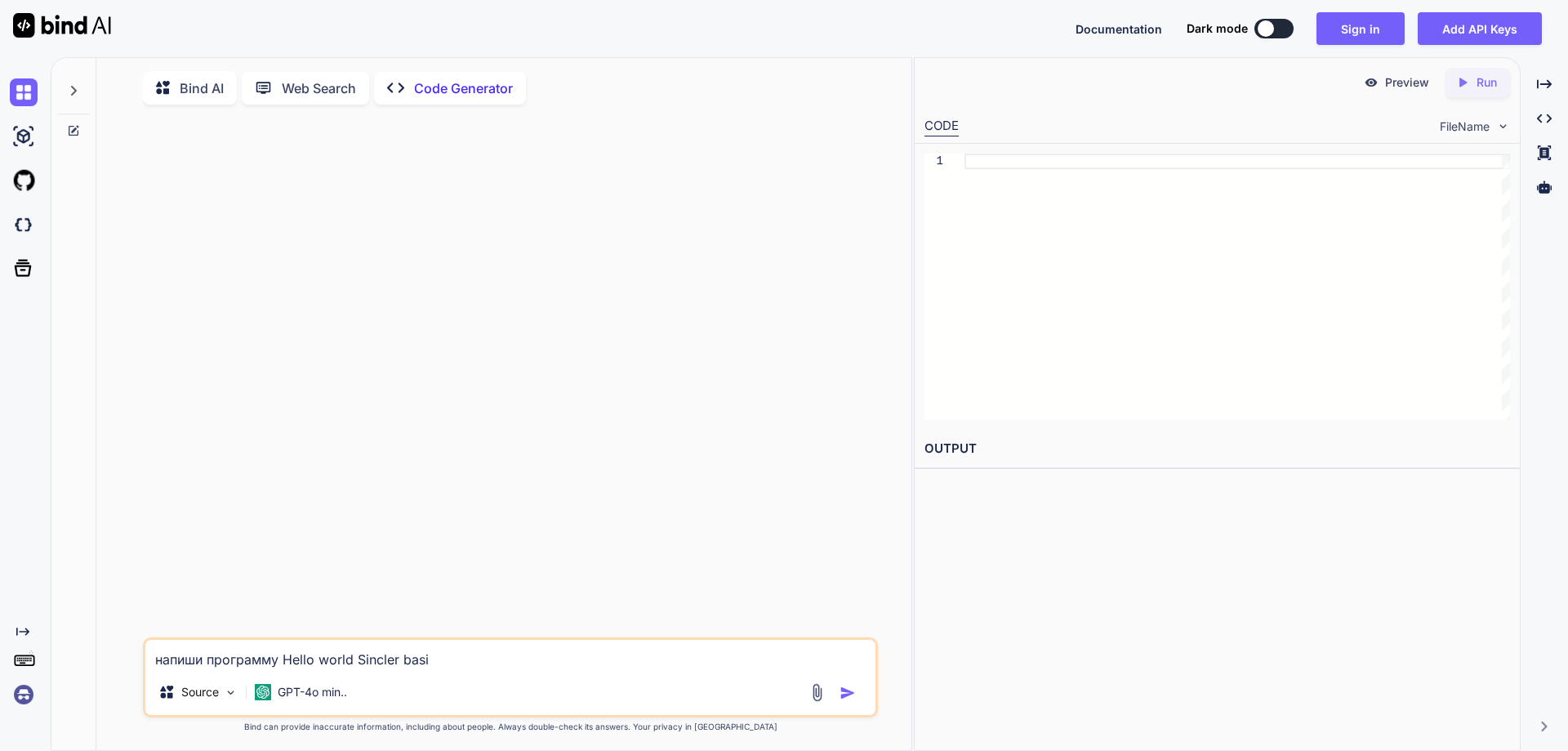
type textarea "напиши программу Hello world Sincler basic"
type textarea "x"
type textarea "напиши программу Hello world нSincler basic"
type textarea "x"
type textarea "напиши программу Hello world наSincler basic"
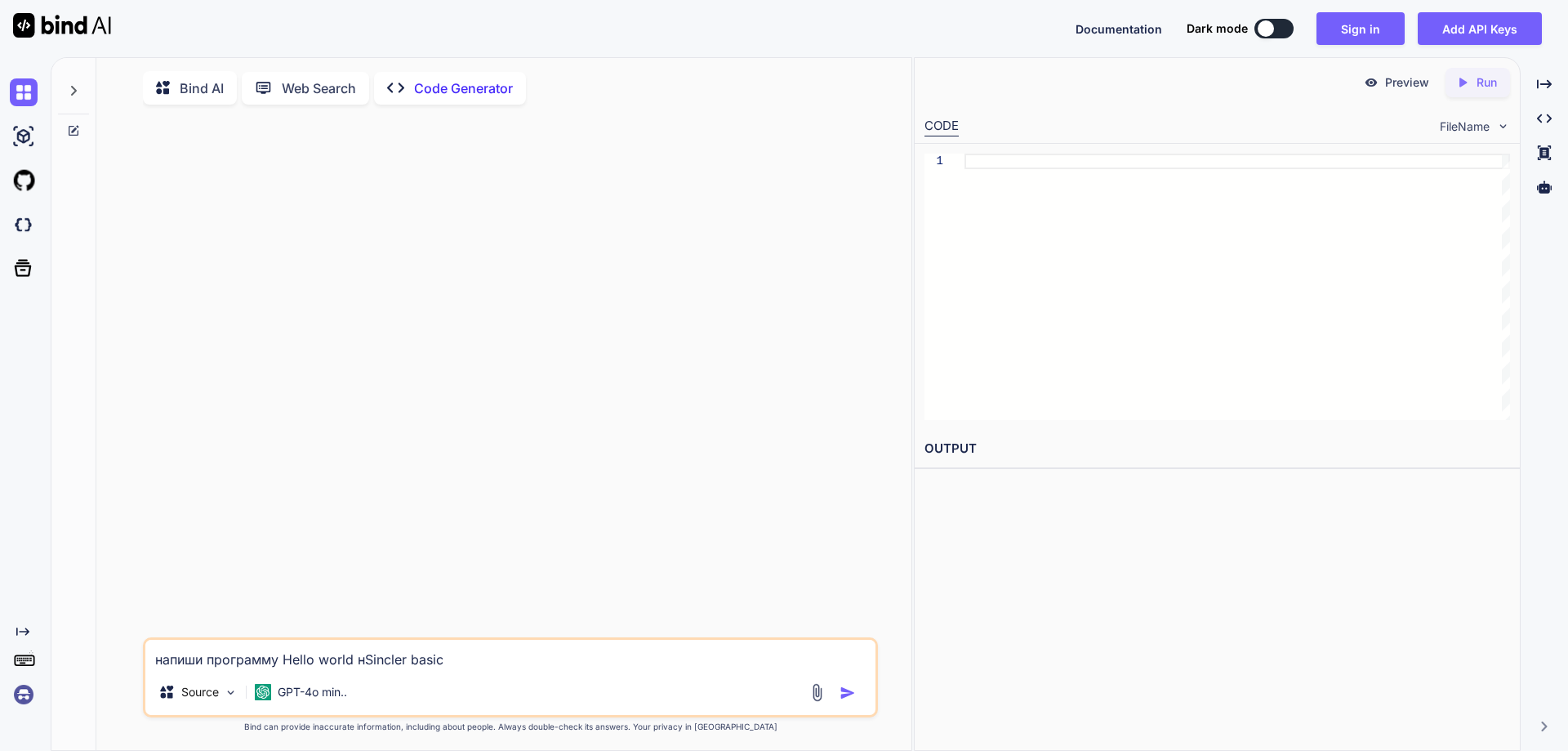
type textarea "x"
type textarea "напиши программу Hello world на Sincler basic"
type textarea "x"
type textarea "напиши программу Hello world на яSincler basic"
type textarea "x"
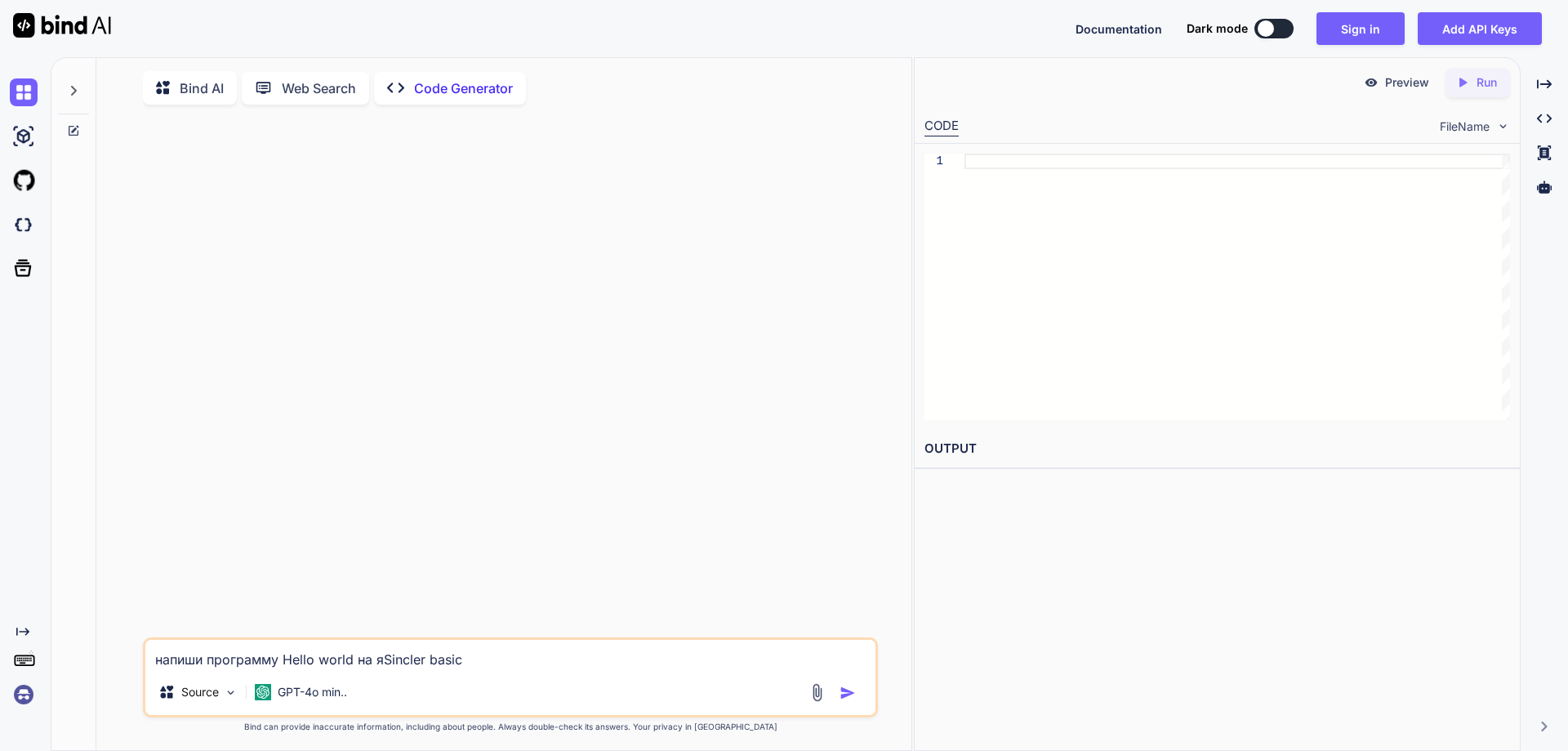
type textarea "напиши программу Hello world на язSincler basic"
type textarea "x"
type textarea "напиши программу Hello world на языSincler basic"
type textarea "x"
type textarea "напиши программу Hello world на языкSincler basic"
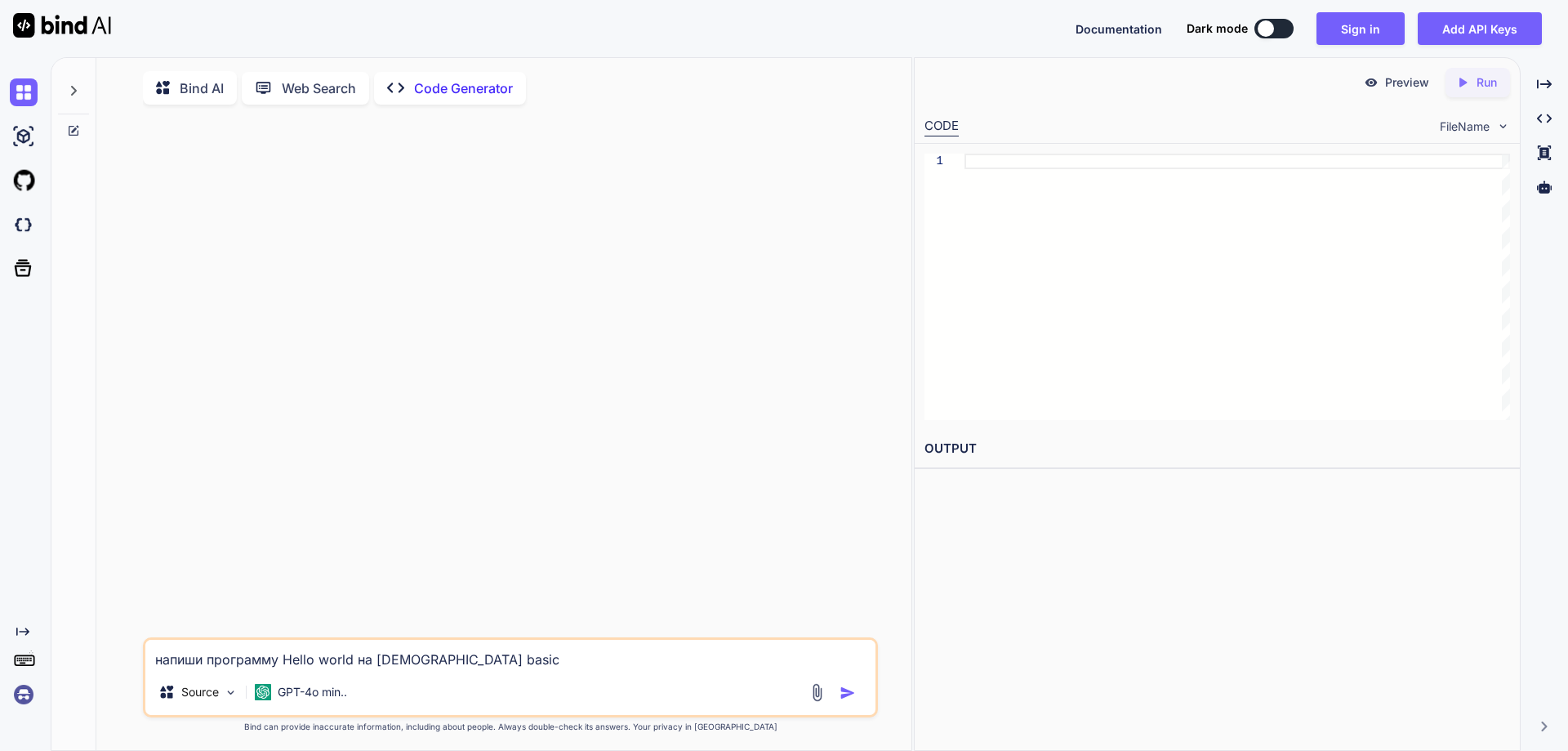
type textarea "x"
type textarea "напиши программу Hello world на языкеSincler basic"
type textarea "x"
type textarea "напиши программу Hello world на языке Sincler basic"
type textarea "x"
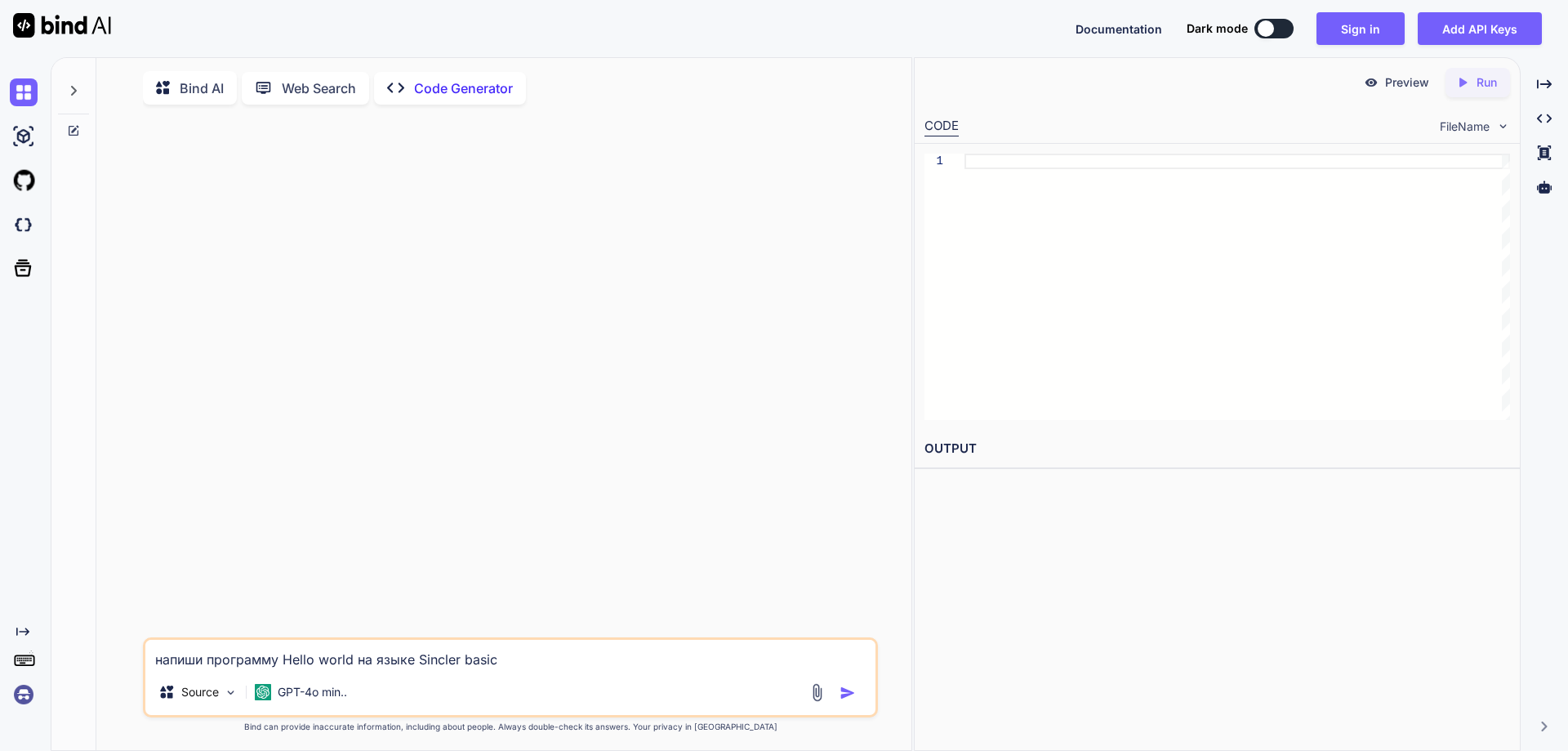
click at [598, 665] on textarea "напиши программу Hello world на языке Sincler basic" at bounding box center [511, 654] width 731 height 29
click at [532, 669] on textarea "напиши программу Hello world на языке Sincler basic" at bounding box center [511, 654] width 731 height 29
type textarea "напиши программу Hello world на языке Sincler basic"
click at [851, 696] on img "button" at bounding box center [848, 692] width 16 height 16
type textarea "x"
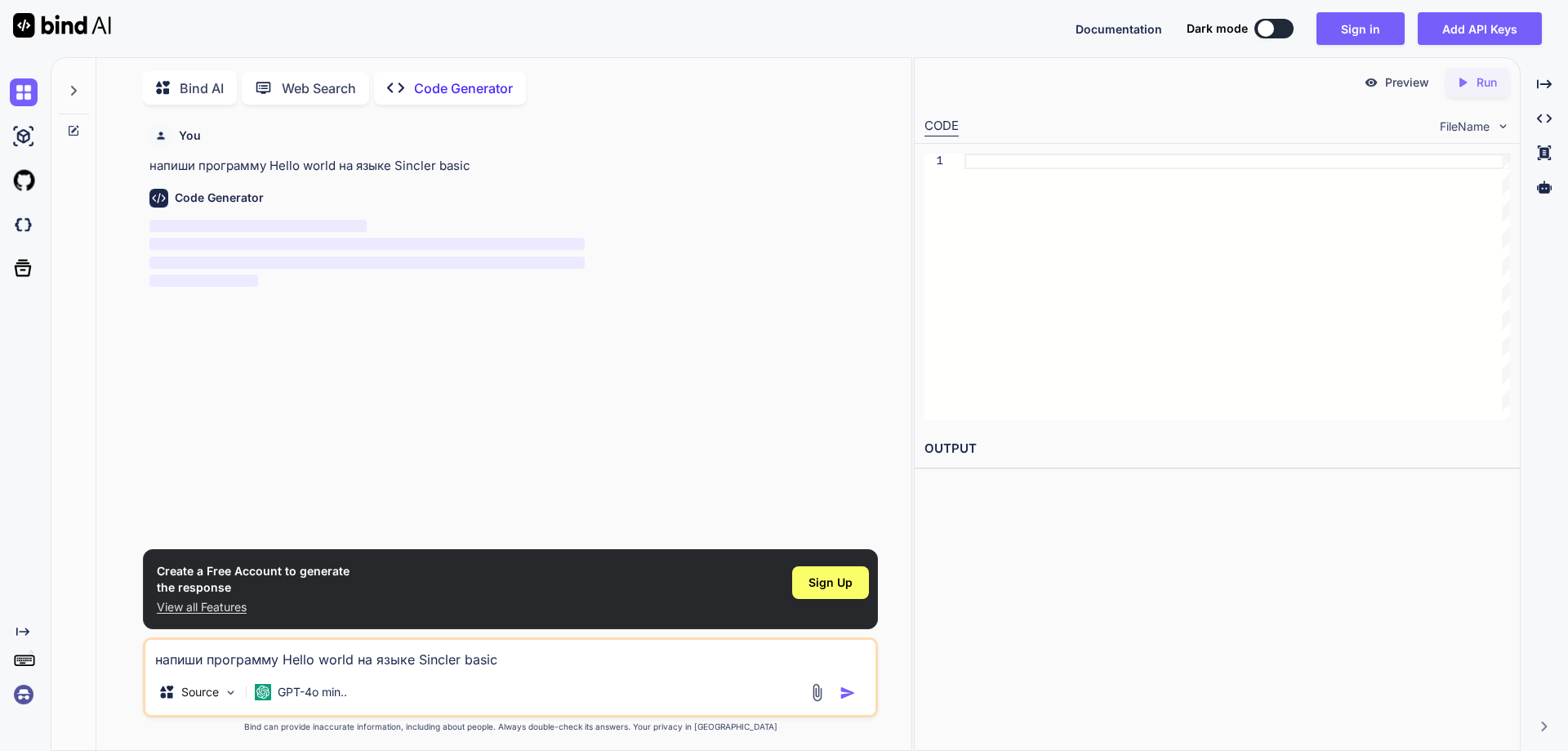
scroll to position [7, 0]
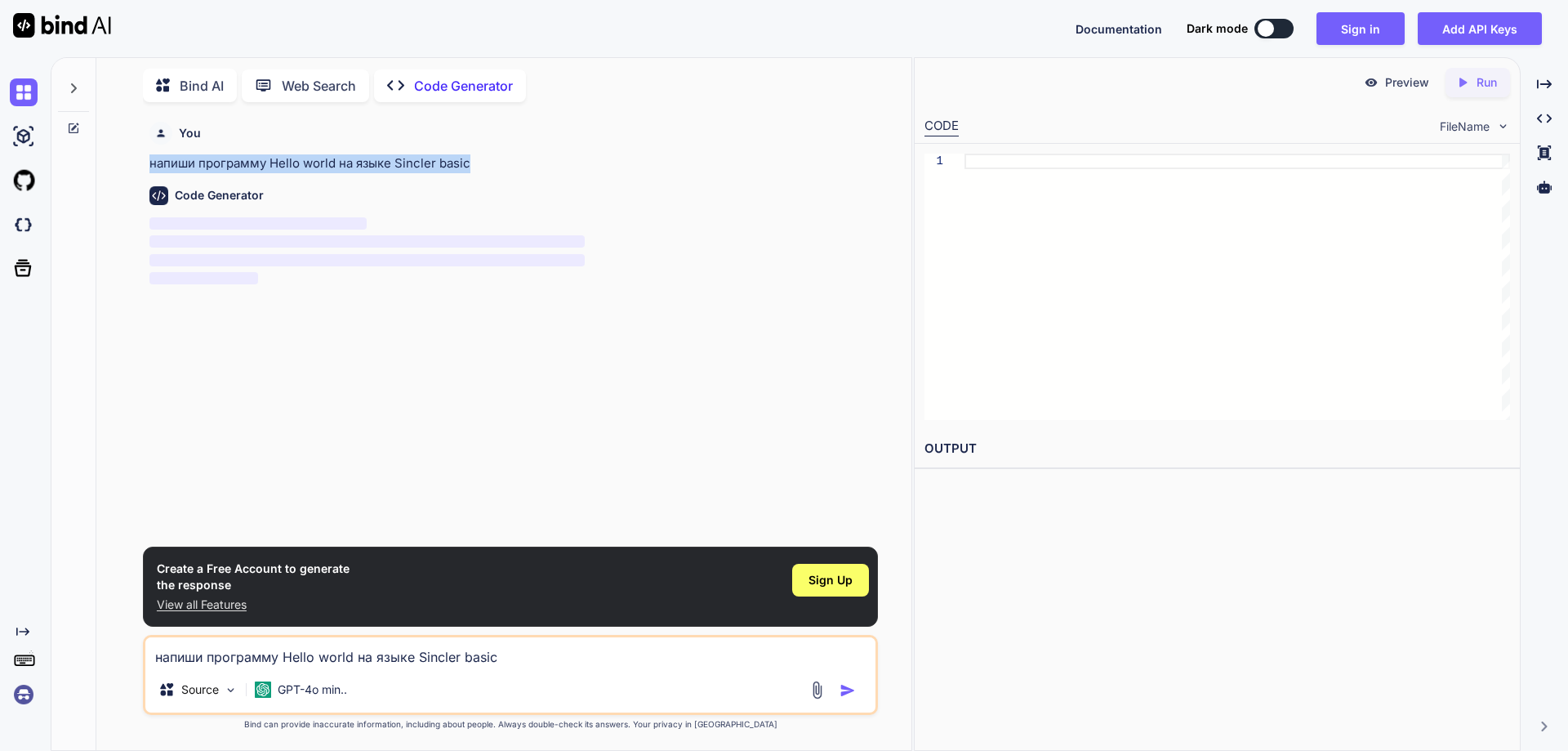
drag, startPoint x: 471, startPoint y: 164, endPoint x: 152, endPoint y: 161, distance: 319.0
click at [152, 161] on p "напиши программу Hello world на языке Sincler basic" at bounding box center [513, 163] width 726 height 19
copy p "напиши программу Hello world на языке Sincler basic"
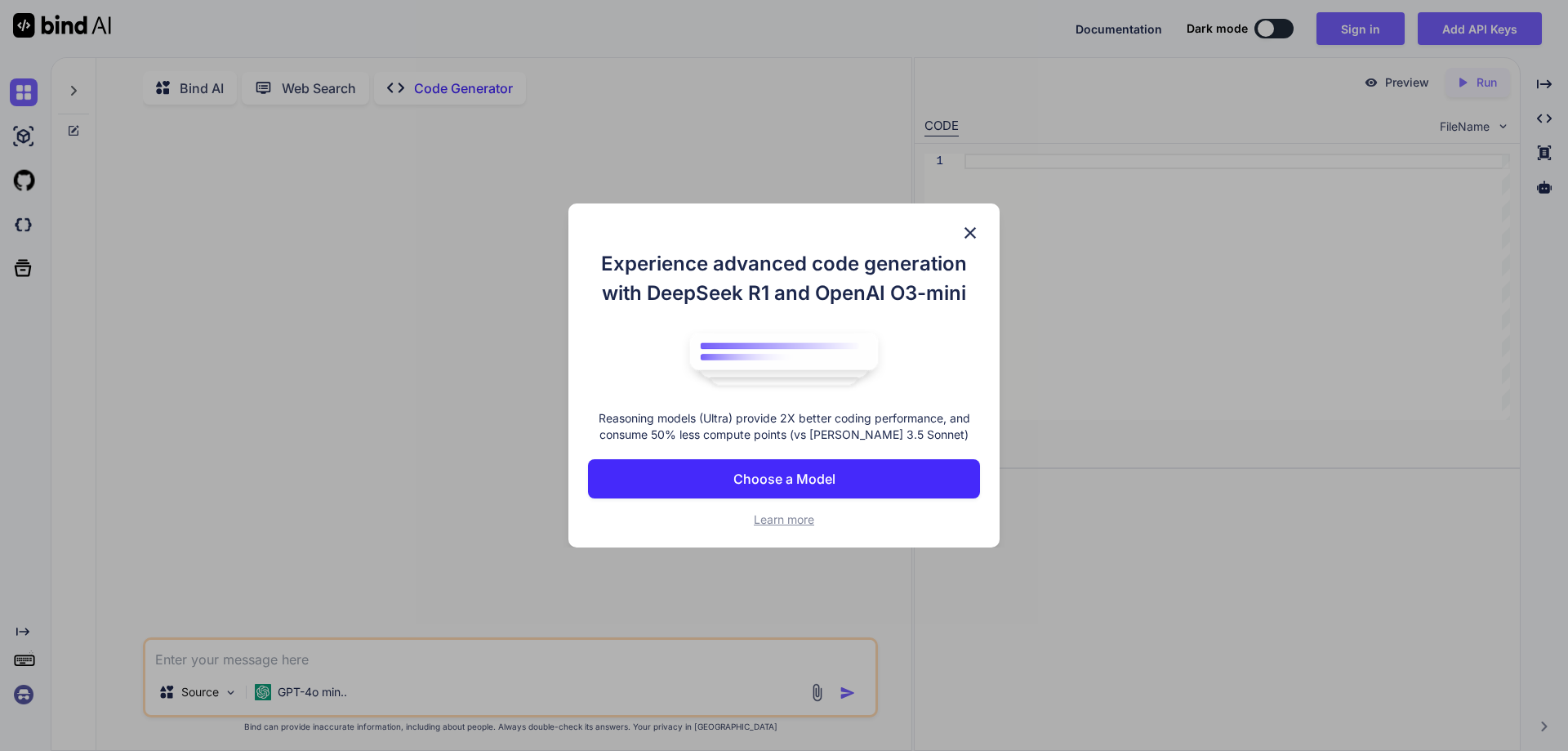
click at [970, 221] on div "Experience advanced code generation with DeepSeek R1 and OpenAI O3-mini Reasoni…" at bounding box center [784, 376] width 431 height 345
click at [975, 226] on img at bounding box center [970, 232] width 19 height 19
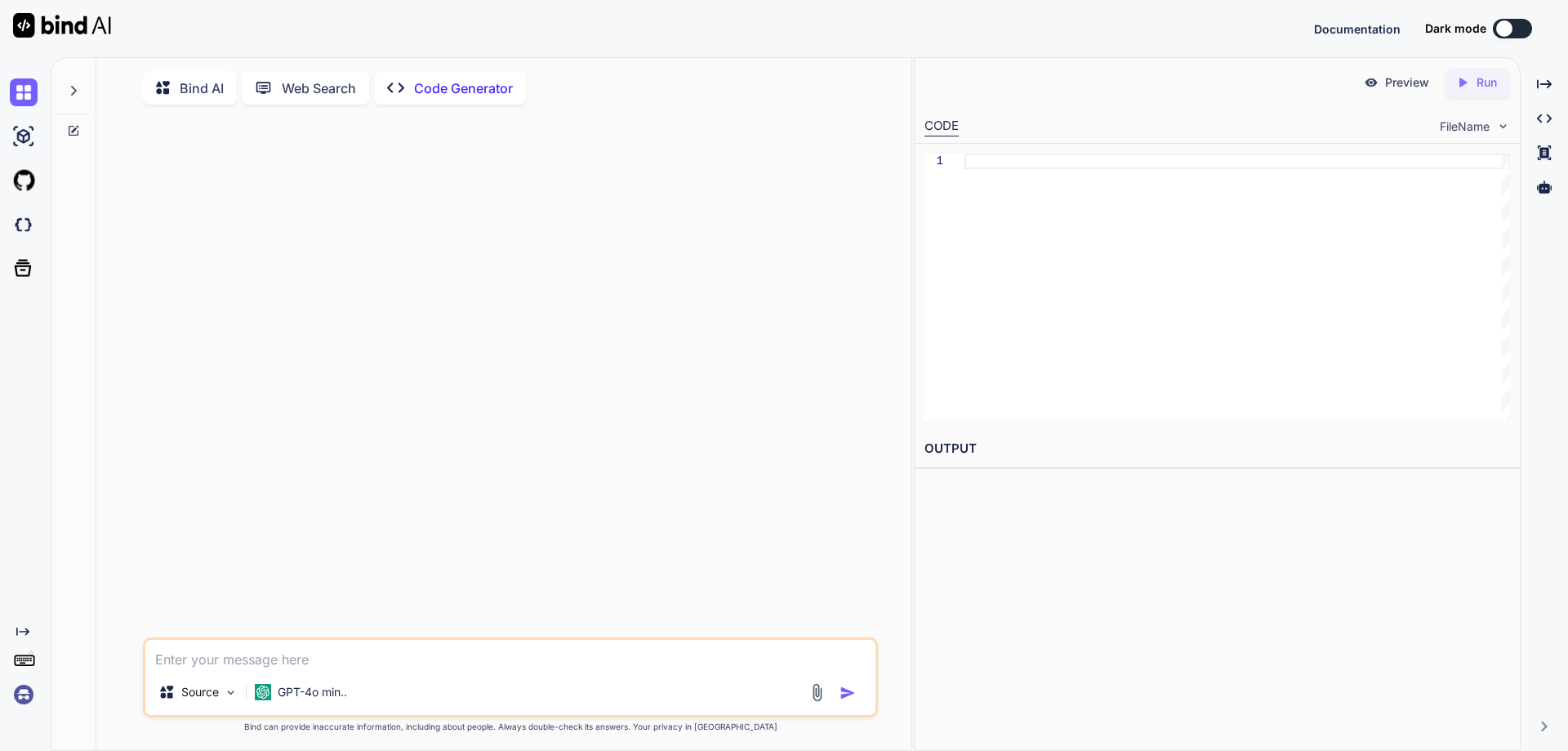
drag, startPoint x: 445, startPoint y: 679, endPoint x: 346, endPoint y: 652, distance: 102.6
type textarea "x"
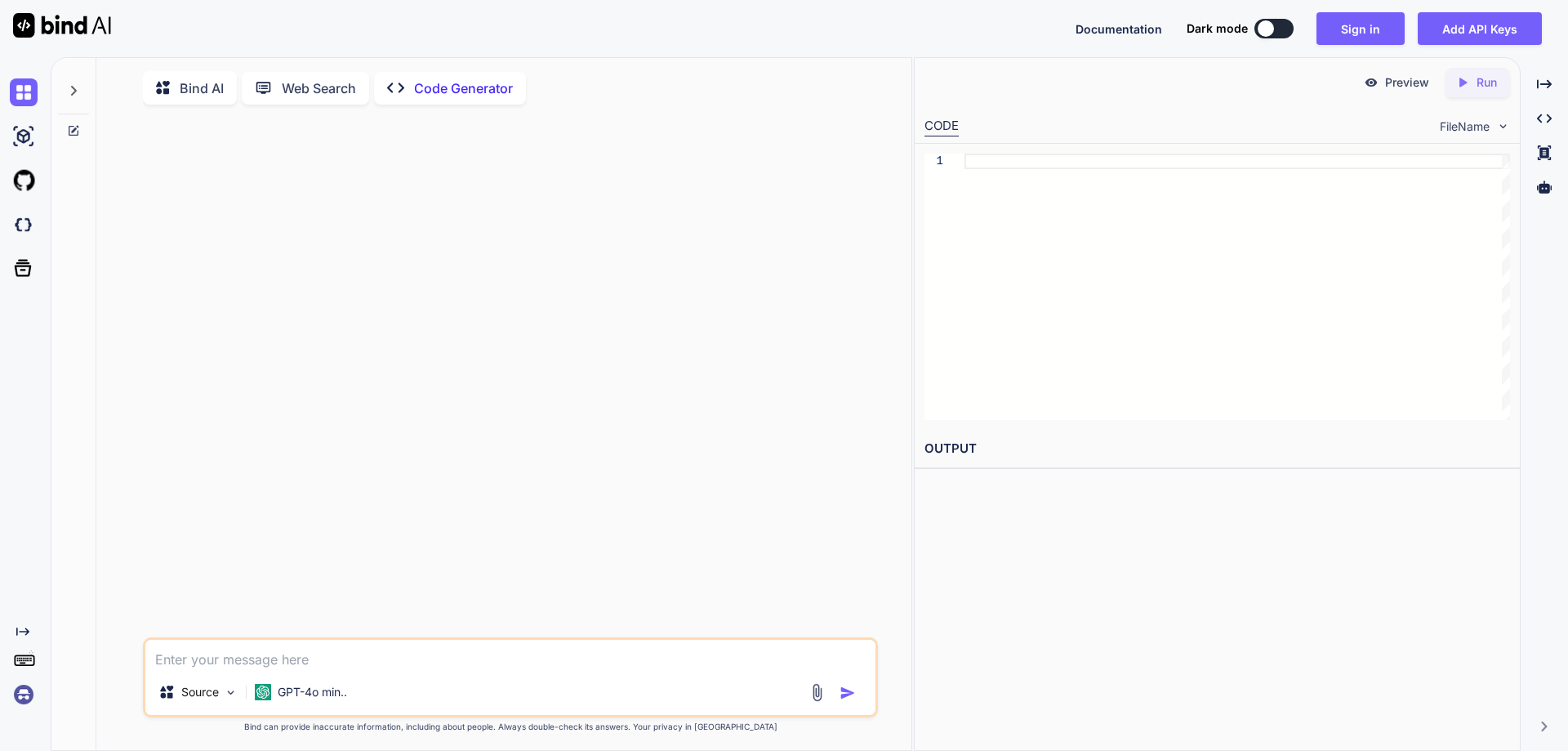
paste textarea "write a Hello world program in Sincler basic"
type textarea "write a Hello world program in Sincler basic"
type textarea "x"
type textarea "write a Hello world program in Sincler basic"
click at [846, 700] on img "button" at bounding box center [848, 692] width 16 height 16
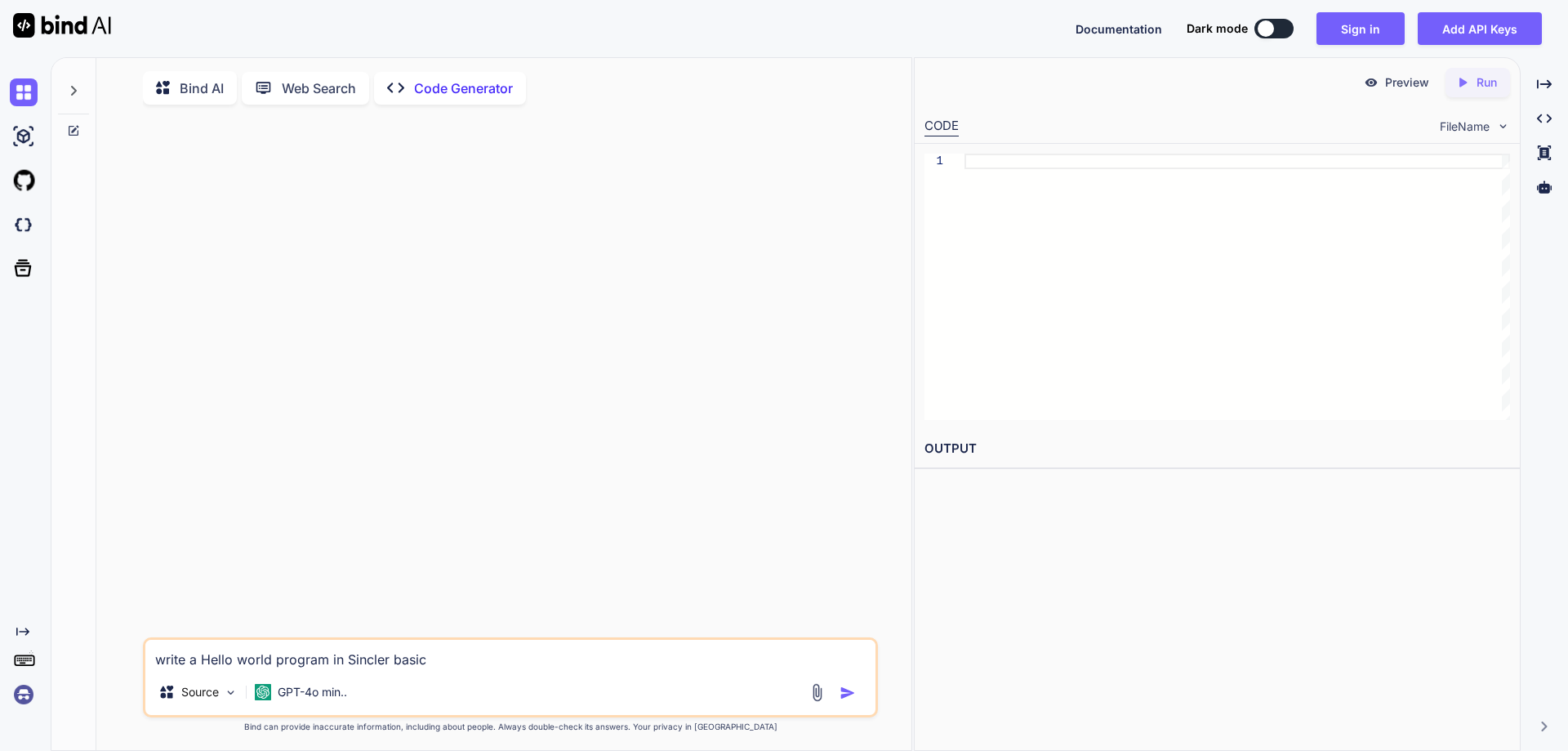
type textarea "x"
